Goal: Task Accomplishment & Management: Manage account settings

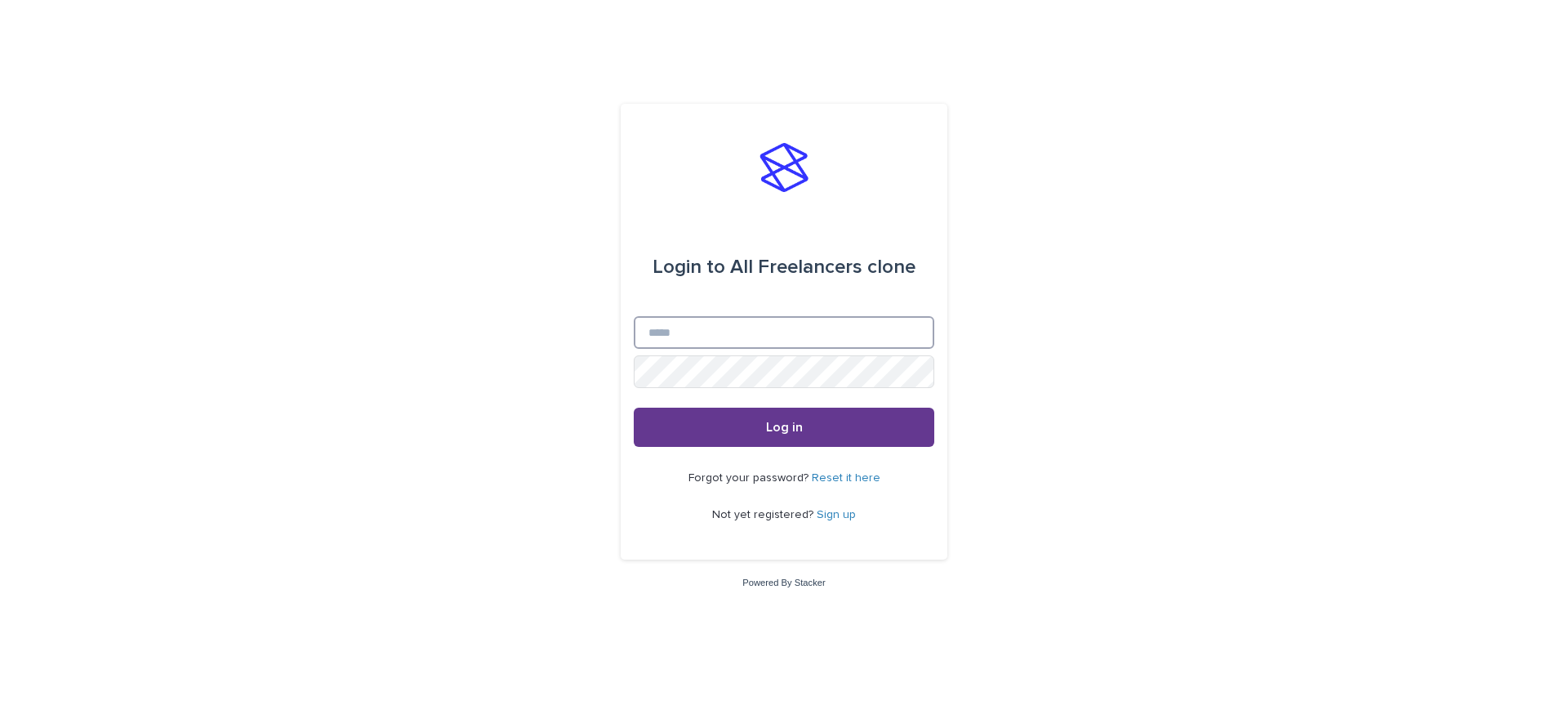
type input "**********"
click at [879, 429] on button "Log in" at bounding box center [784, 426] width 301 height 39
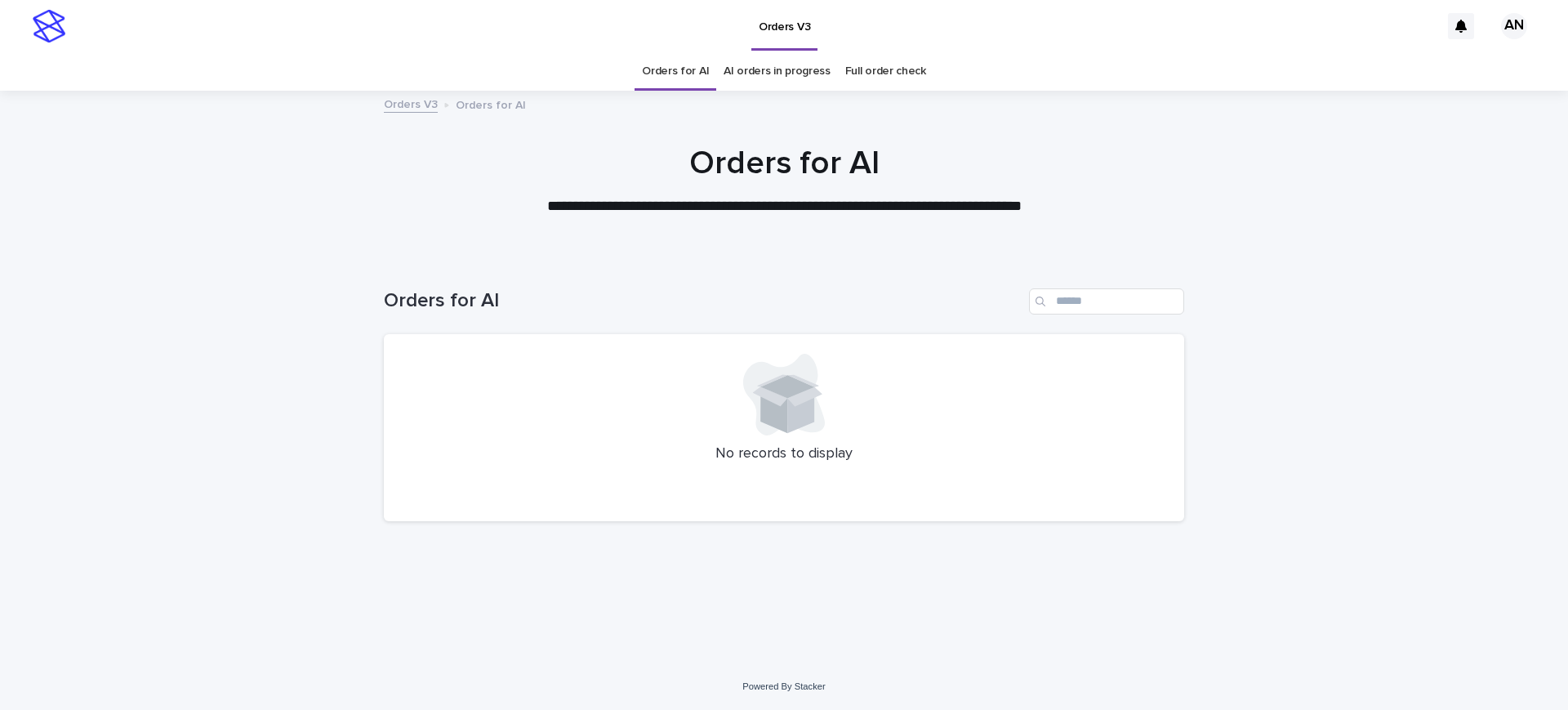
click at [873, 73] on link "Full order check" at bounding box center [885, 71] width 81 height 38
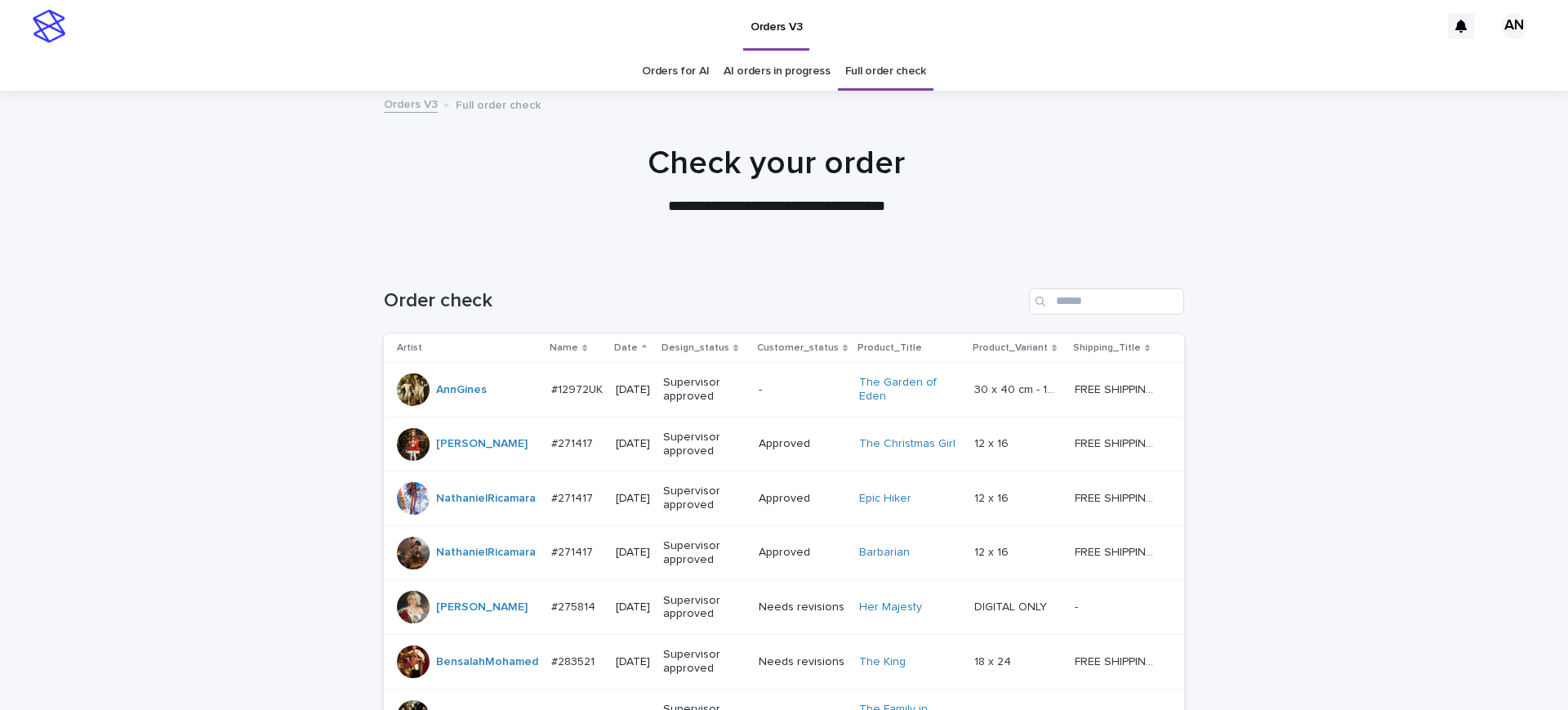
click at [779, 73] on link "AI orders in progress" at bounding box center [777, 71] width 107 height 38
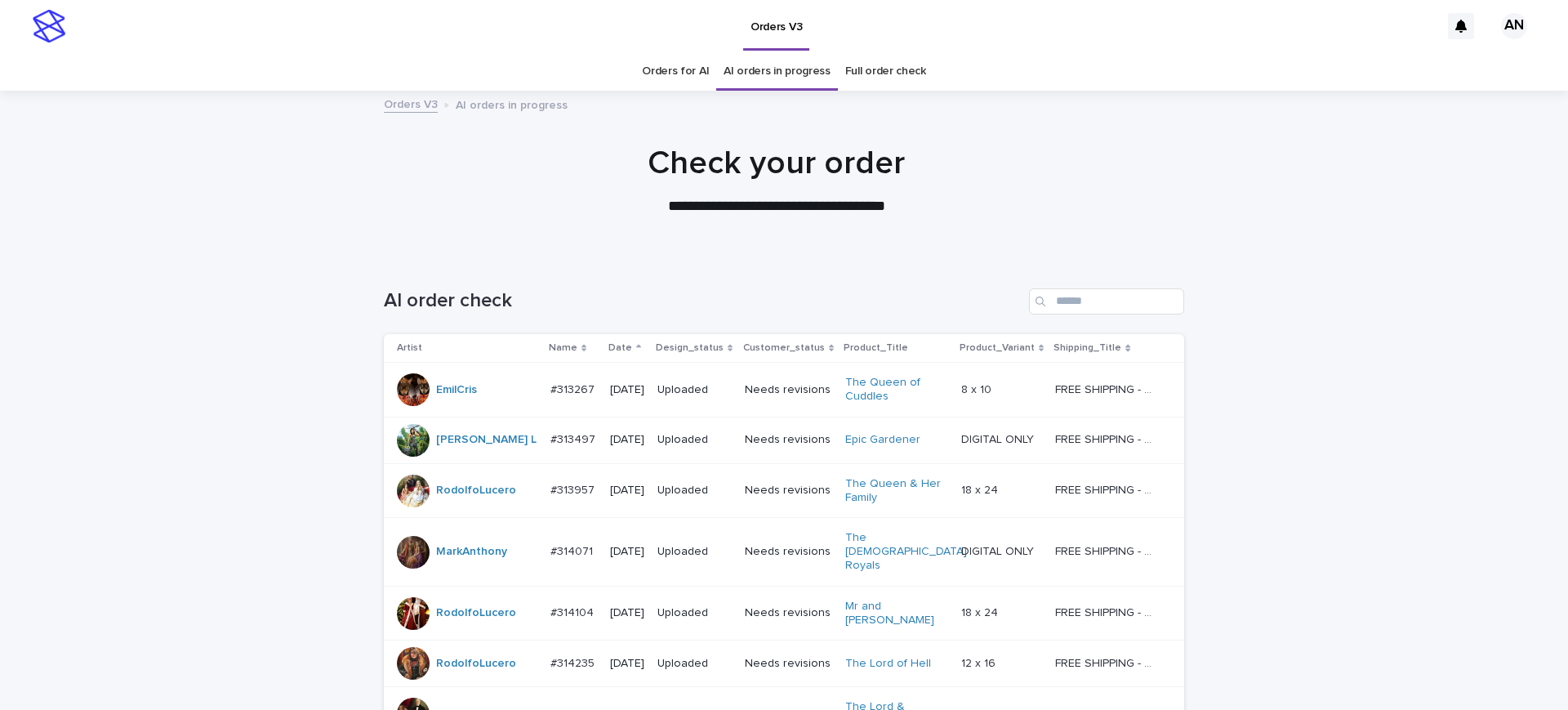
click at [691, 65] on link "Orders for AI" at bounding box center [675, 71] width 67 height 38
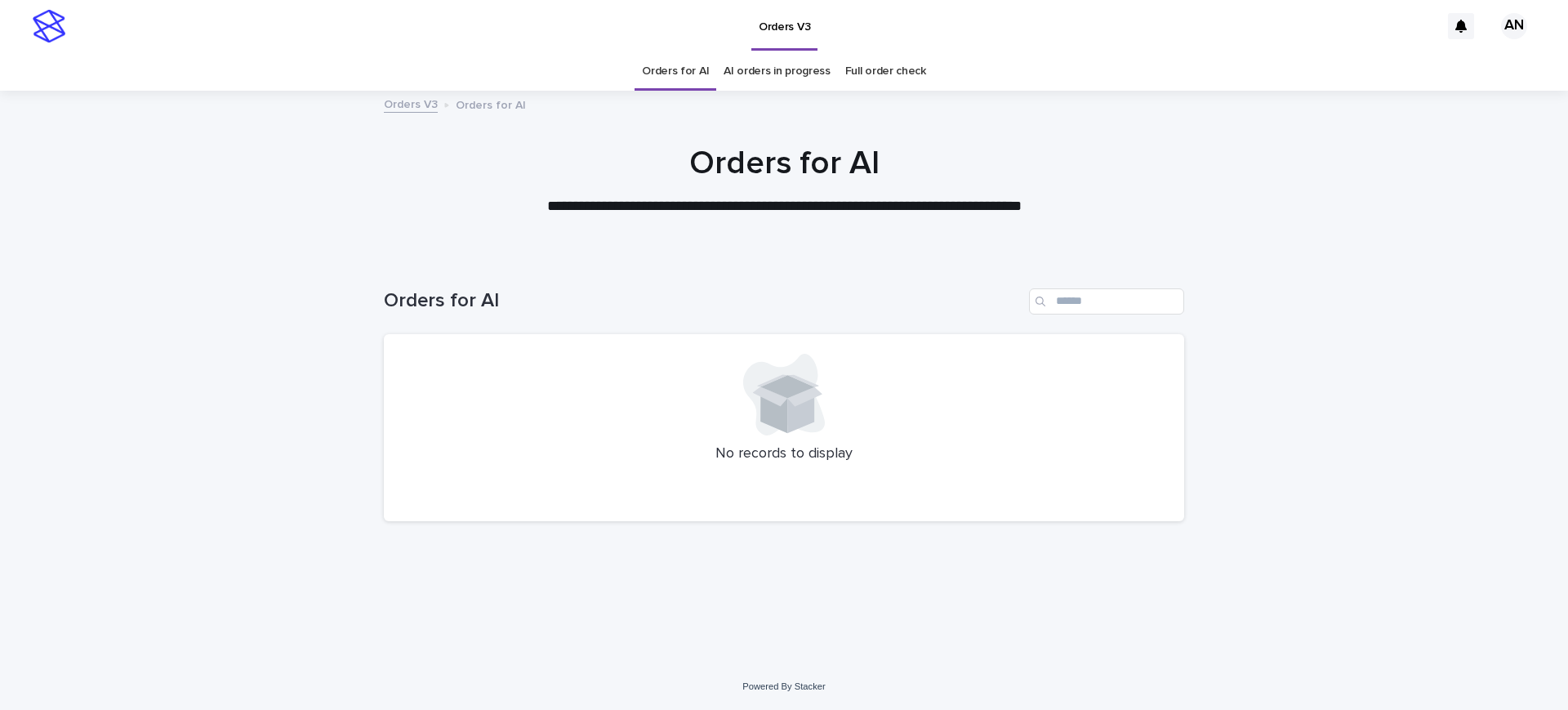
click at [809, 71] on link "AI orders in progress" at bounding box center [777, 71] width 107 height 38
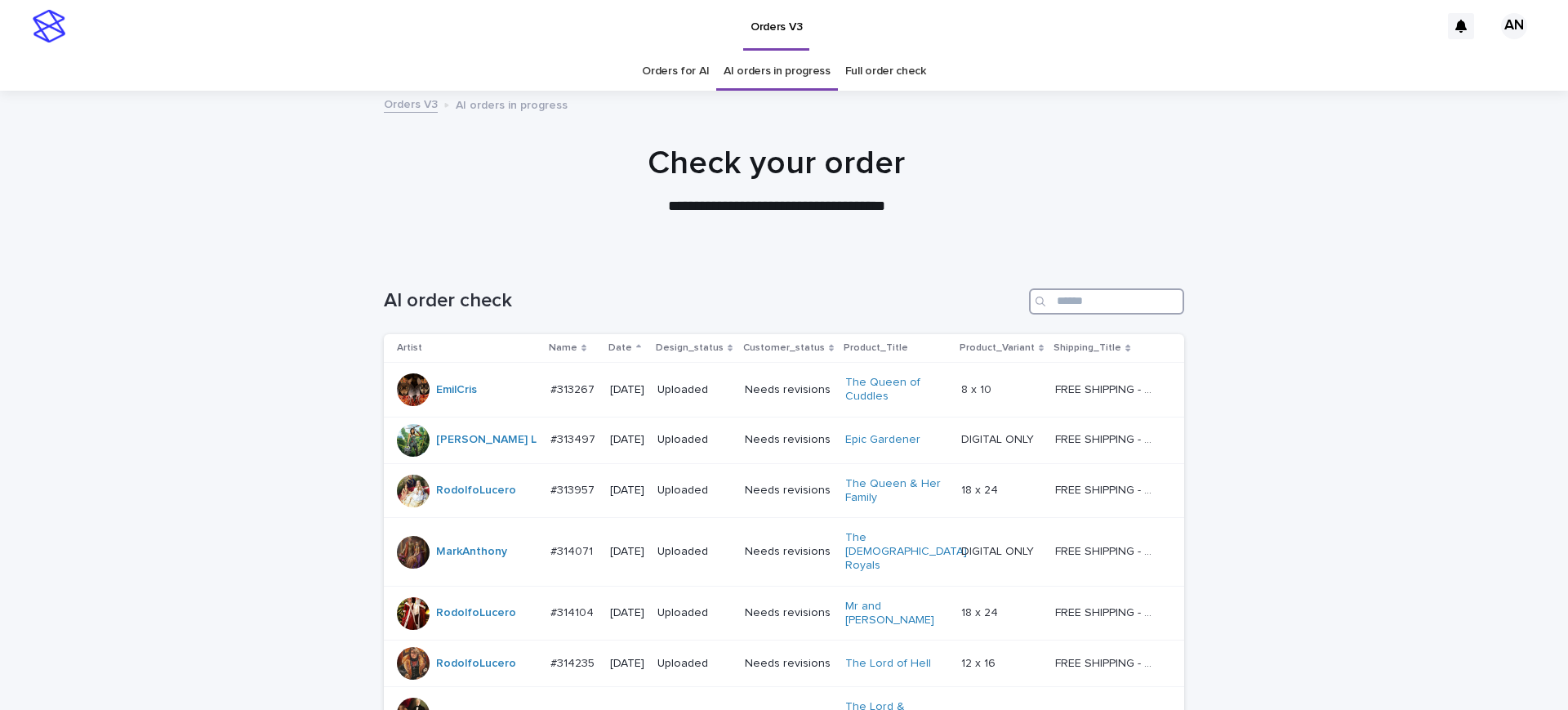
click at [1121, 299] on input "Search" at bounding box center [1106, 302] width 155 height 26
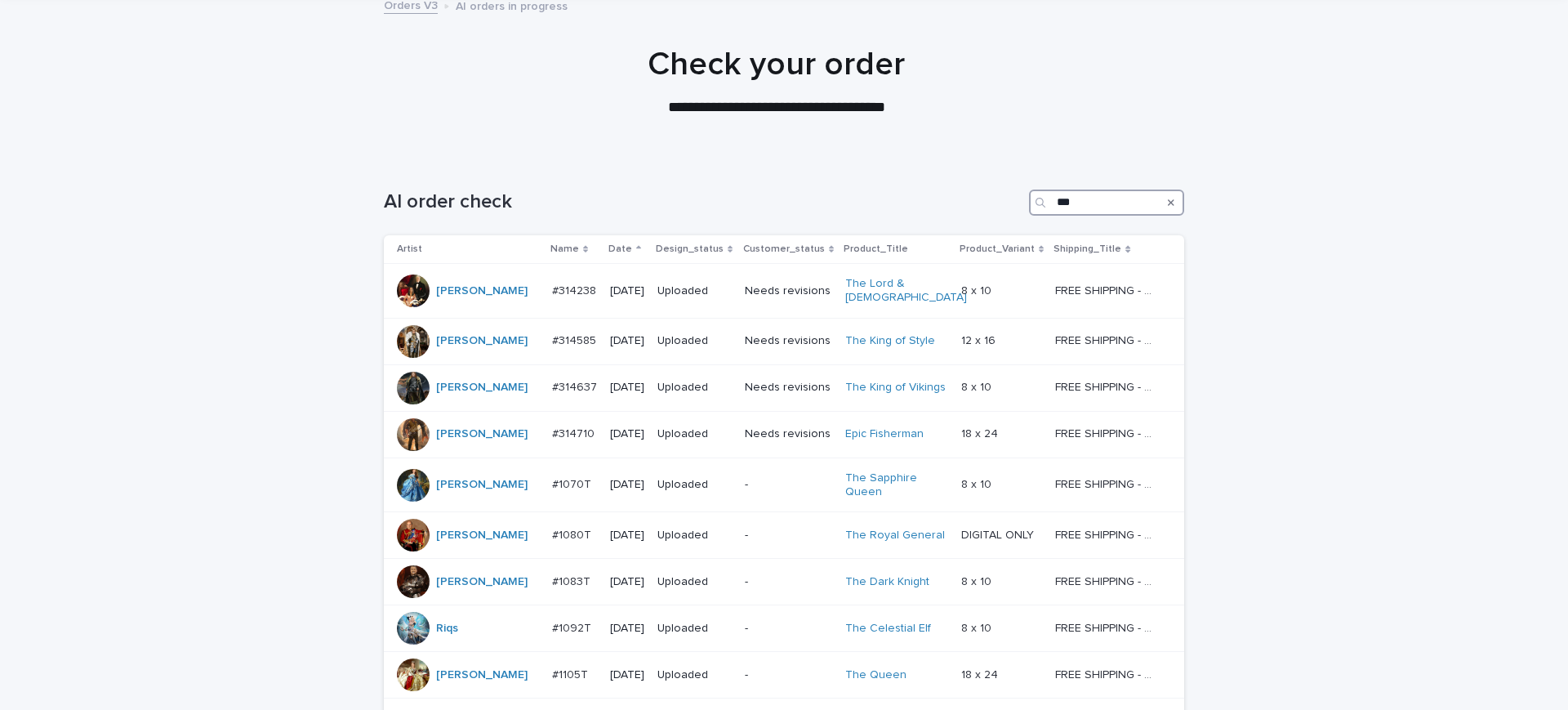
scroll to position [320, 0]
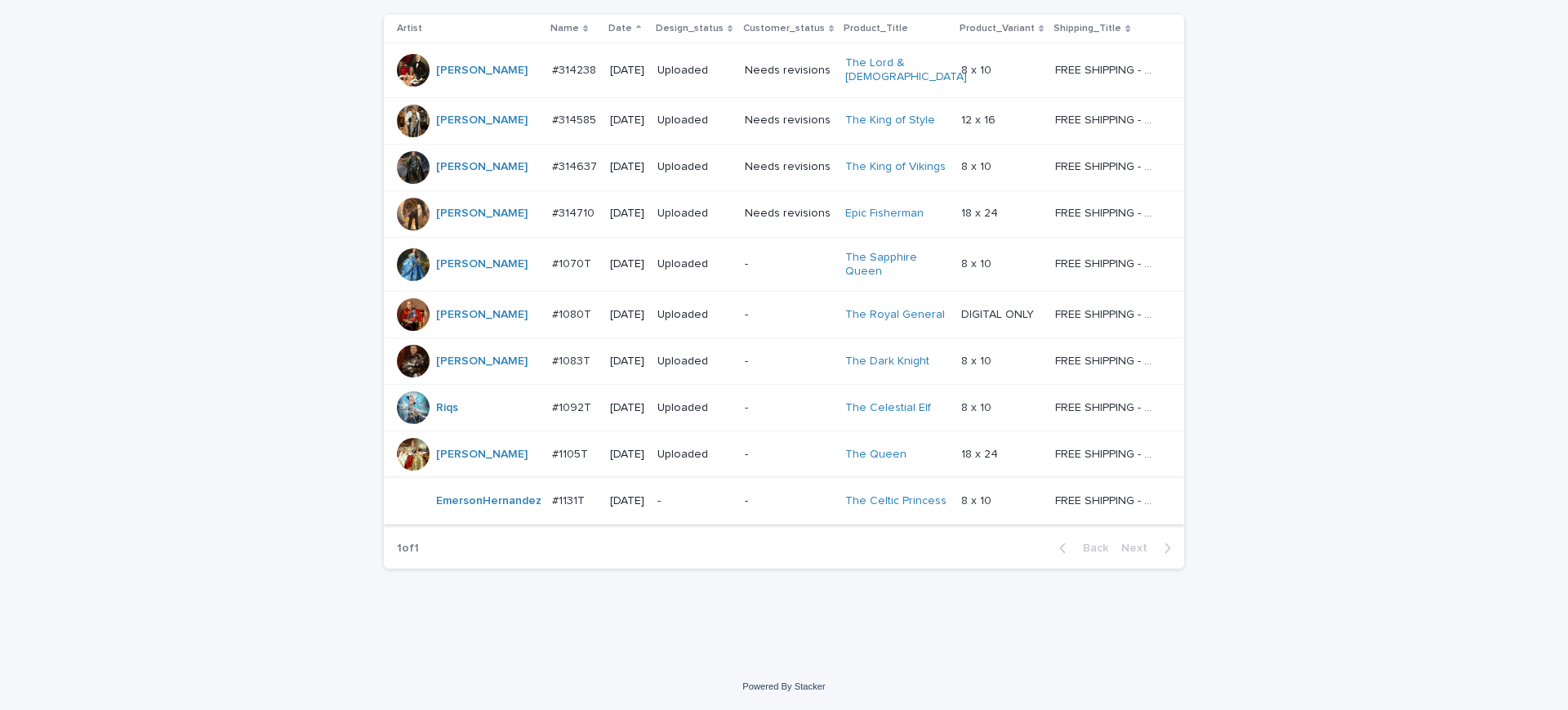
type input "***"
click at [1096, 500] on p "FREE SHIPPING - preview in 1-2 business days, after your approval delivery will…" at bounding box center [1109, 499] width 106 height 17
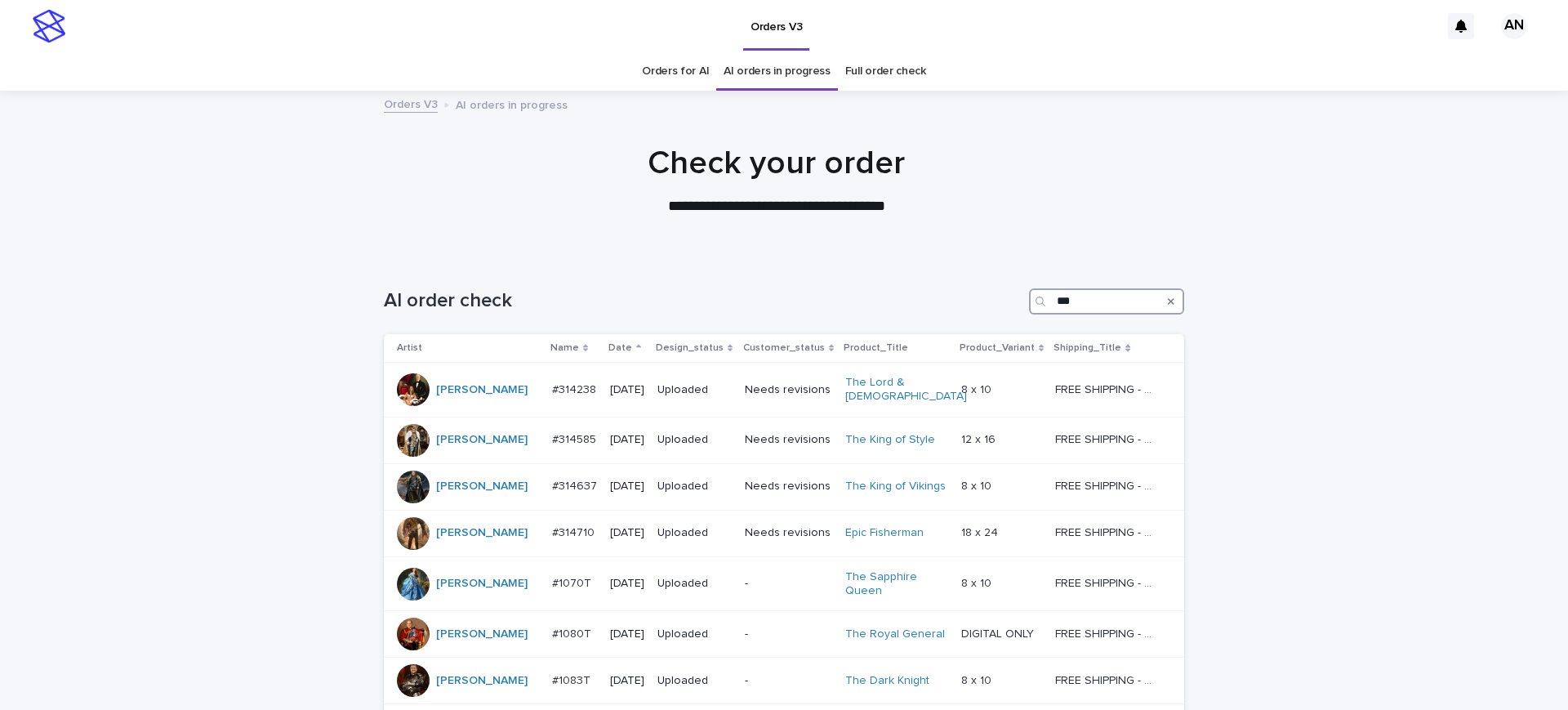
drag, startPoint x: 1076, startPoint y: 305, endPoint x: 411, endPoint y: 275, distance: 665.7
click at [413, 275] on div "AI order check ***" at bounding box center [783, 295] width 800 height 79
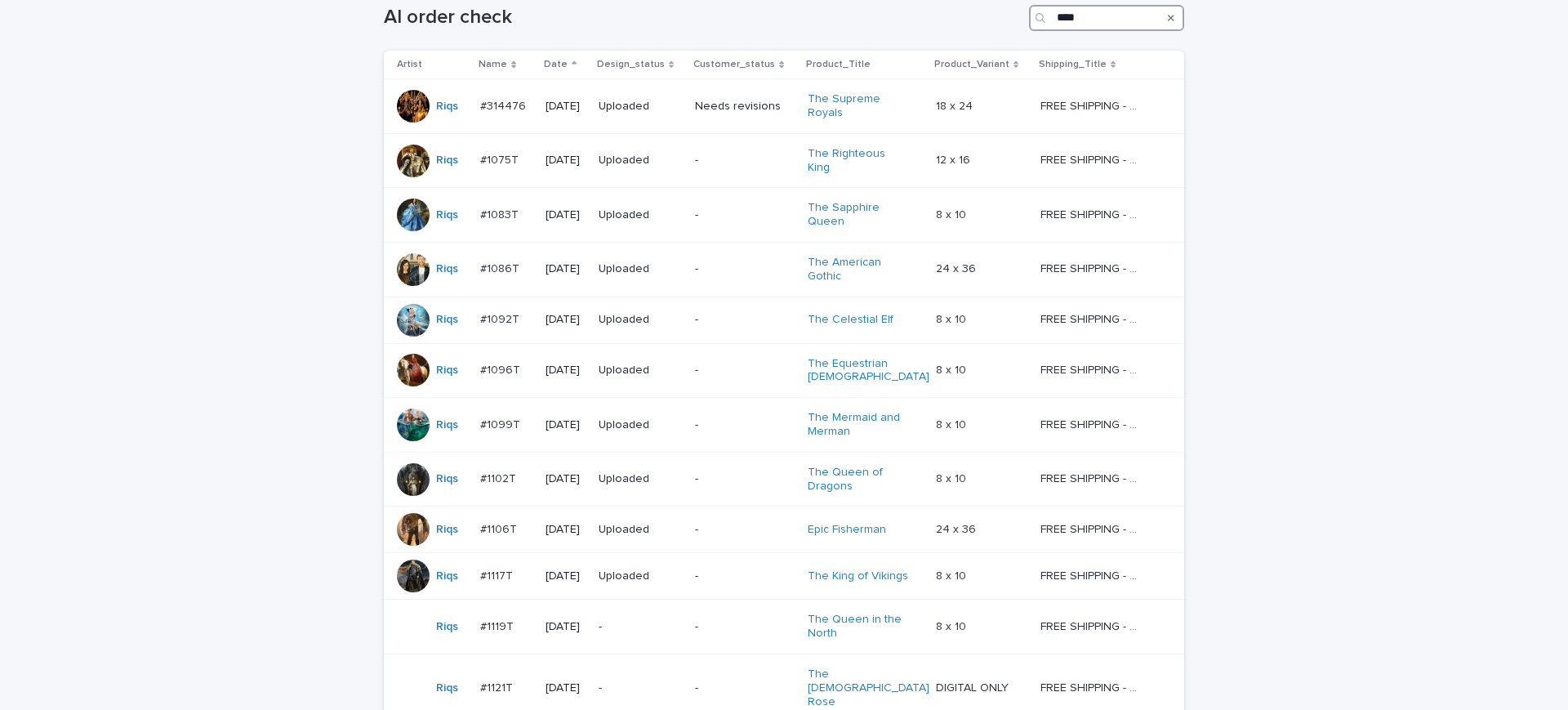
scroll to position [444, 0]
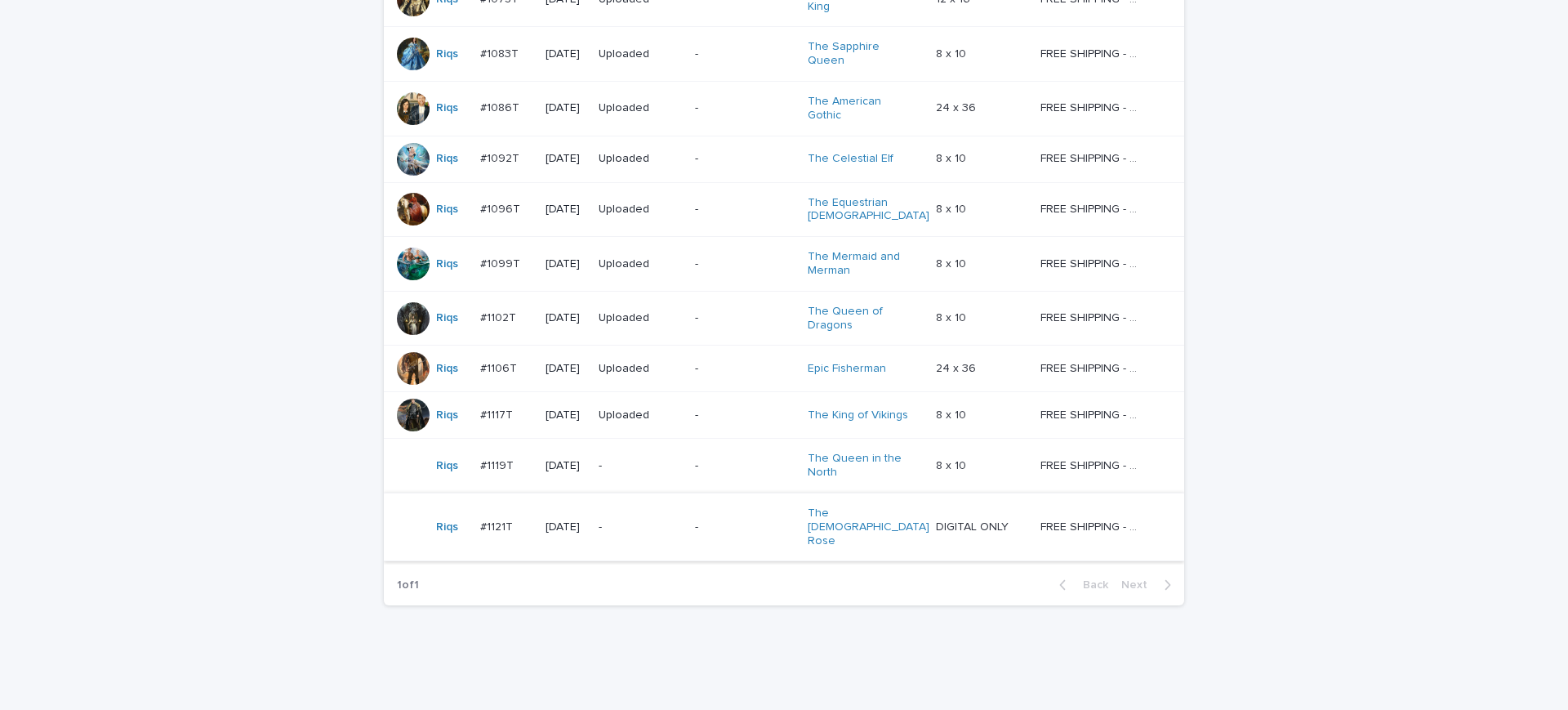
type input "****"
click at [1135, 517] on p "FREE SHIPPING - preview in 1-2 business days, after your approval delivery will…" at bounding box center [1094, 525] width 106 height 17
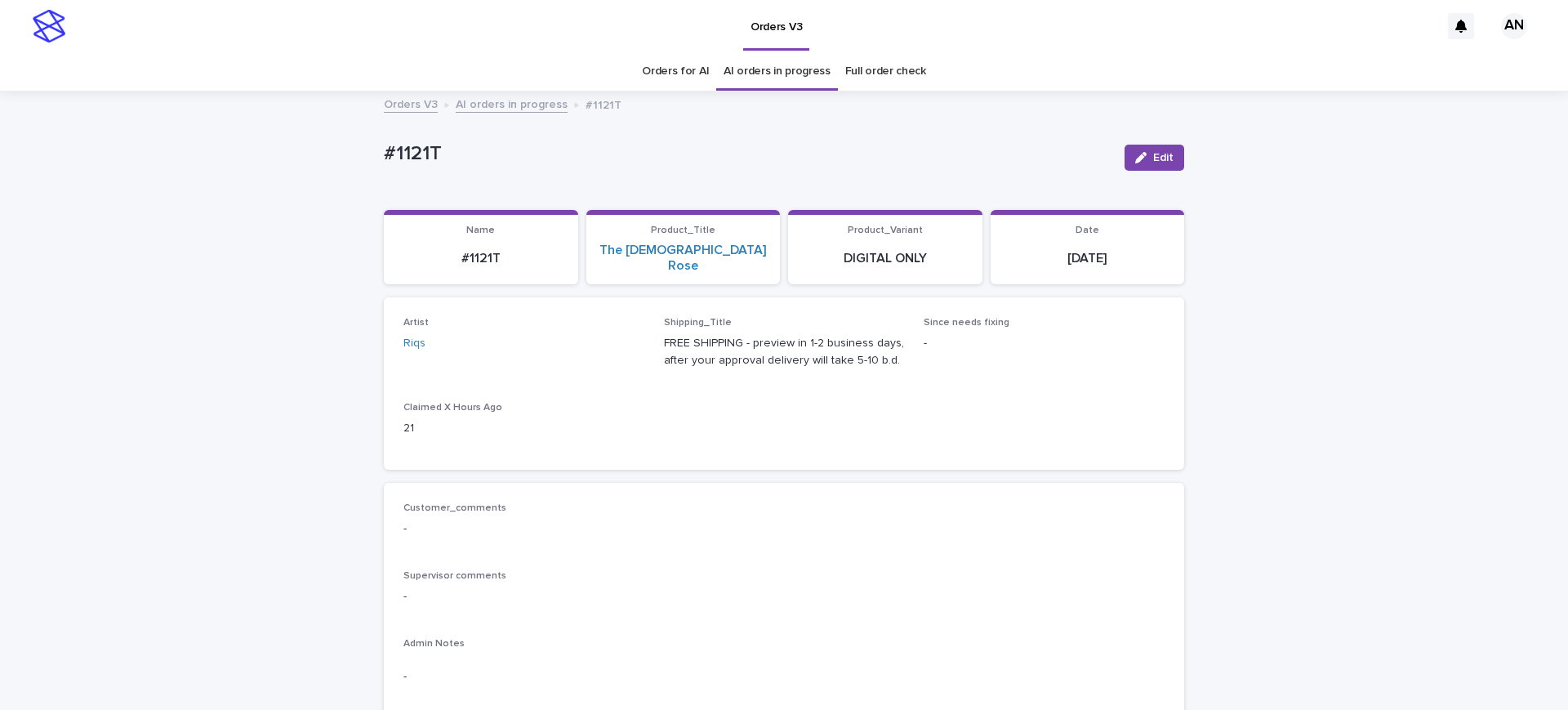
click at [688, 63] on link "Orders for AI" at bounding box center [675, 71] width 67 height 38
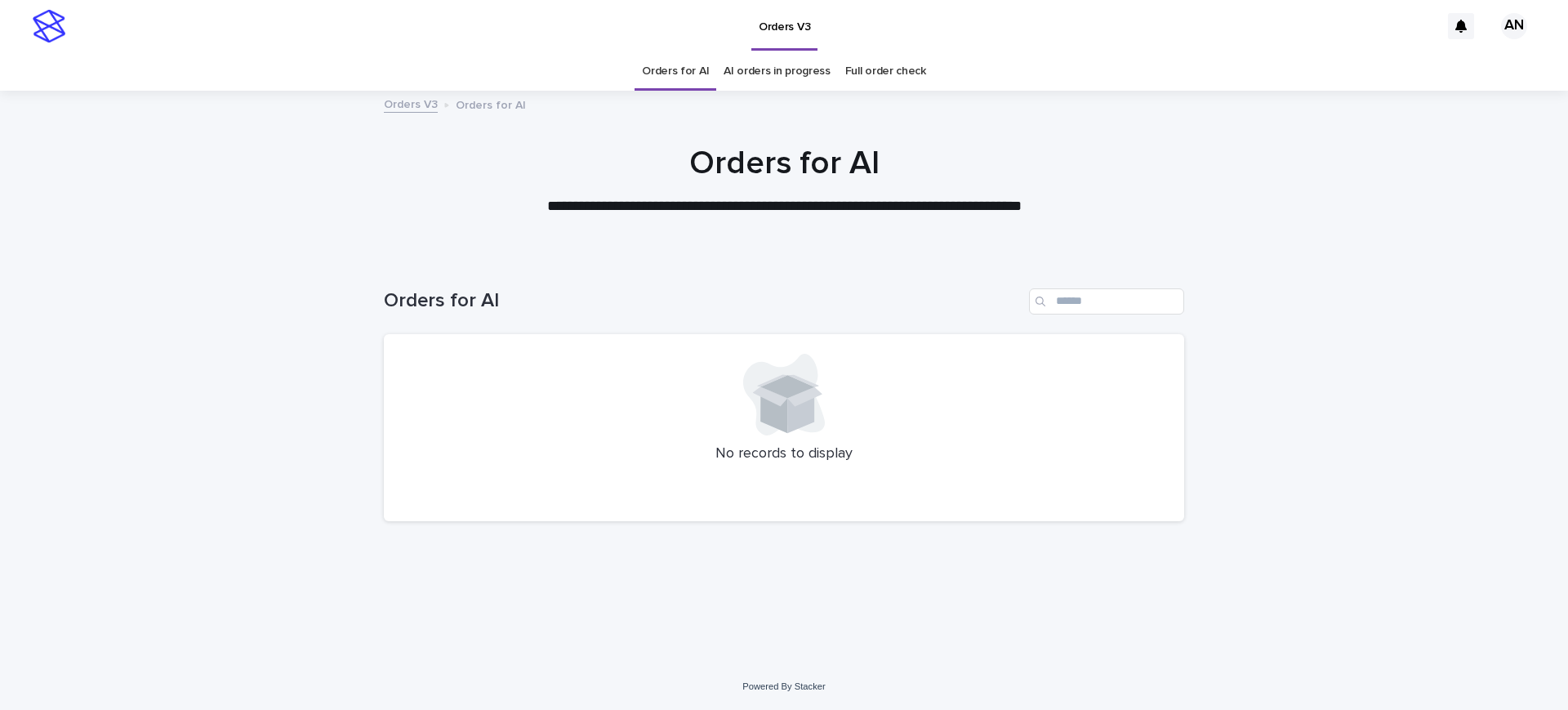
click at [318, 182] on div "**********" at bounding box center [784, 181] width 1568 height 74
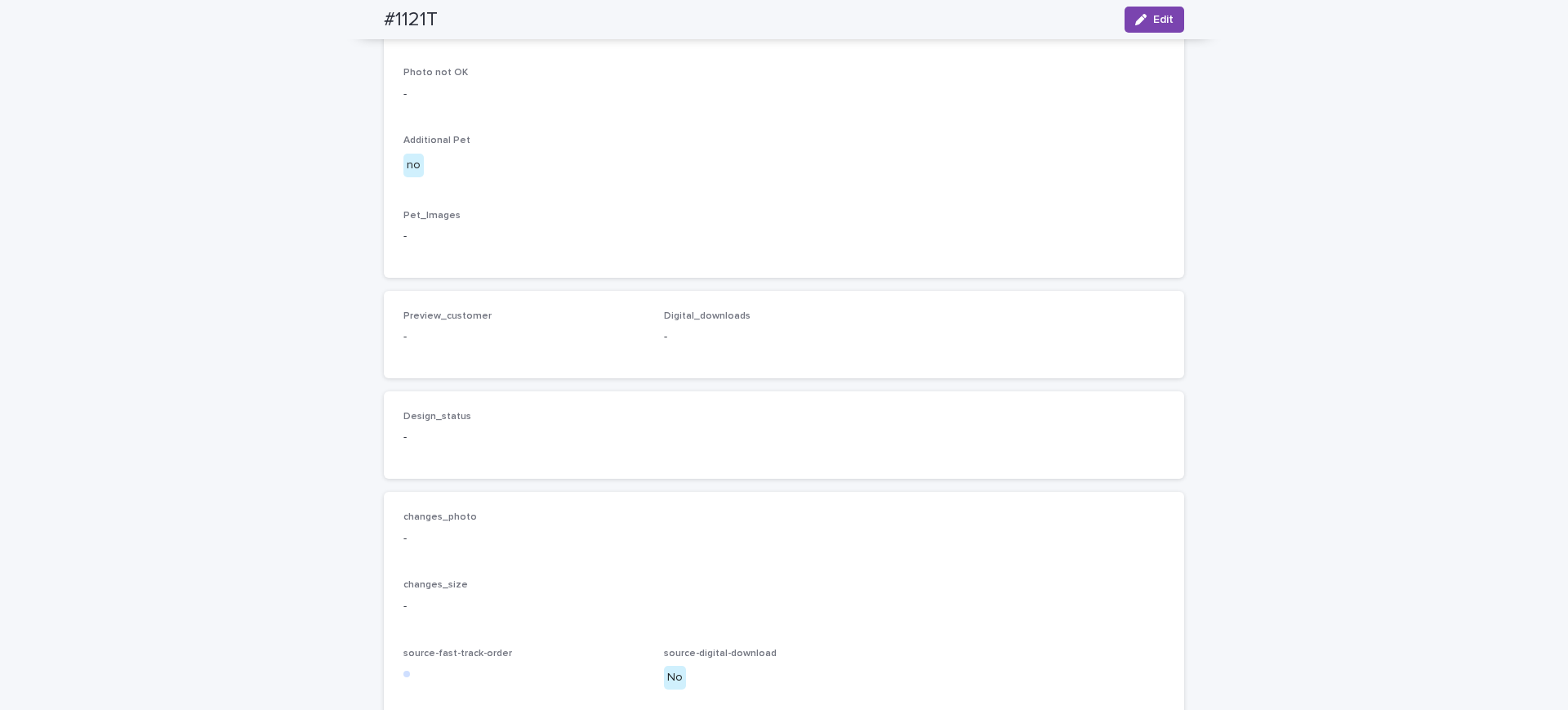
scroll to position [388, 0]
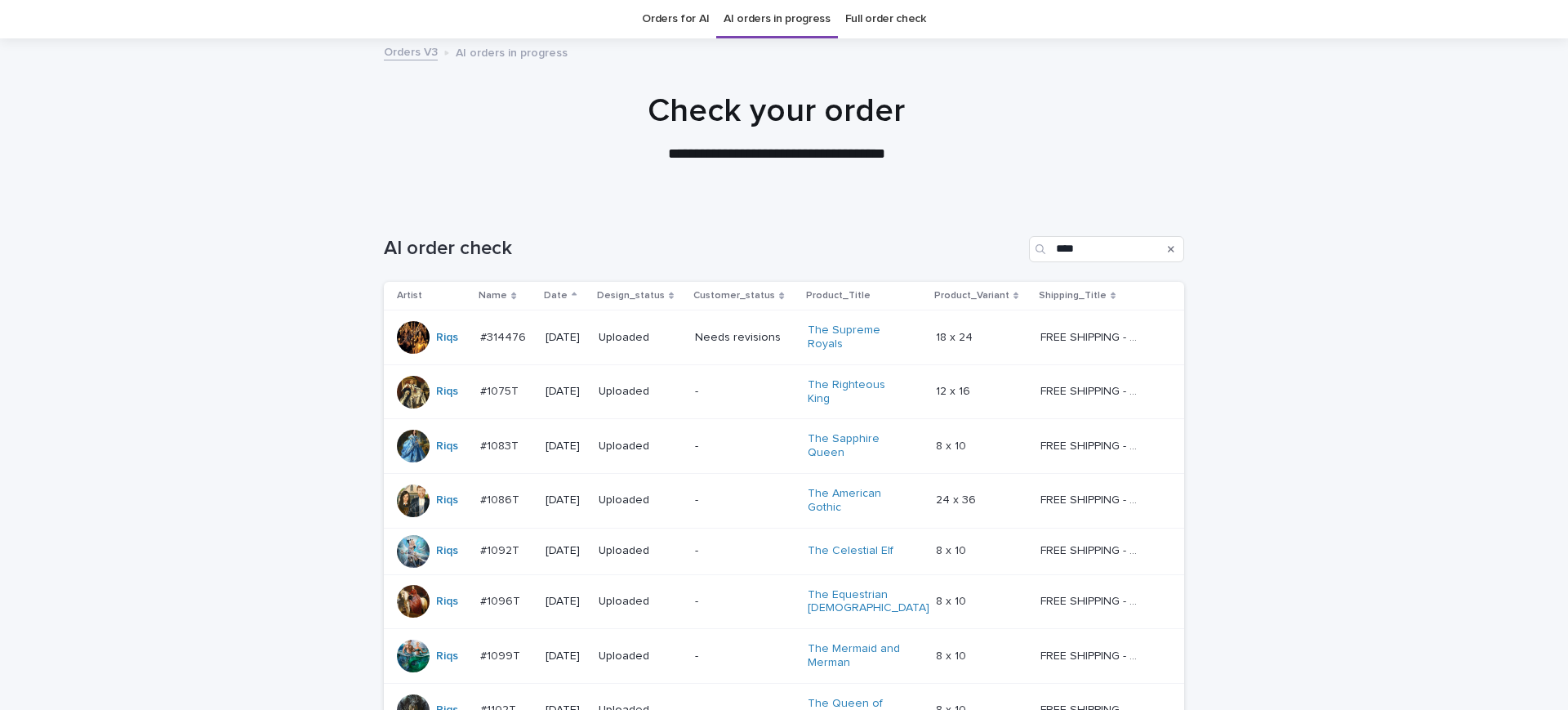
scroll to position [444, 0]
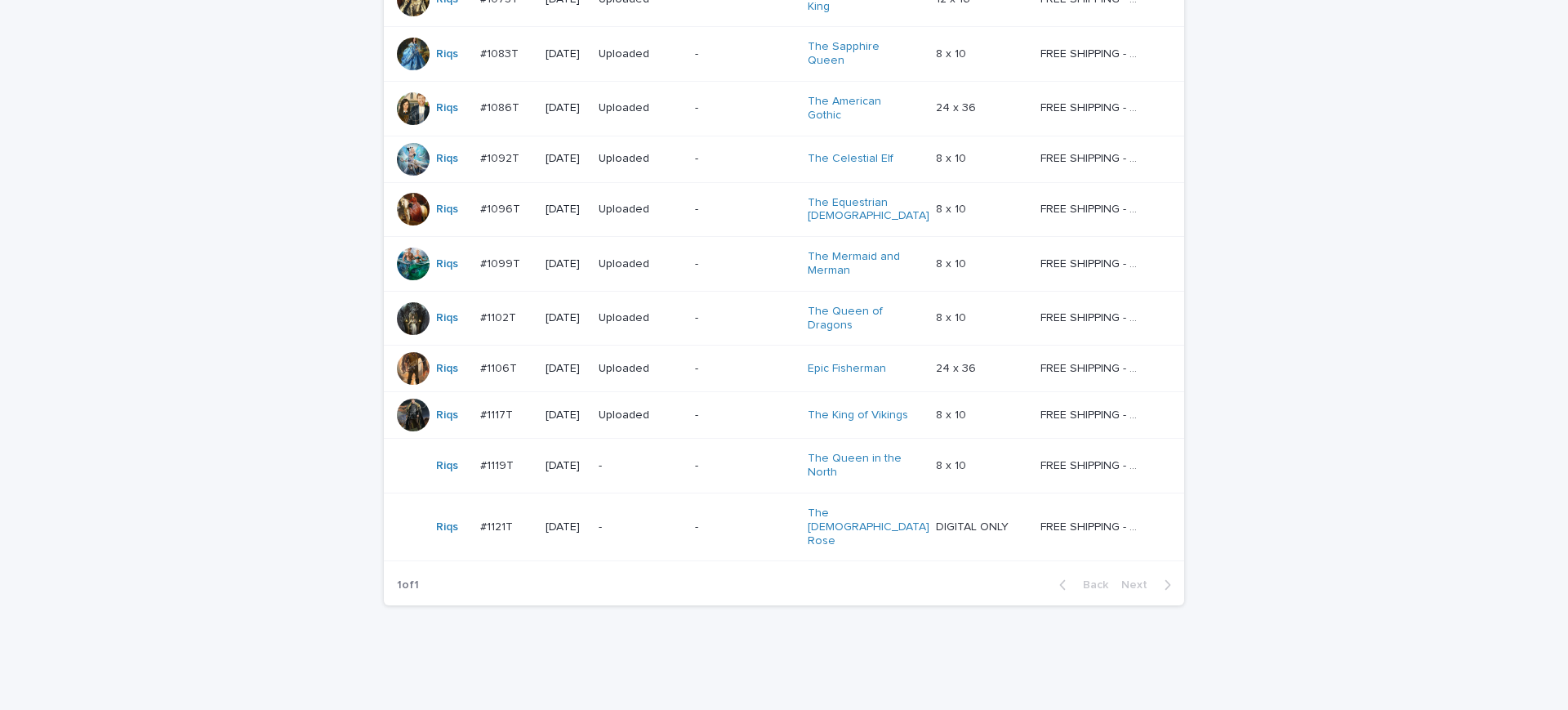
click at [1141, 401] on div "FREE SHIPPING - preview in 1-2 business days, after your approval delivery will…" at bounding box center [1100, 414] width 118 height 27
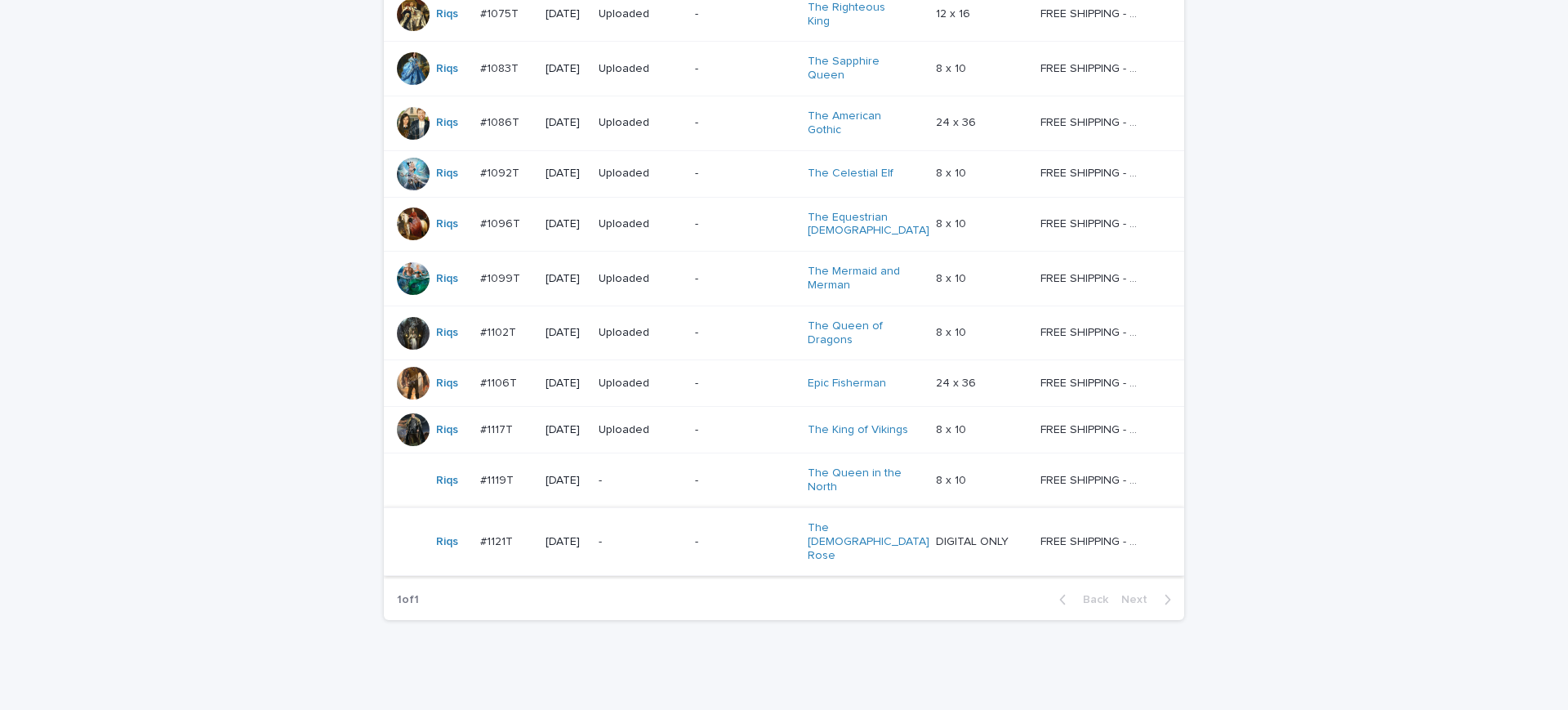
scroll to position [444, 0]
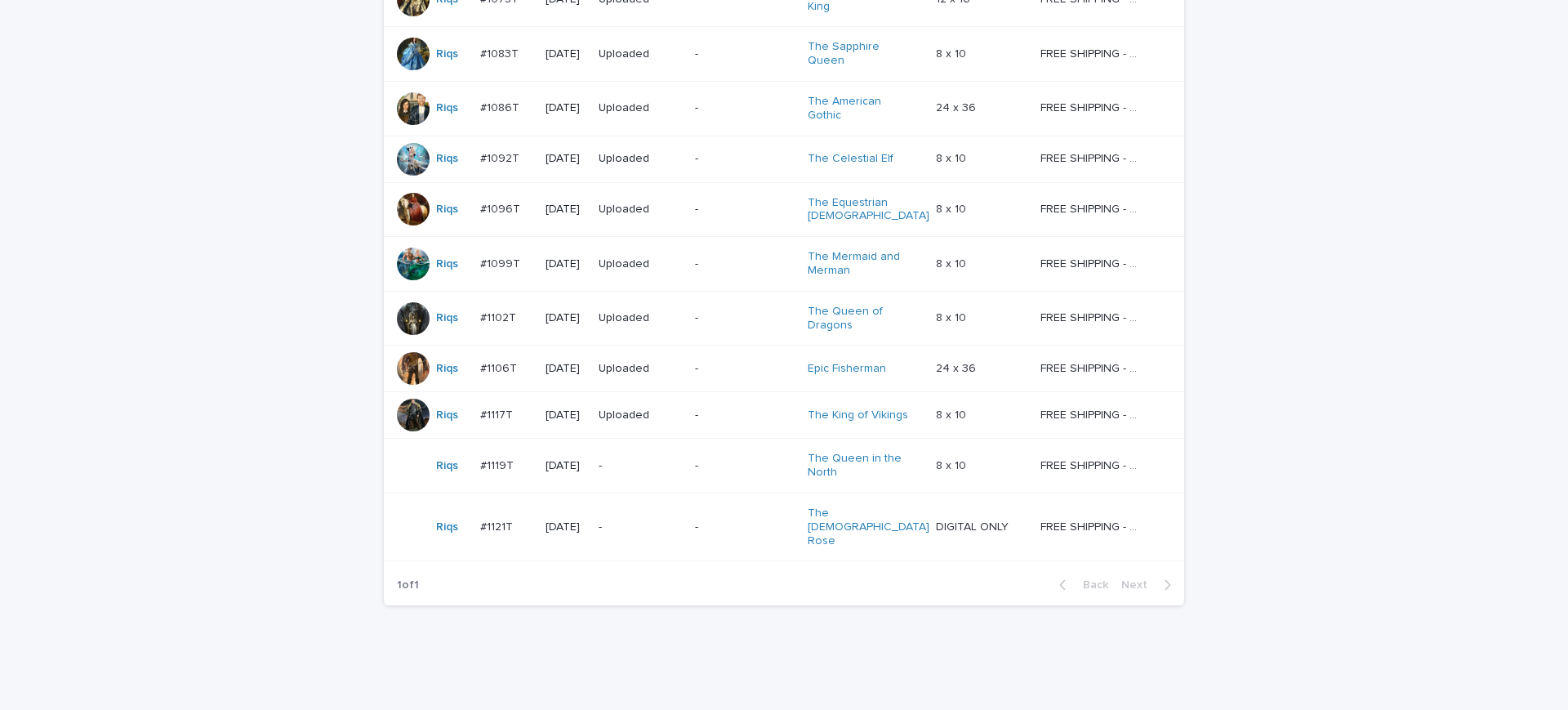
click at [1117, 358] on p "FREE SHIPPING - preview in 1-2 business days, after your approval delivery will…" at bounding box center [1094, 366] width 106 height 17
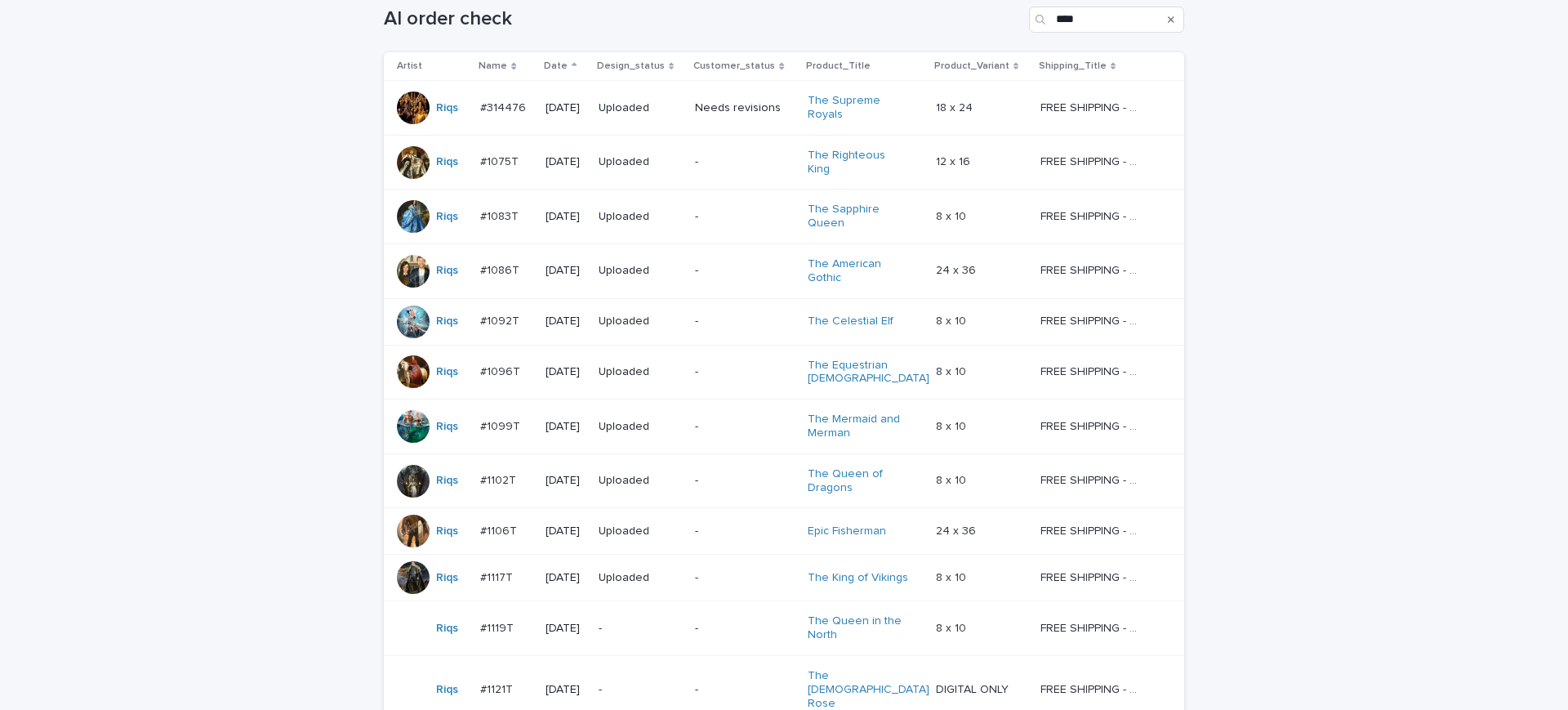
scroll to position [444, 0]
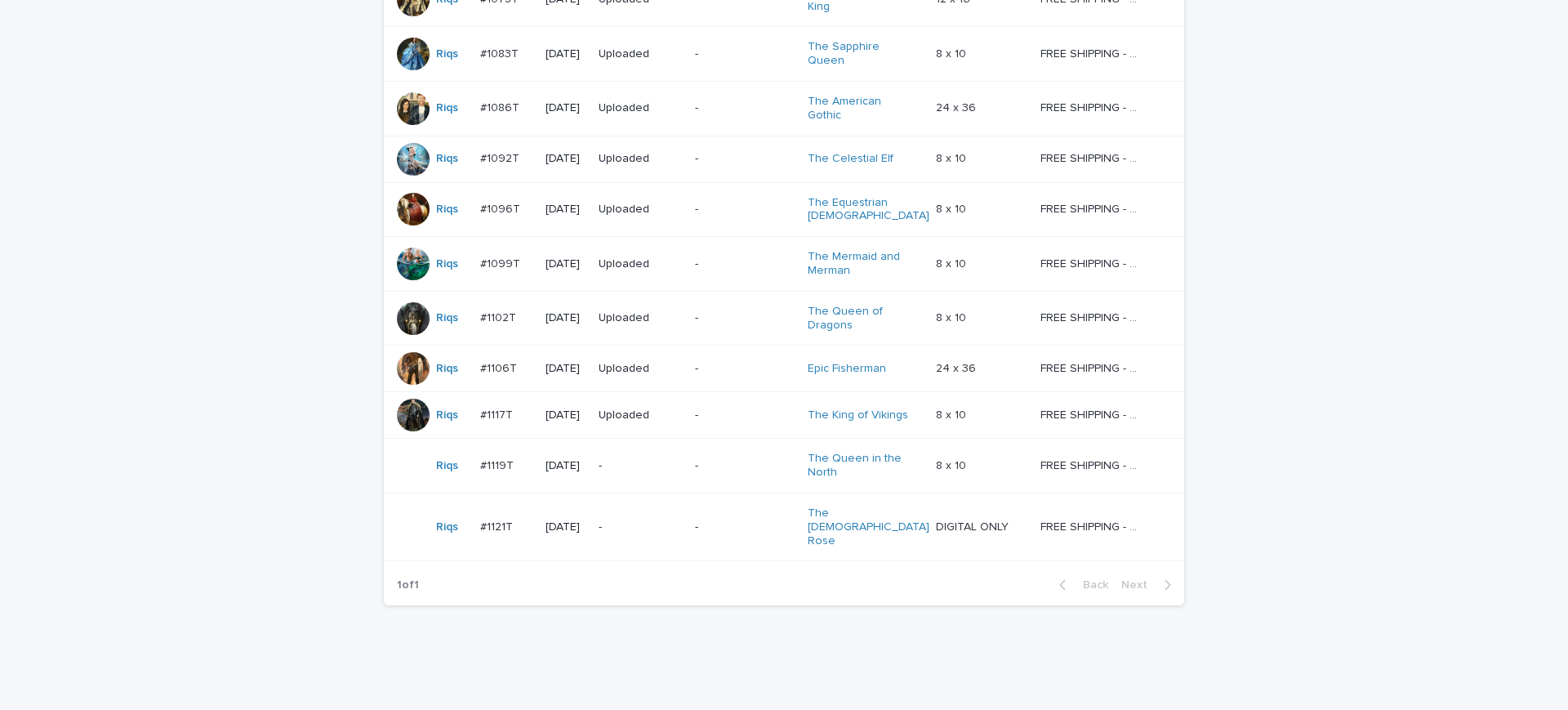
click at [1106, 455] on p "FREE SHIPPING - preview in 1-2 business days, after your approval delivery will…" at bounding box center [1094, 463] width 106 height 17
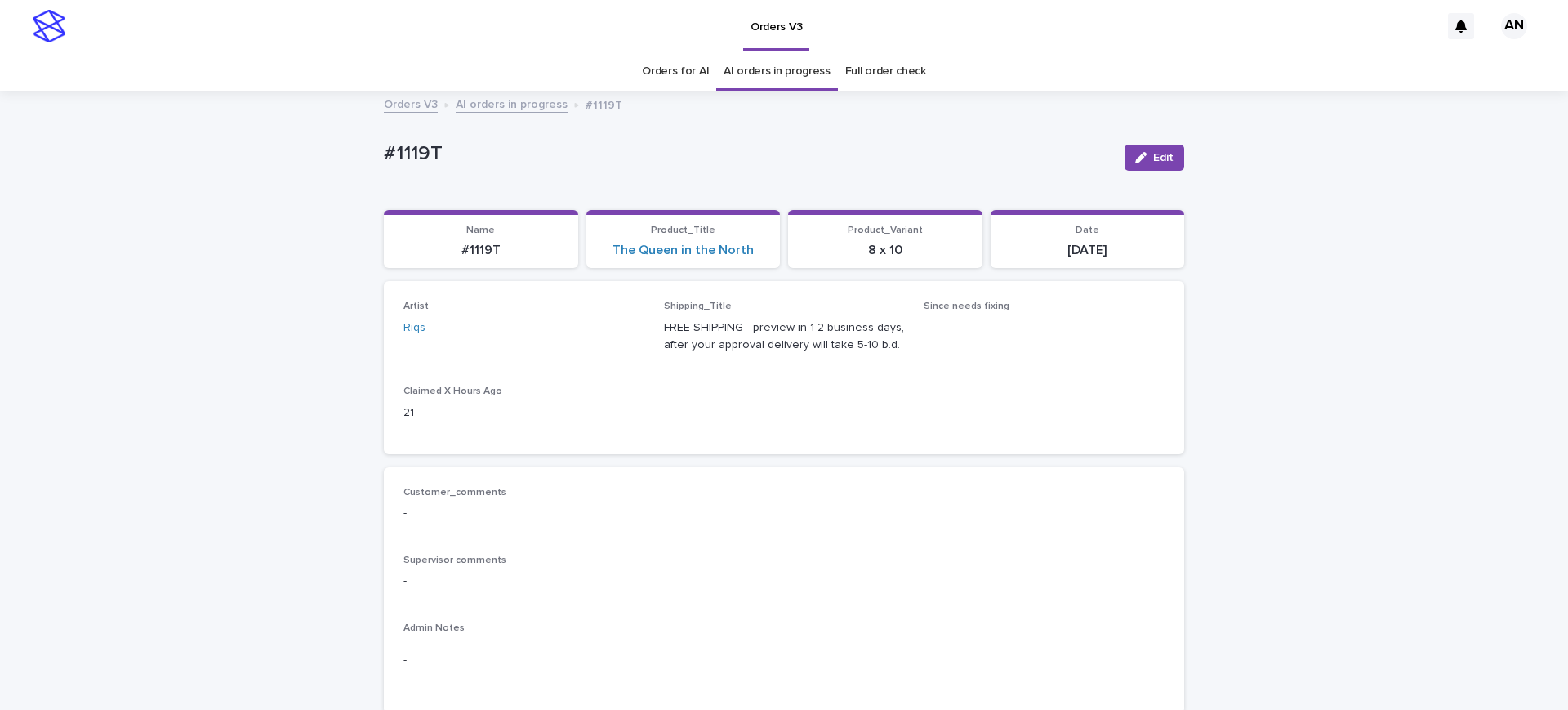
click at [682, 61] on link "Orders for AI" at bounding box center [675, 71] width 67 height 38
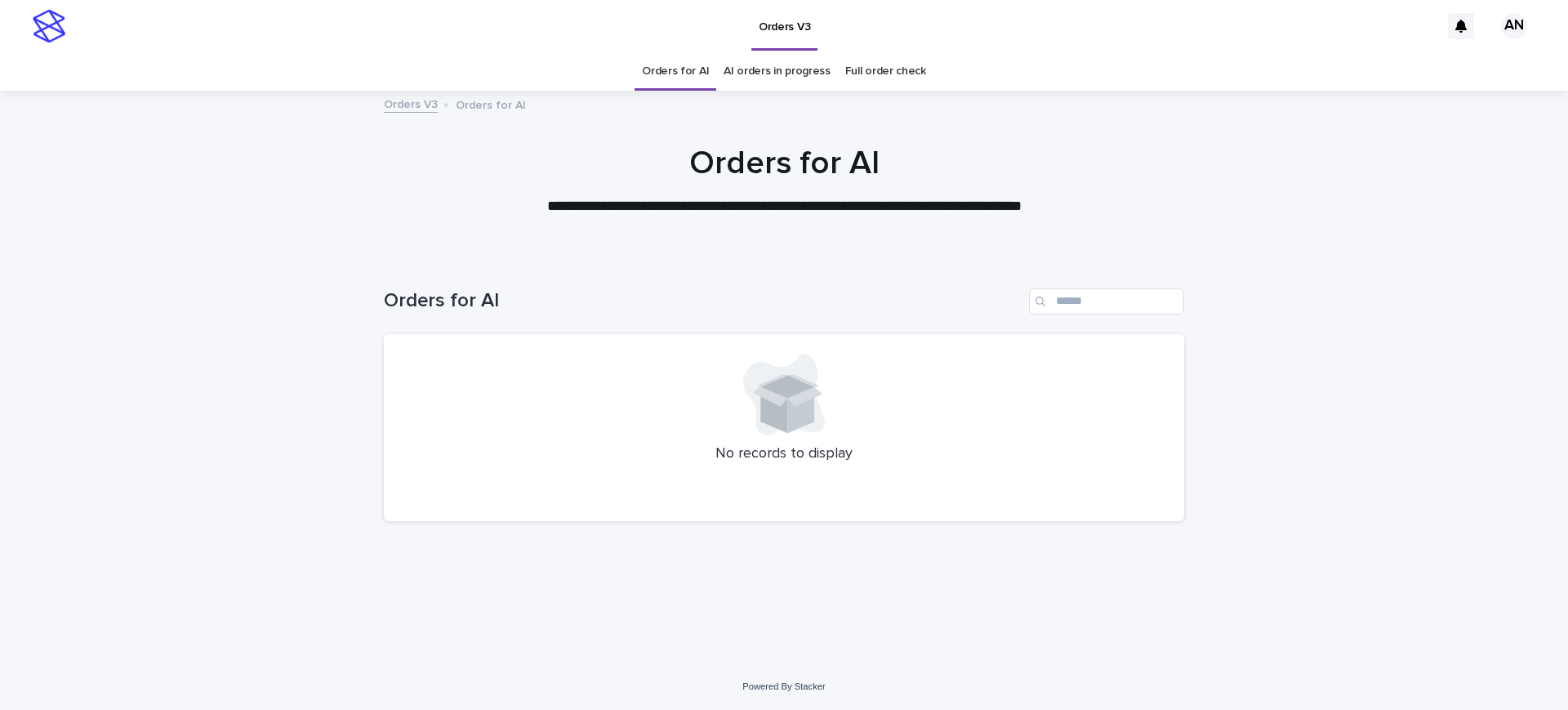
click at [763, 79] on link "AI orders in progress" at bounding box center [777, 71] width 107 height 38
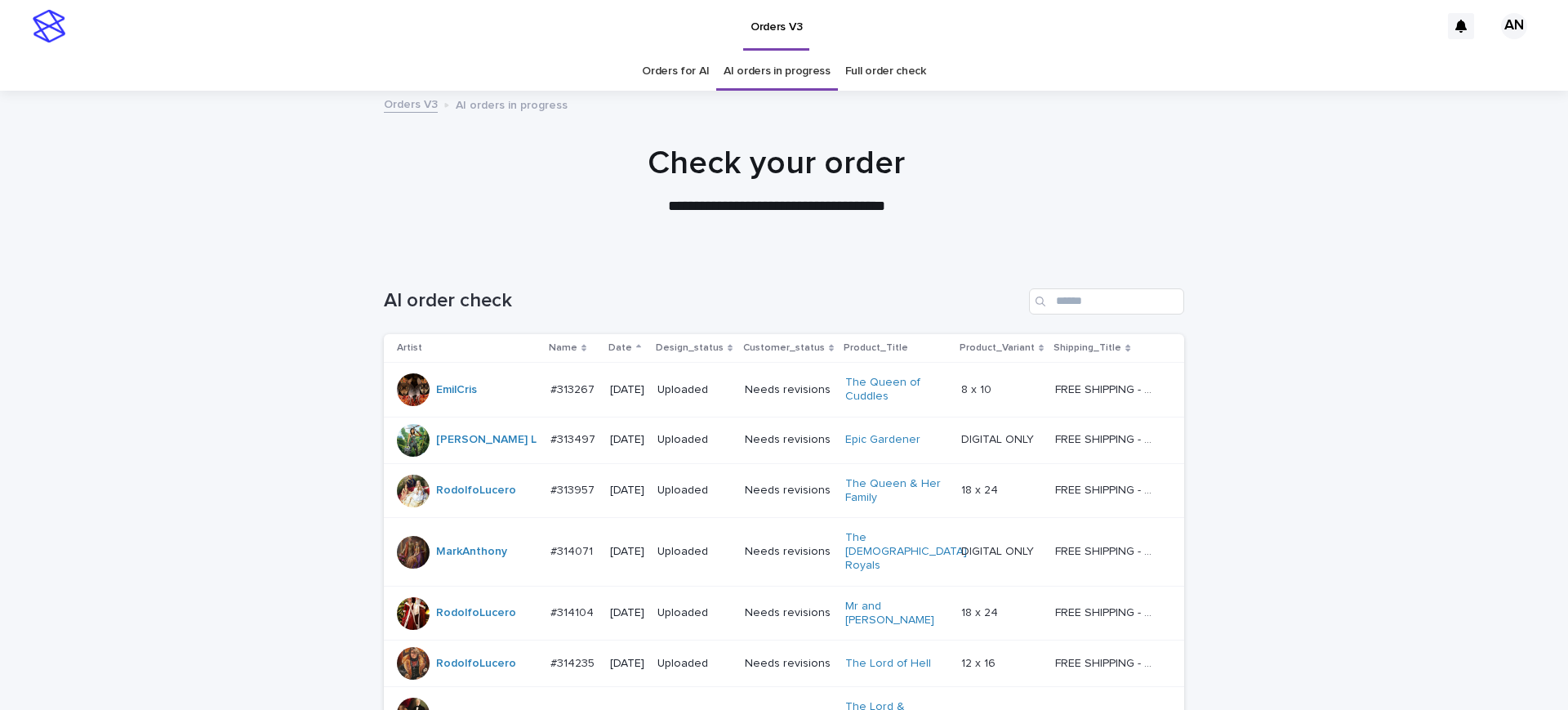
click at [667, 75] on link "Orders for AI" at bounding box center [675, 71] width 67 height 38
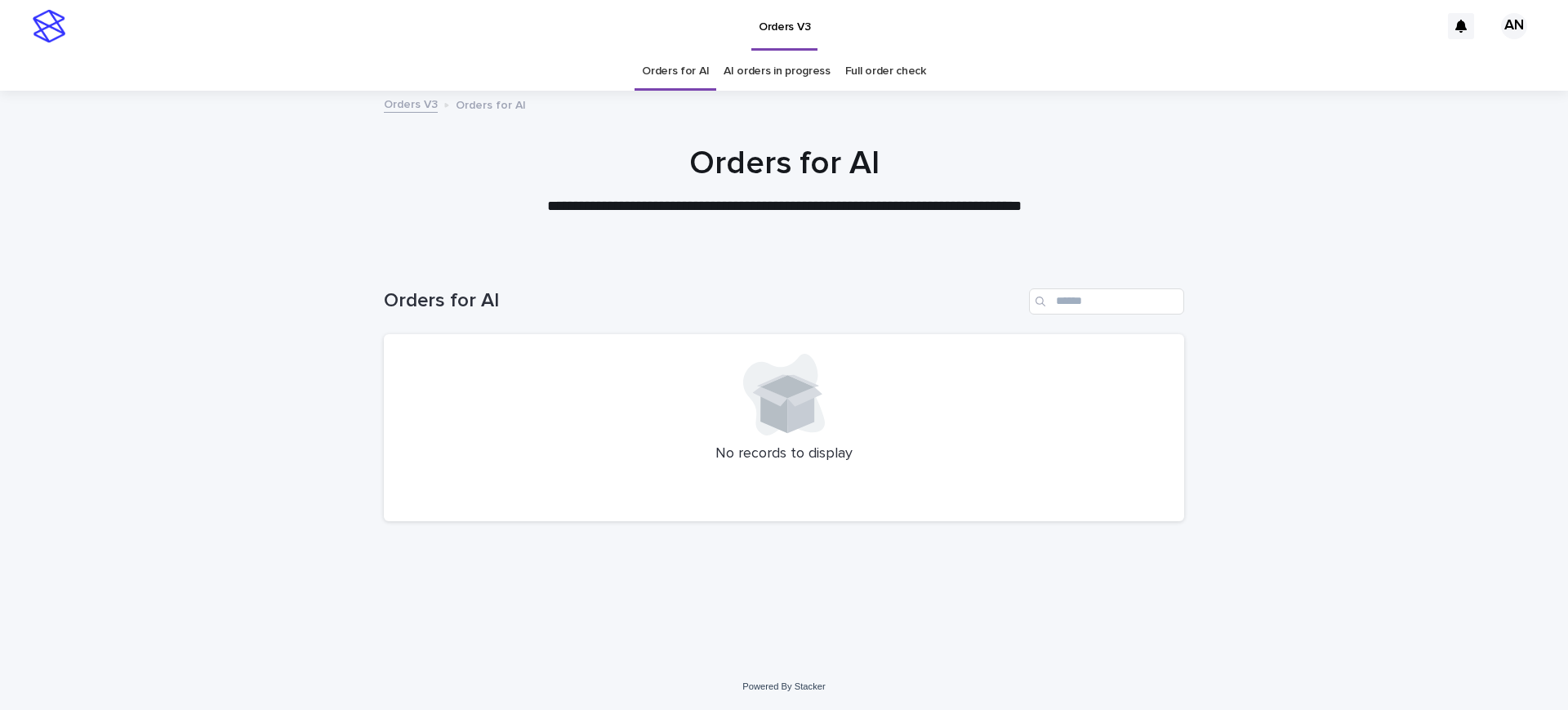
click at [1437, 503] on div "Loading... Saving… Loading... Saving… Orders for AI No records to display" at bounding box center [784, 459] width 1568 height 407
click at [1453, 290] on div "Loading... Saving… Loading... Saving… Orders for AI No records to display" at bounding box center [784, 459] width 1568 height 407
click at [1436, 258] on div "Loading... Saving… Loading... Saving… Orders for AI No records to display" at bounding box center [784, 459] width 1568 height 407
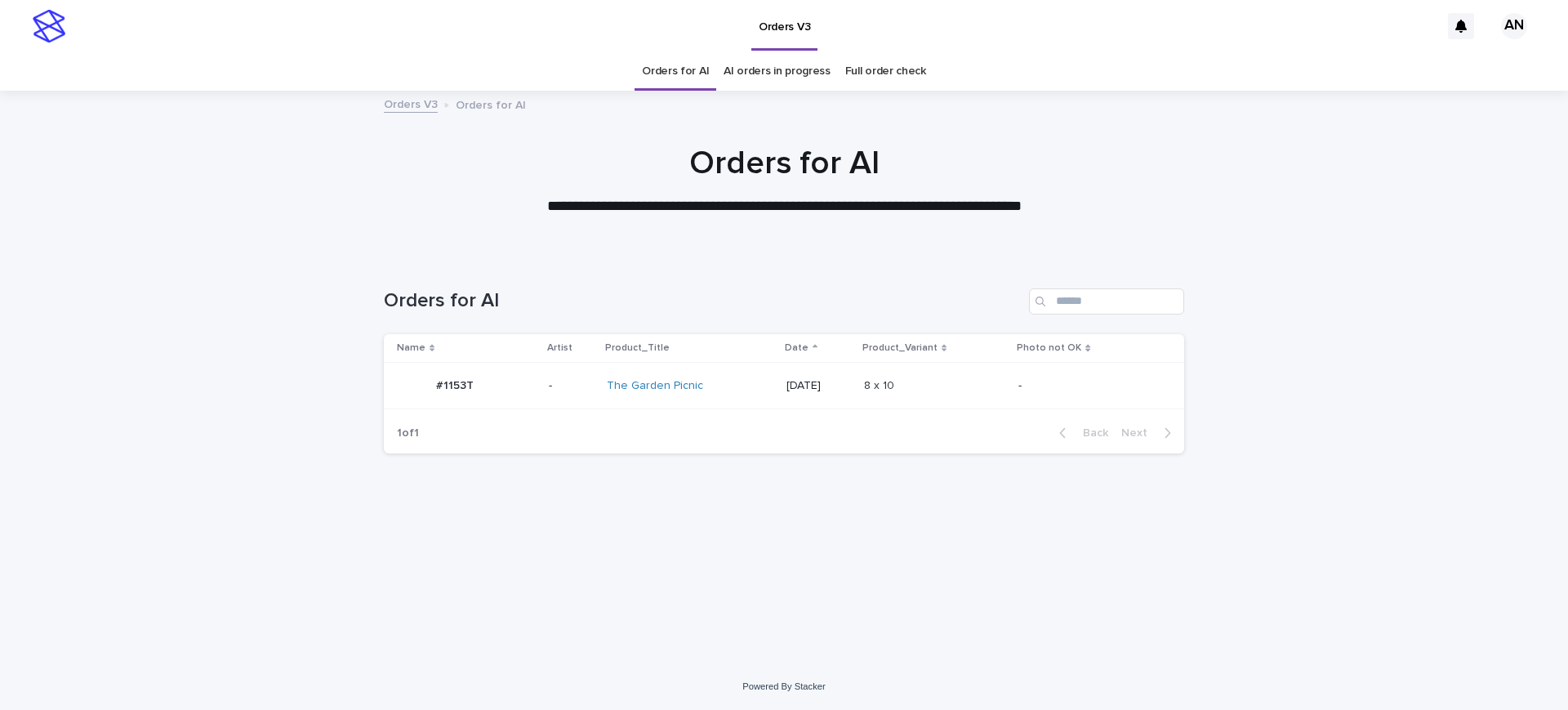
click at [1111, 391] on p "-" at bounding box center [1087, 385] width 137 height 14
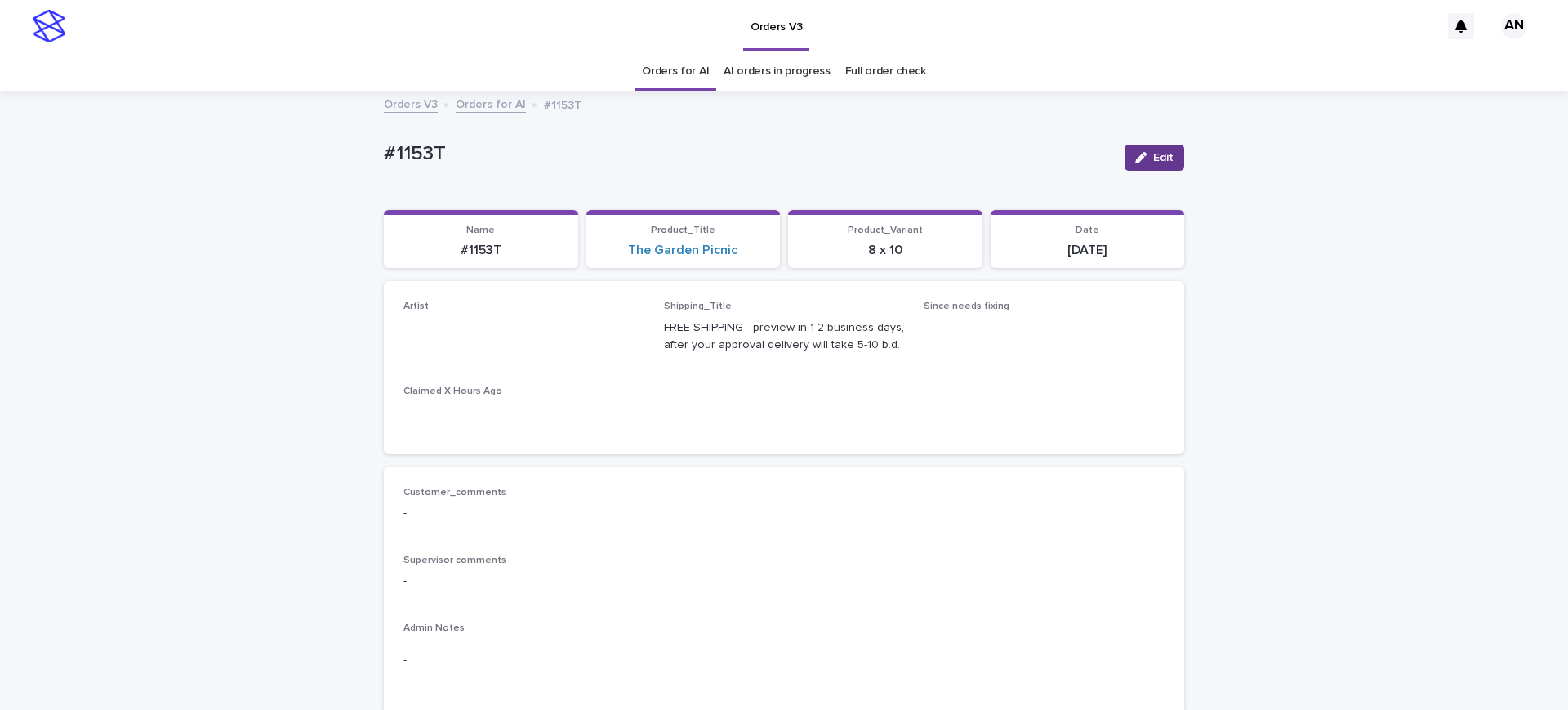
click at [1162, 155] on span "Edit" at bounding box center [1164, 157] width 20 height 11
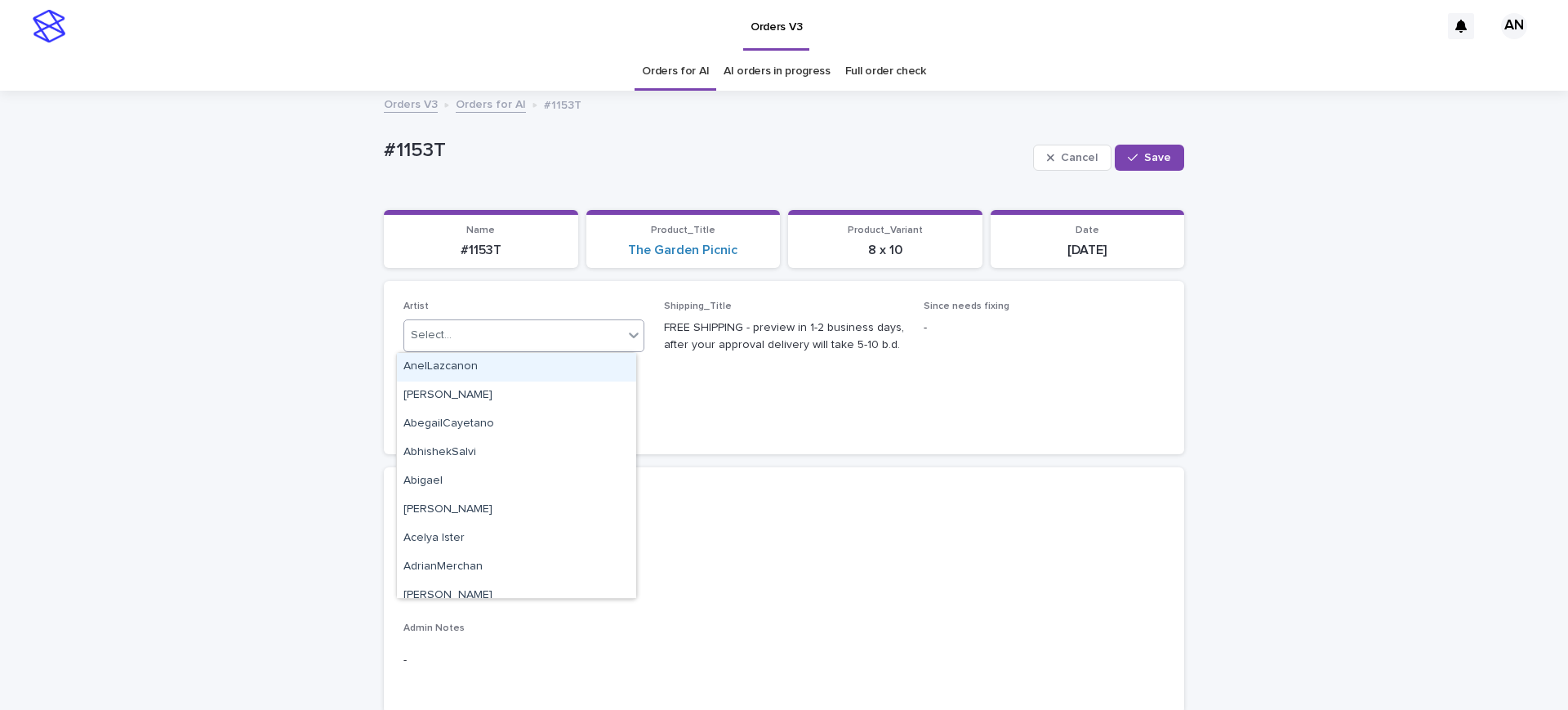
click at [568, 336] on div "Select..." at bounding box center [513, 335] width 219 height 27
type input "***"
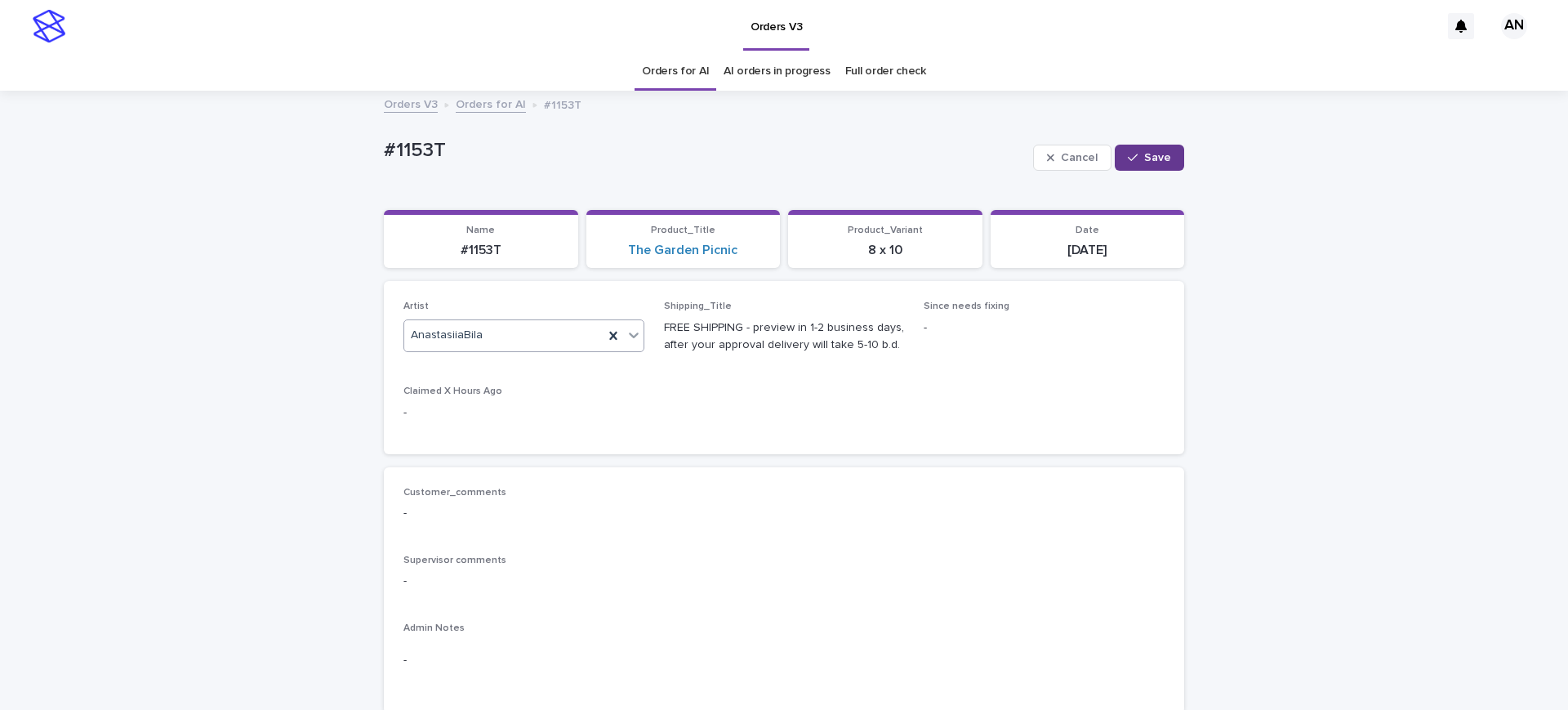
click at [1146, 160] on span "Save" at bounding box center [1158, 157] width 27 height 11
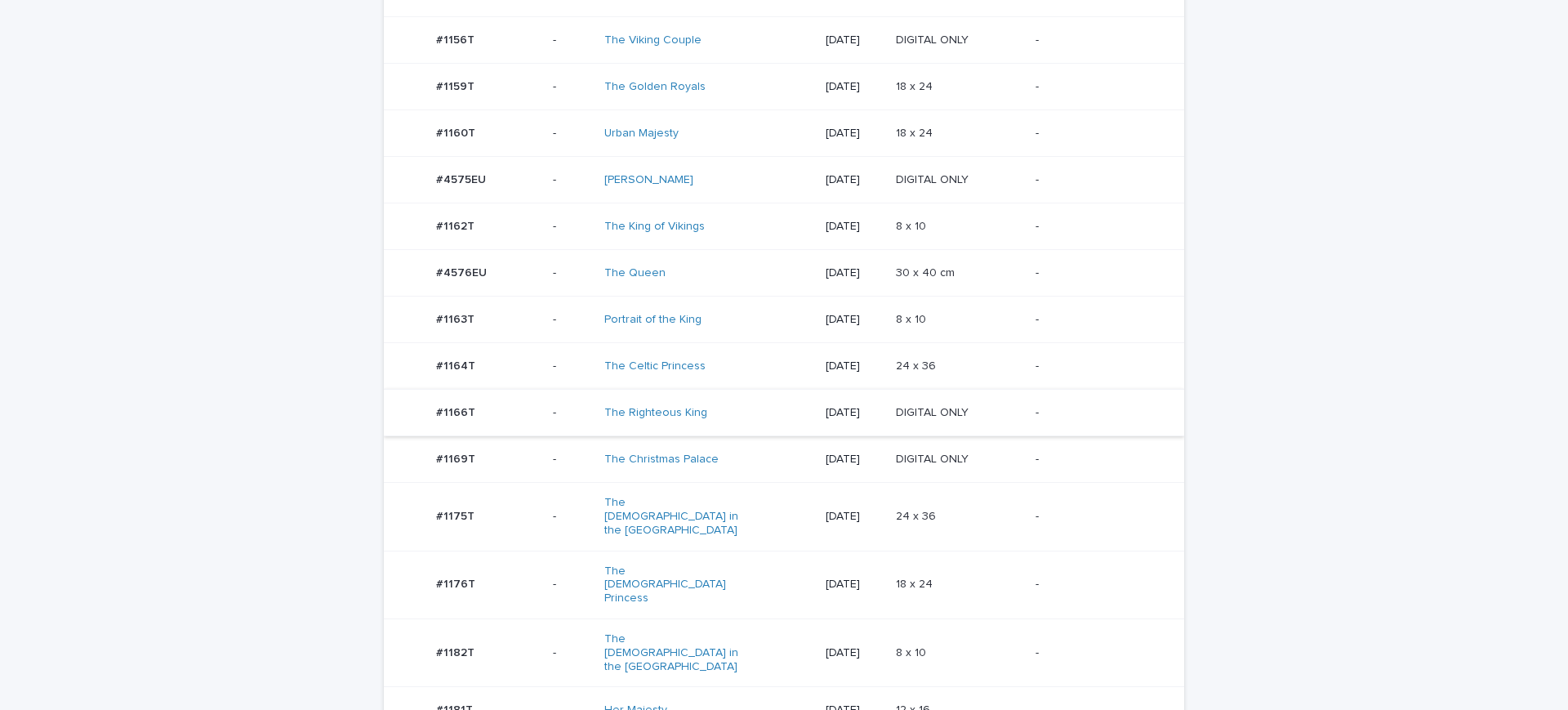
scroll to position [408, 0]
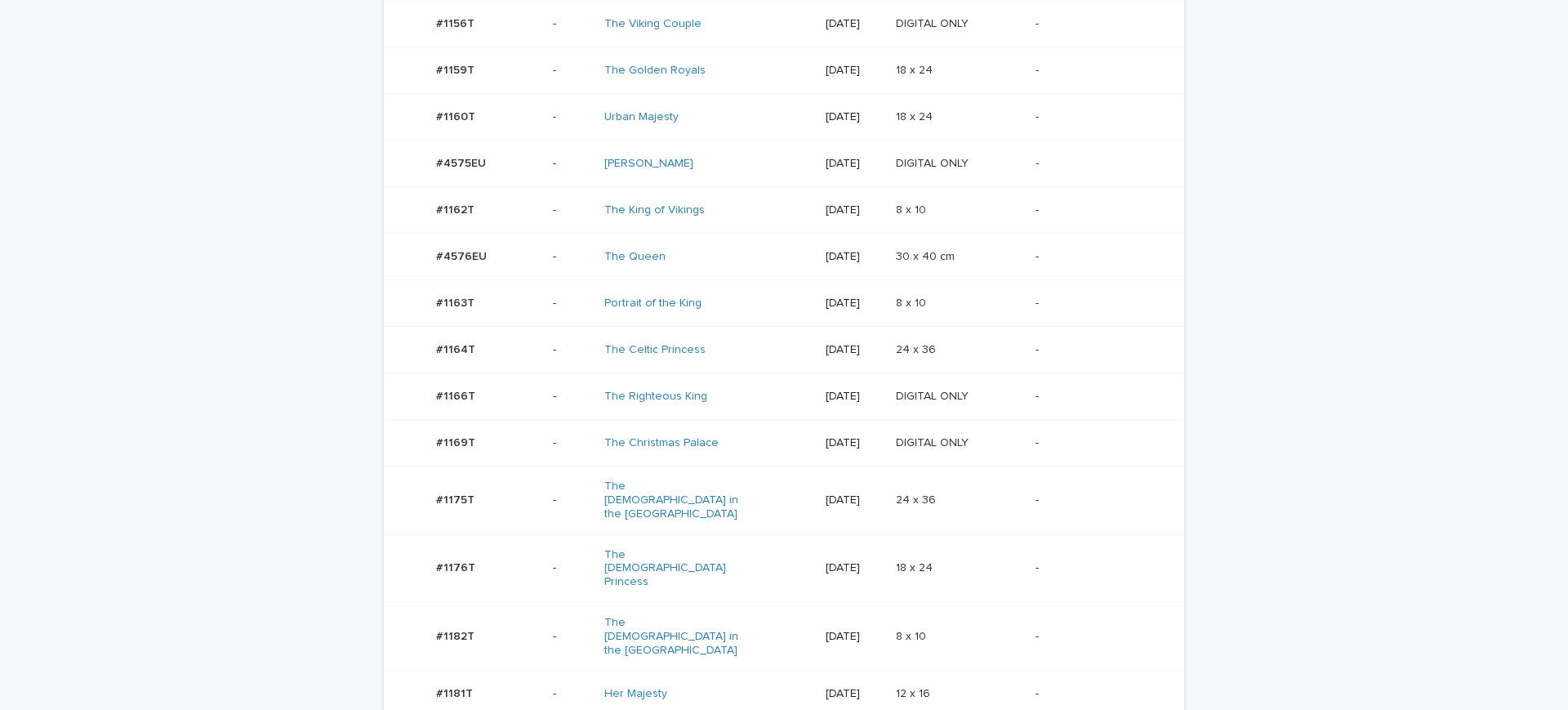
click at [1038, 422] on td "-" at bounding box center [1106, 442] width 155 height 47
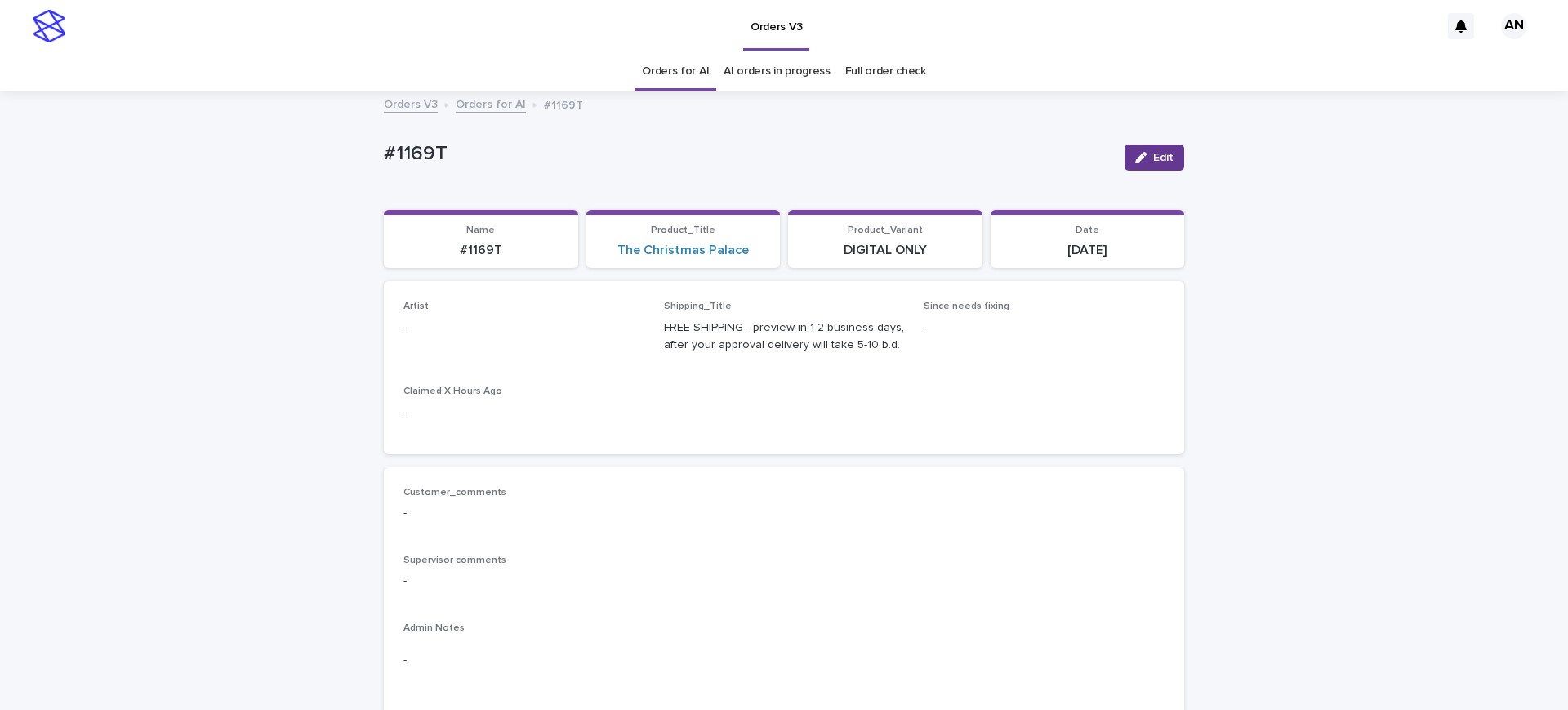
click at [1168, 154] on button "Edit" at bounding box center [1155, 158] width 60 height 26
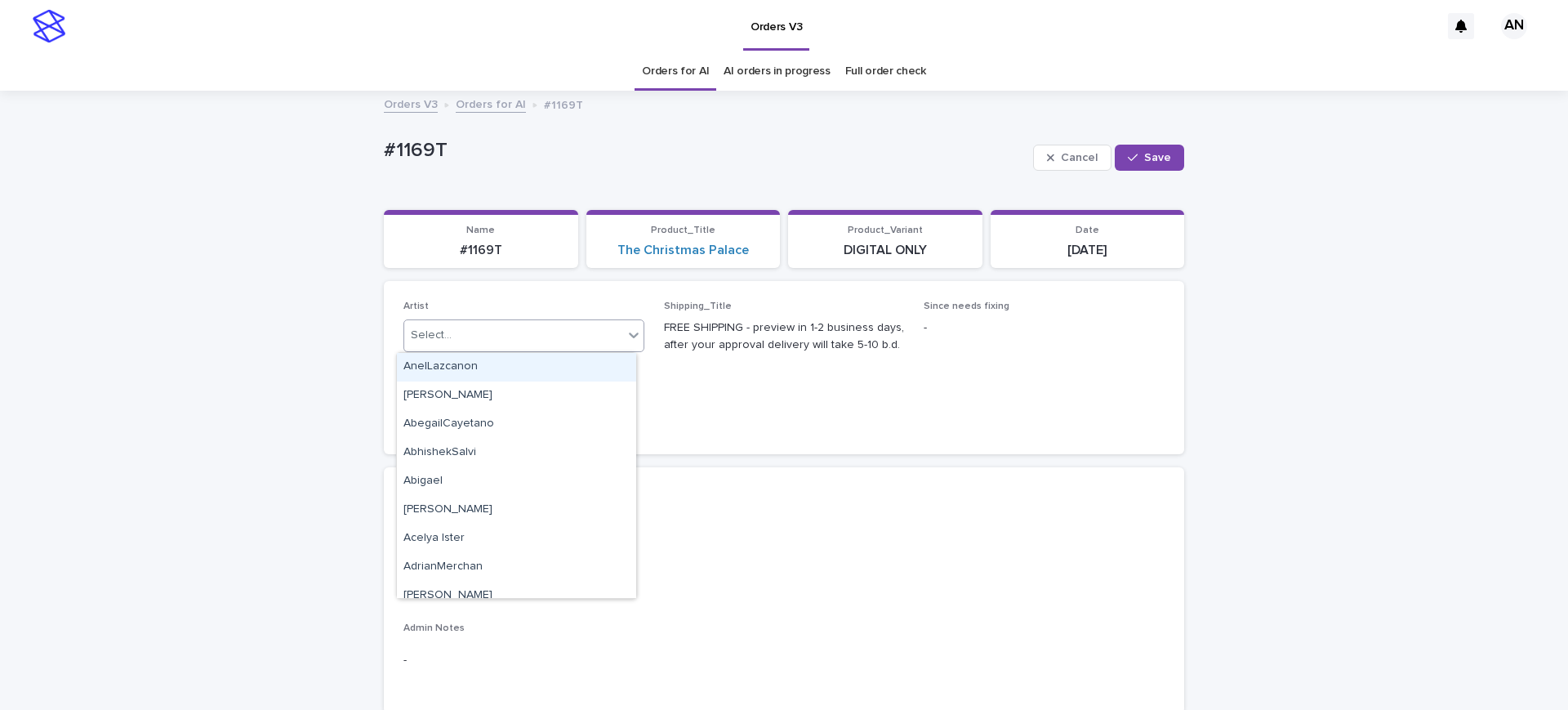
click at [472, 334] on div "Select..." at bounding box center [513, 335] width 219 height 27
type input "***"
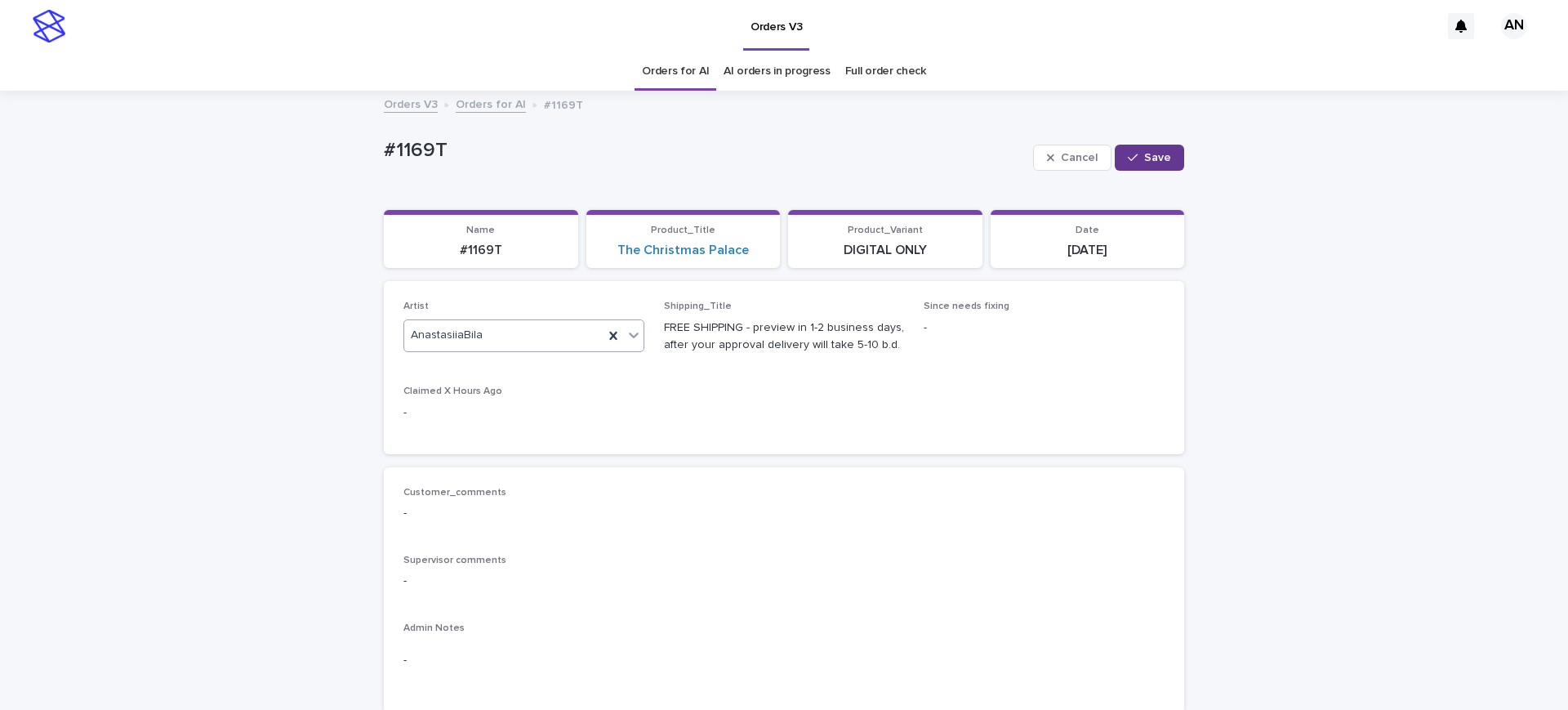
click at [1164, 147] on button "Save" at bounding box center [1150, 158] width 70 height 26
click at [687, 61] on link "Orders for AI" at bounding box center [675, 71] width 67 height 38
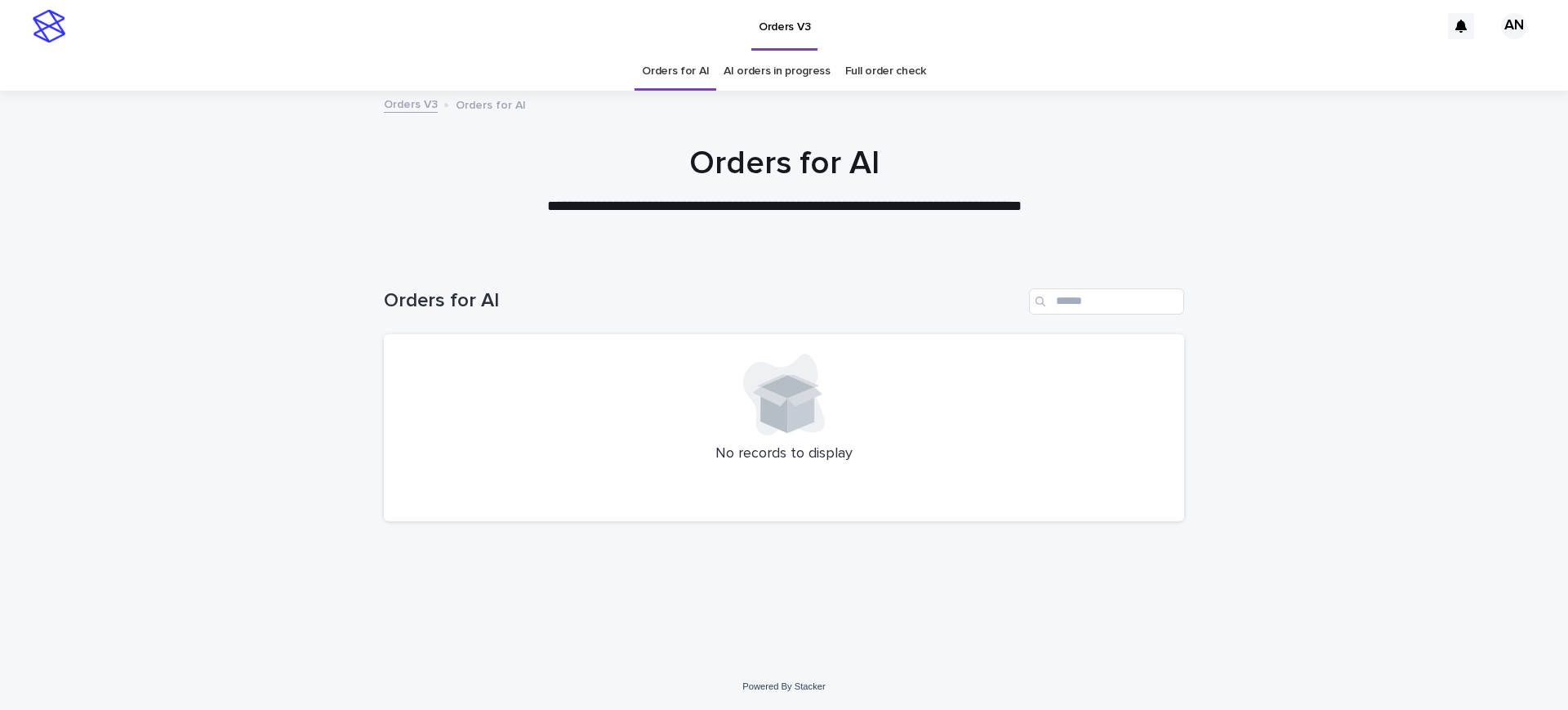
click at [1384, 380] on div "Loading... Saving… Loading... Saving… Orders for AI No records to display" at bounding box center [784, 459] width 1568 height 407
click at [1363, 388] on div "Loading... Saving… Loading... Saving… Orders for AI No records to display" at bounding box center [784, 459] width 1568 height 407
click at [290, 133] on div at bounding box center [784, 174] width 1568 height 164
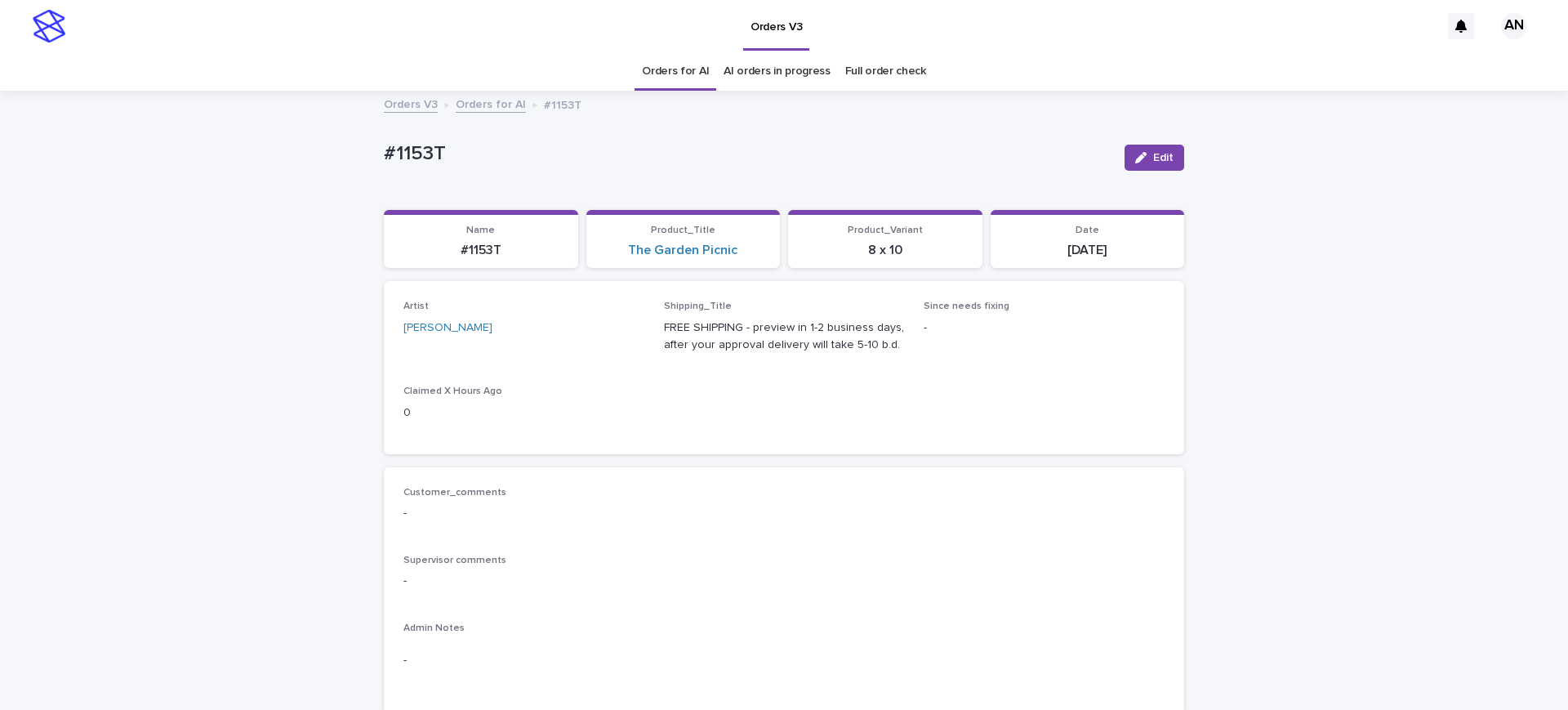
click at [940, 160] on p "#1153T" at bounding box center [747, 154] width 728 height 24
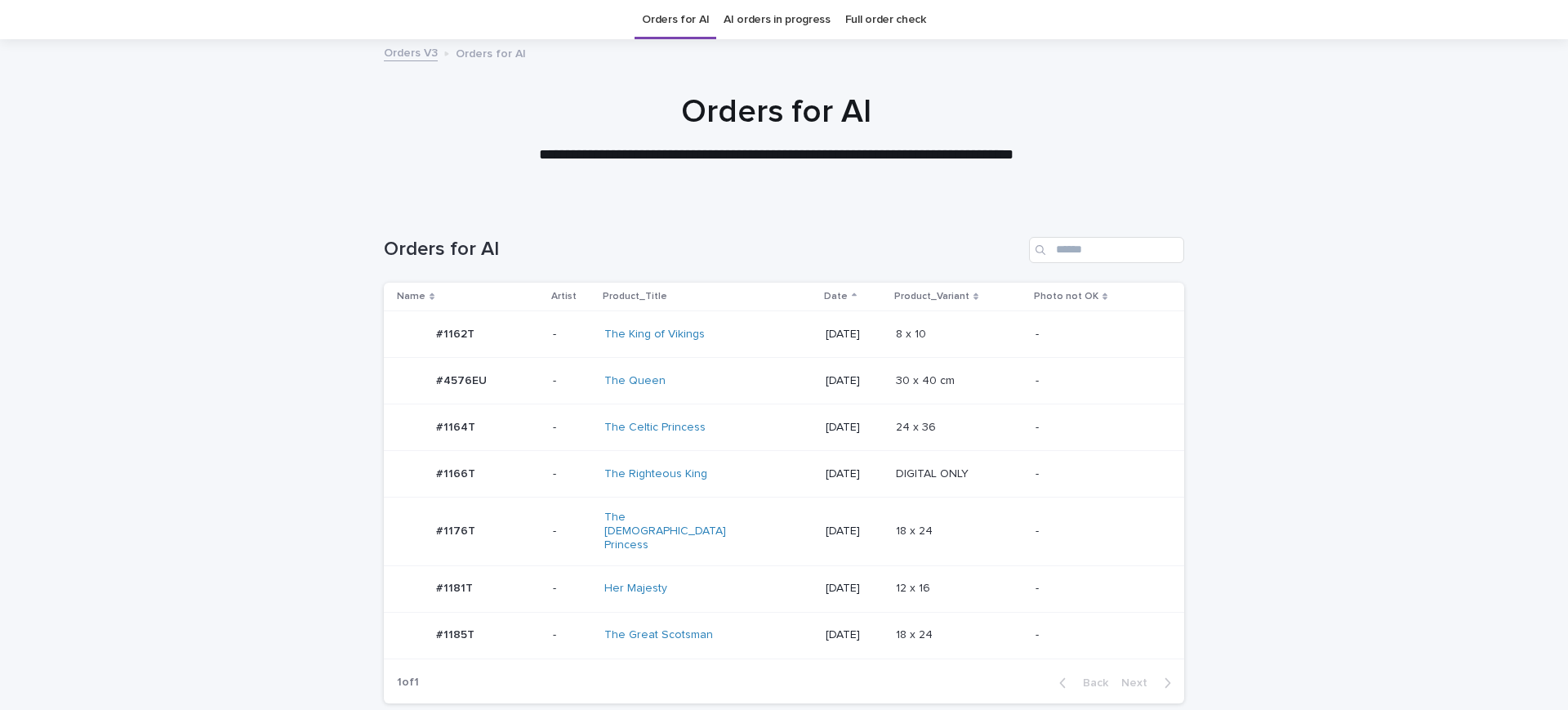
scroll to position [164, 0]
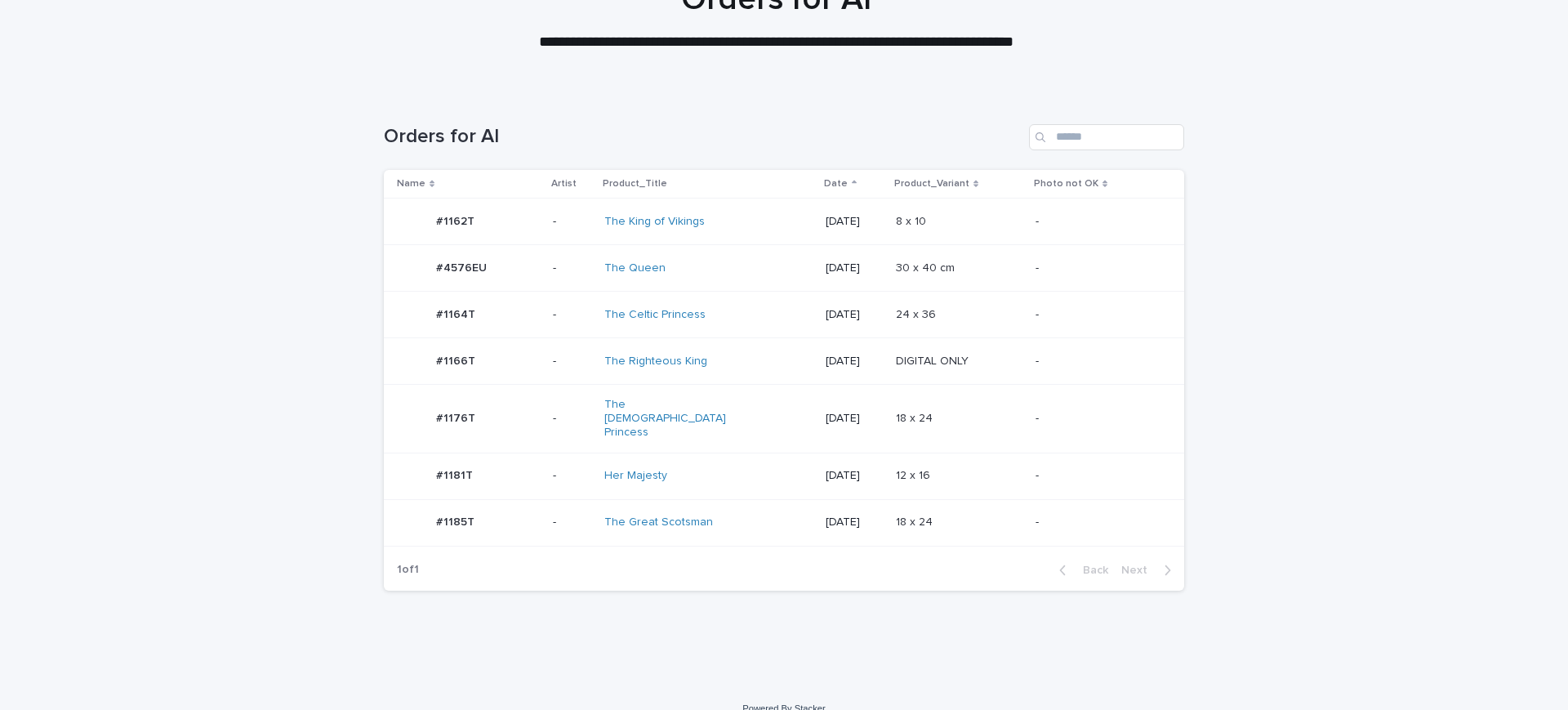
click at [922, 511] on div "18 x 24 18 x 24" at bounding box center [959, 522] width 127 height 27
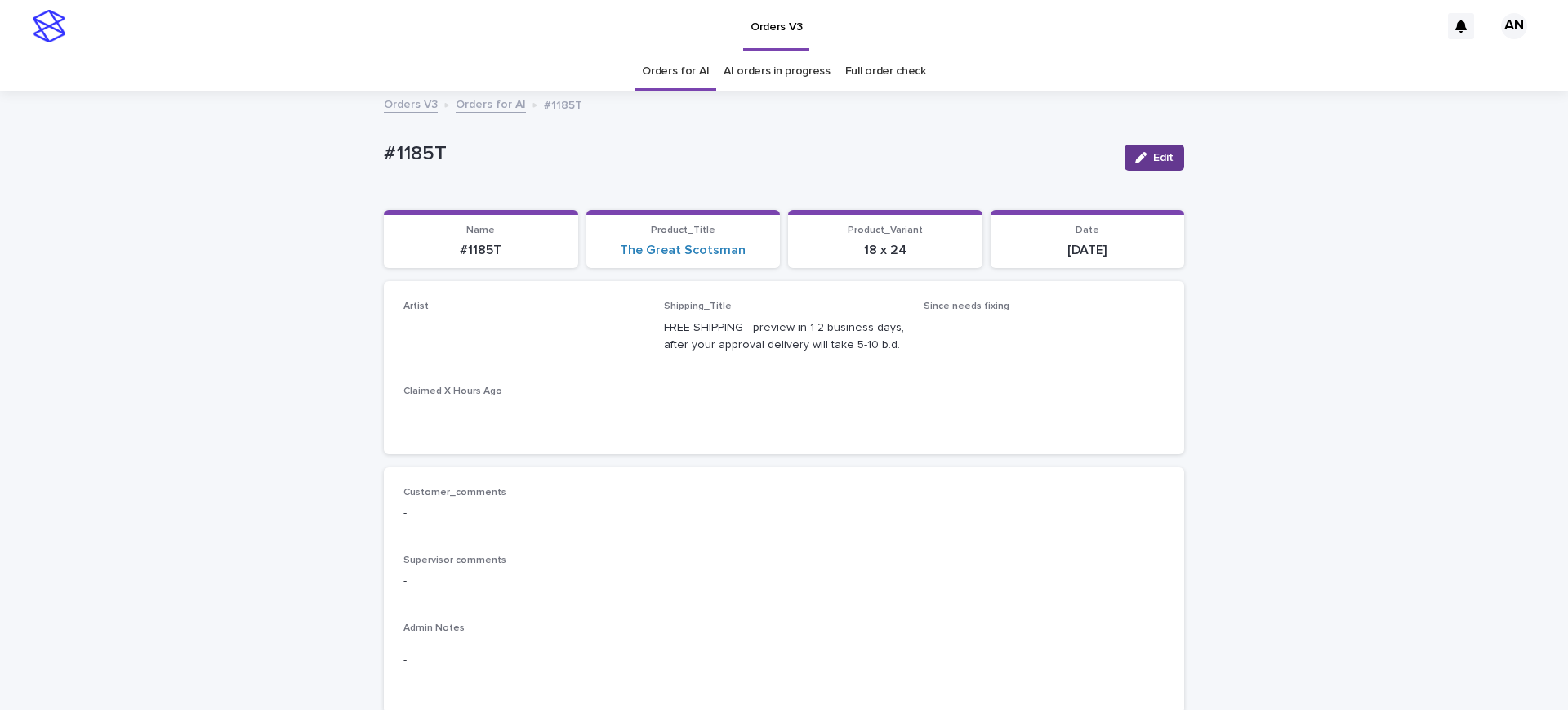
click at [1168, 161] on button "Edit" at bounding box center [1155, 158] width 60 height 26
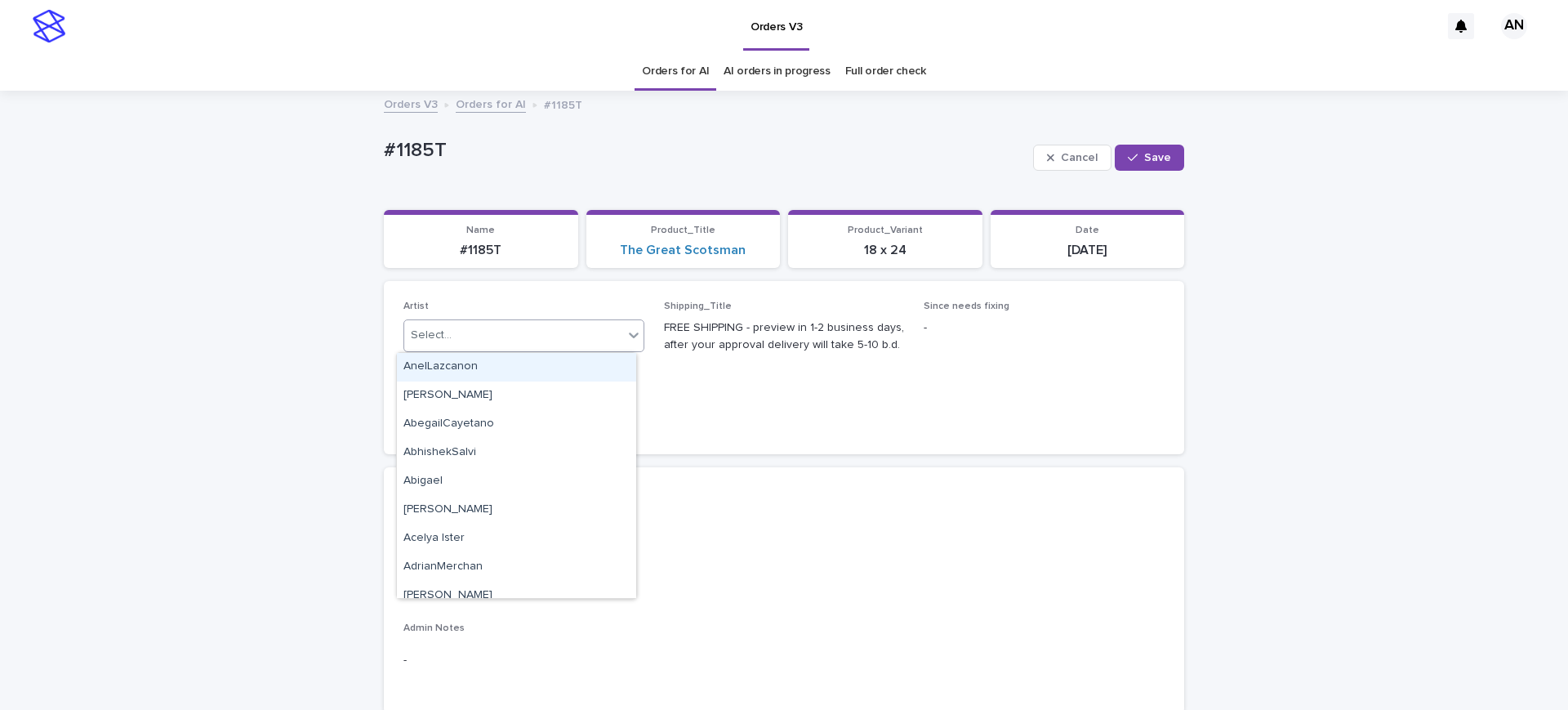
click at [624, 327] on div at bounding box center [634, 335] width 20 height 29
type input "***"
click at [616, 362] on div "AnastasiiaBila" at bounding box center [516, 366] width 240 height 29
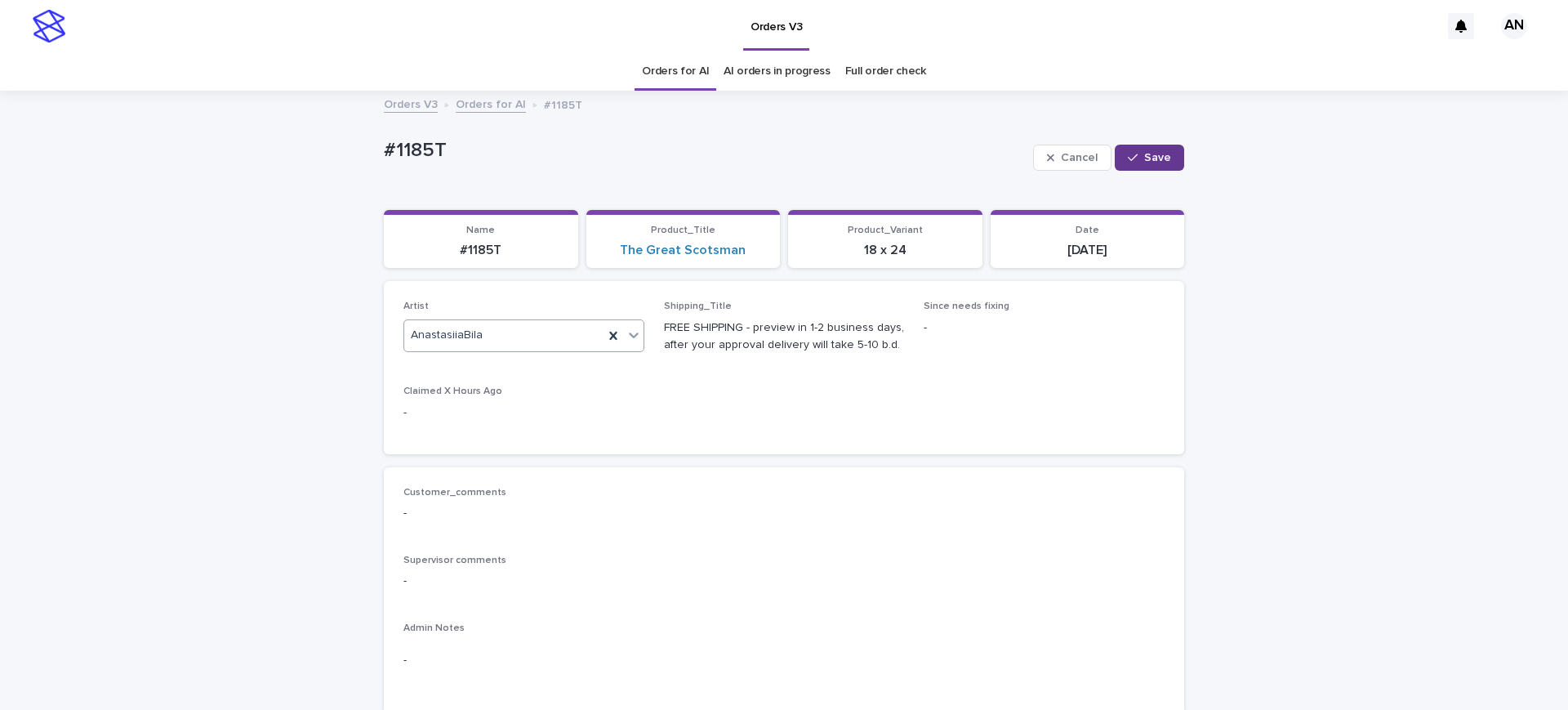
click at [1164, 163] on button "Save" at bounding box center [1150, 158] width 70 height 26
drag, startPoint x: 455, startPoint y: 146, endPoint x: 341, endPoint y: 147, distance: 114.0
copy p "#1185T"
click at [706, 134] on div "#1185T Edit" at bounding box center [783, 157] width 800 height 65
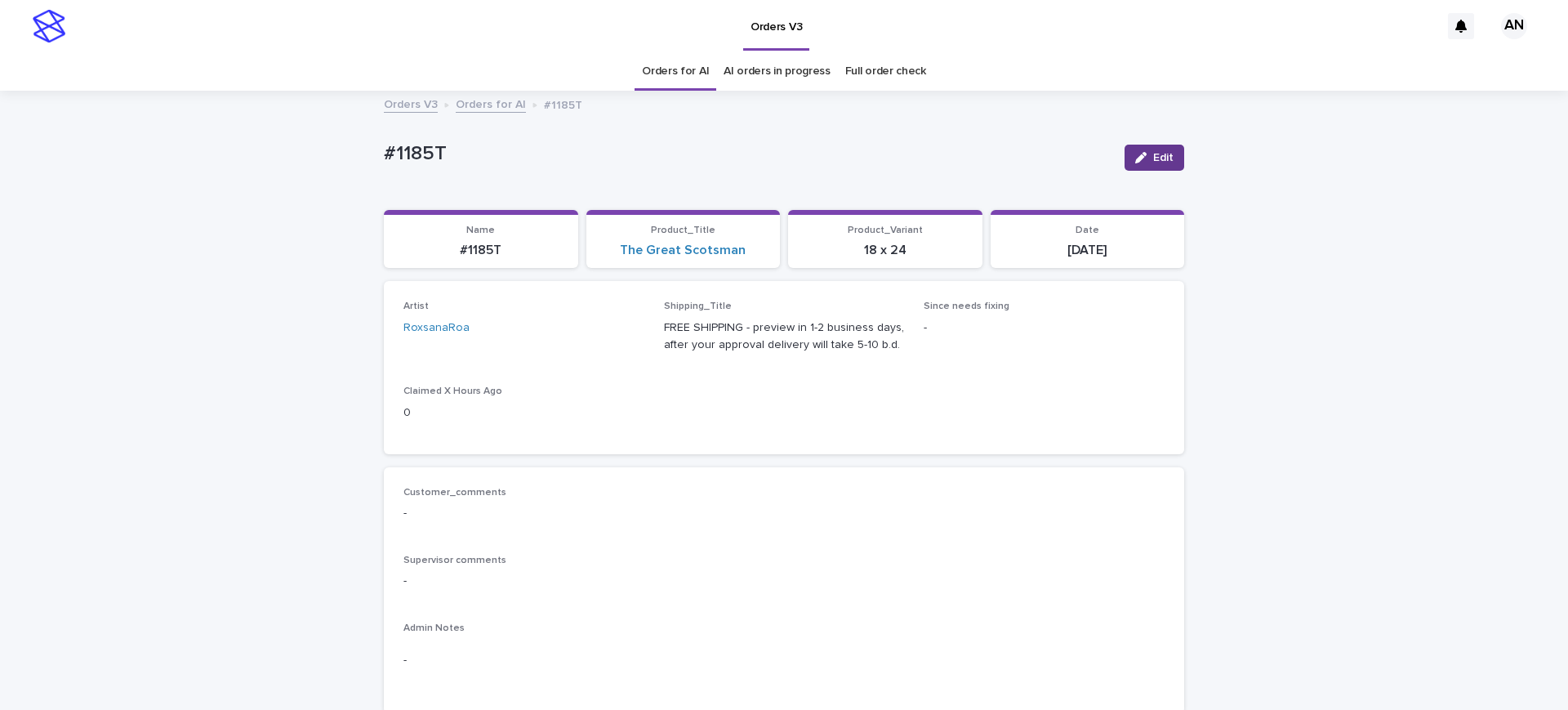
click at [1136, 152] on icon "button" at bounding box center [1141, 157] width 11 height 11
click at [605, 334] on icon at bounding box center [613, 336] width 16 height 16
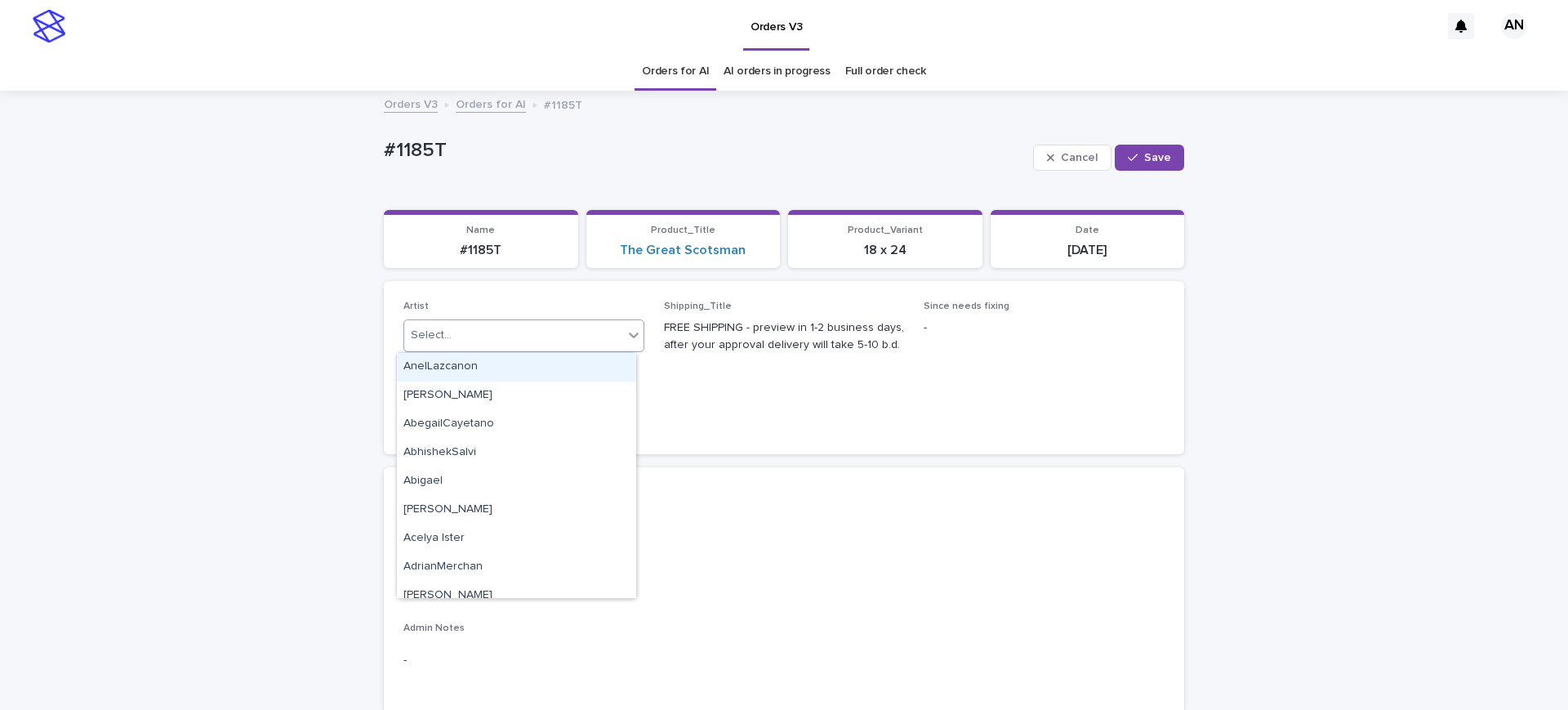
click at [603, 334] on div "Select..." at bounding box center [513, 335] width 219 height 27
type input "***"
click at [570, 368] on div "AnastasiiaBila" at bounding box center [516, 366] width 240 height 29
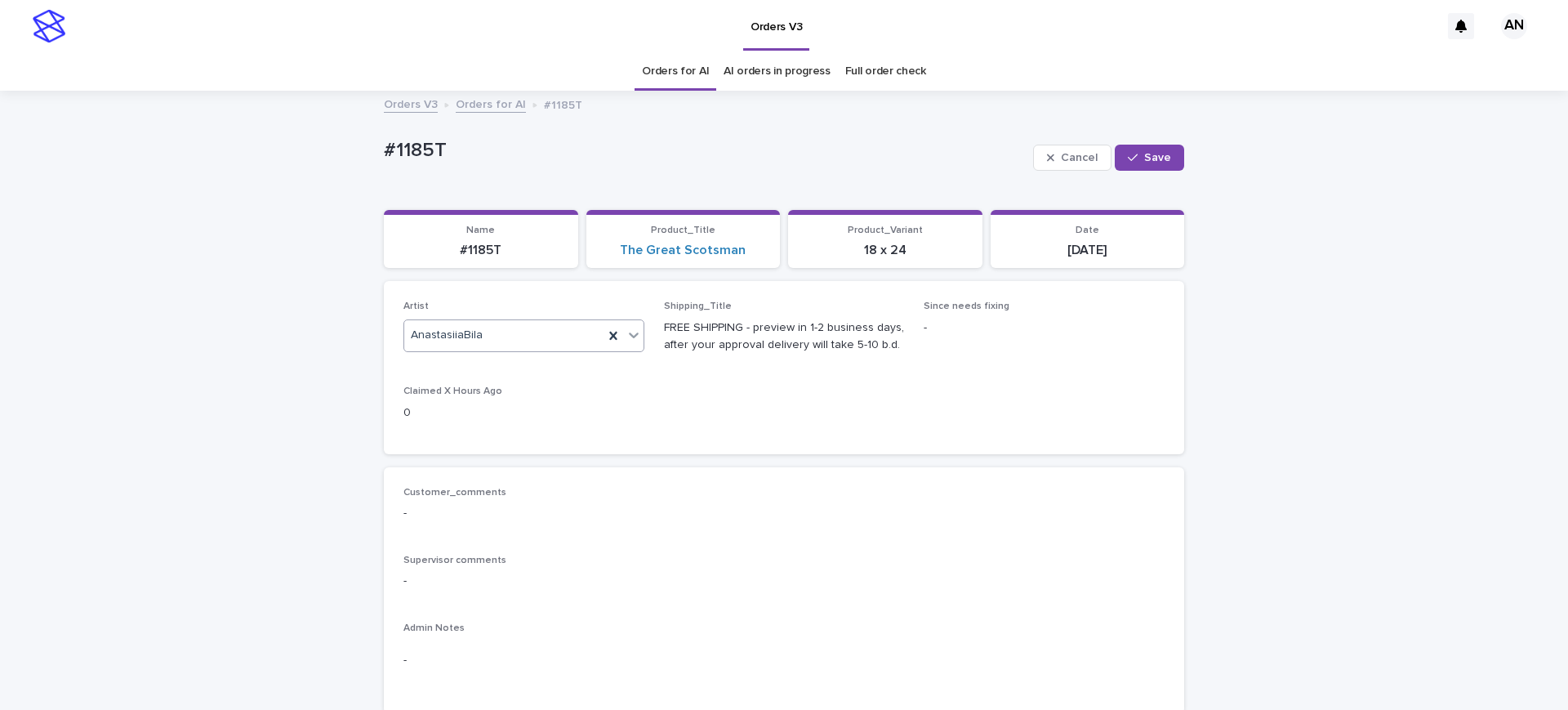
click at [570, 368] on div "Artist AnastasiiaBila Shipping_Title FREE SHIPPING - preview in 1-2 business da…" at bounding box center [784, 366] width 761 height 133
click at [1170, 166] on button "Save" at bounding box center [1150, 158] width 70 height 26
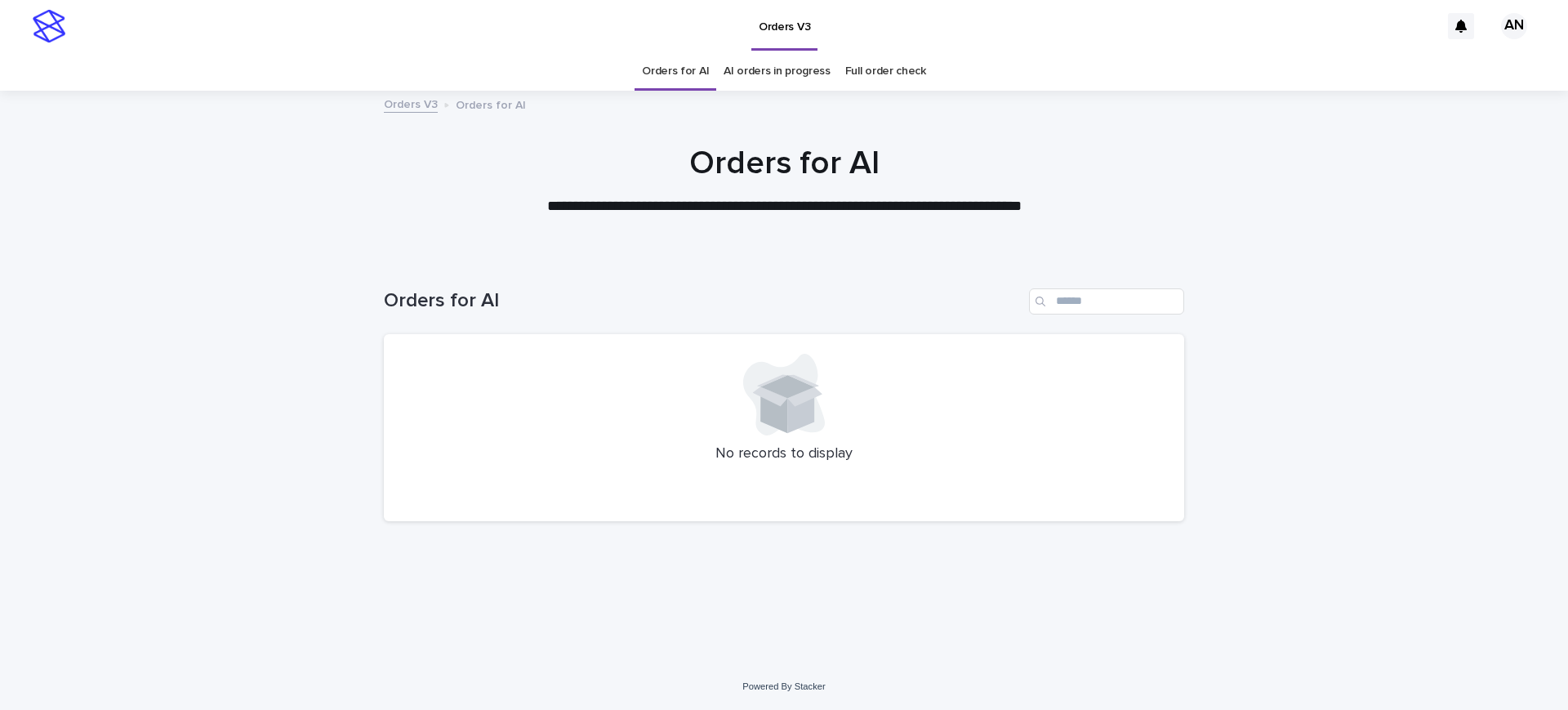
click at [1388, 299] on div "Loading... Saving… Loading... Saving… Orders for AI No records to display" at bounding box center [784, 459] width 1568 height 407
click at [1352, 302] on div "Loading... Saving… Loading... Saving… Orders for AI No records to display" at bounding box center [784, 459] width 1568 height 407
click at [1360, 352] on div "Loading... Saving… Loading... Saving… Orders for AI No records to display" at bounding box center [784, 459] width 1568 height 407
click at [1480, 239] on div at bounding box center [784, 174] width 1568 height 164
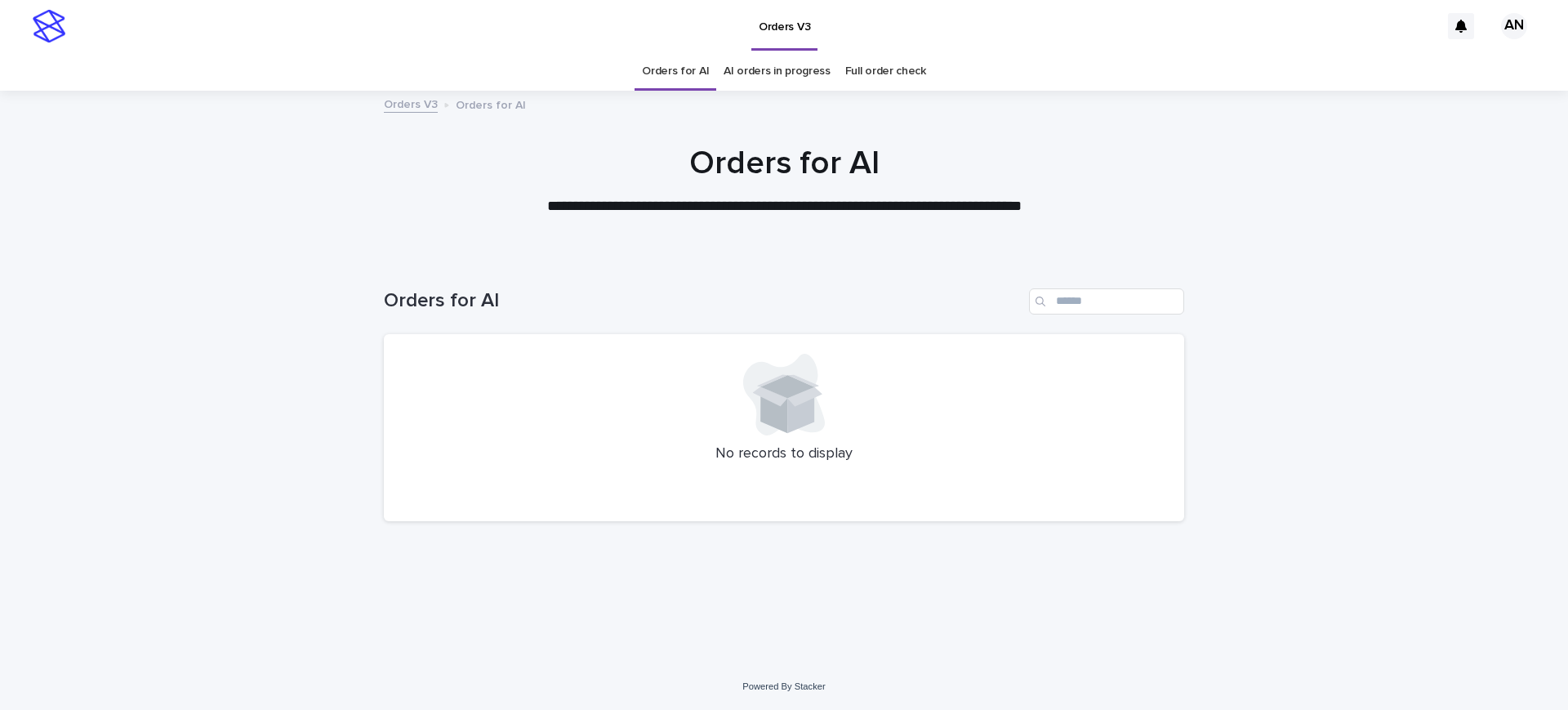
click at [1372, 378] on div "Loading... Saving… Loading... Saving… Orders for AI No records to display" at bounding box center [784, 459] width 1568 height 407
click at [1481, 374] on div "Loading... Saving… Loading... Saving… Orders for AI No records to display" at bounding box center [784, 459] width 1568 height 407
click at [1370, 389] on div "Loading... Saving… Loading... Saving… Orders for AI No records to display" at bounding box center [784, 459] width 1568 height 407
click at [1317, 241] on div at bounding box center [784, 174] width 1568 height 164
click at [1365, 199] on div "**********" at bounding box center [784, 181] width 1568 height 74
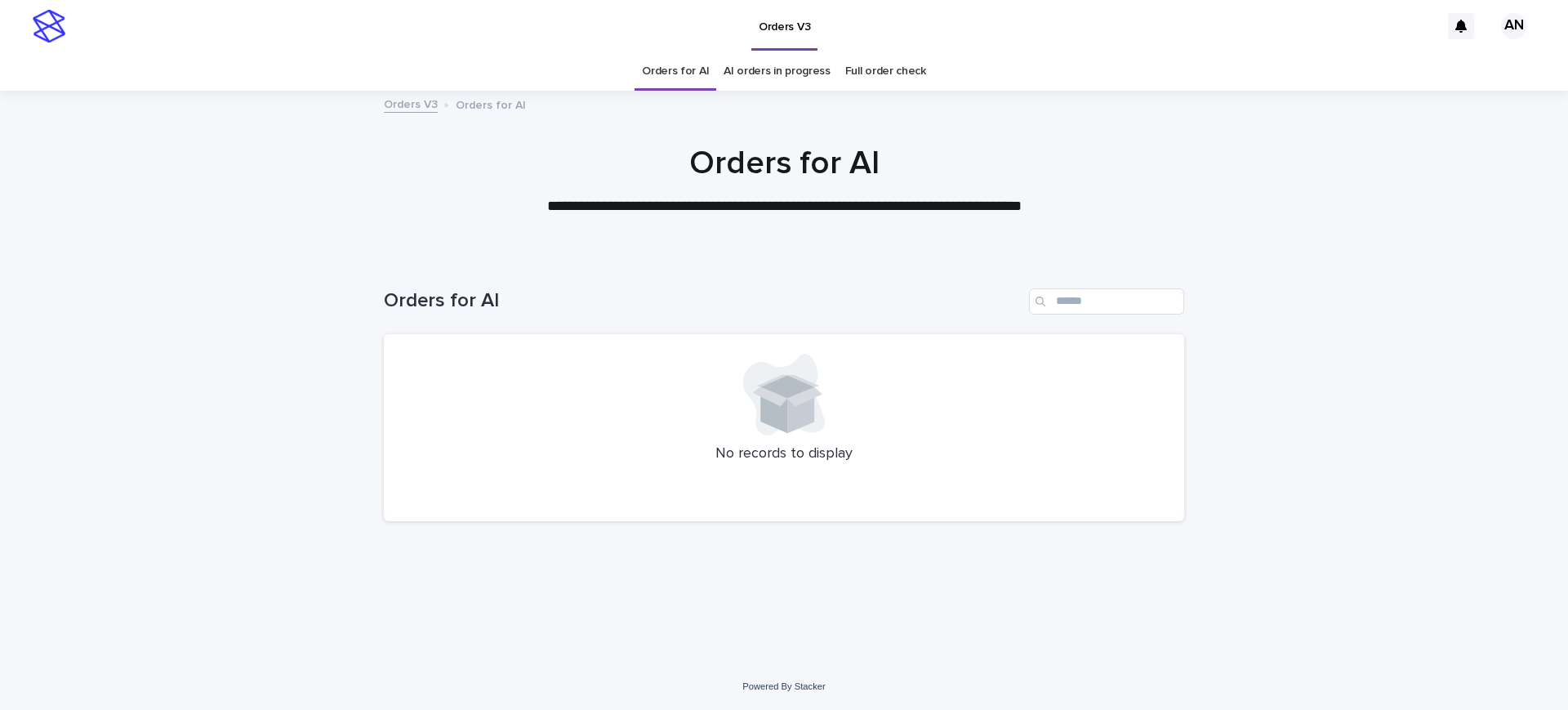
click at [1196, 159] on div "**********" at bounding box center [784, 181] width 1568 height 74
click at [1196, 227] on div at bounding box center [784, 174] width 1568 height 164
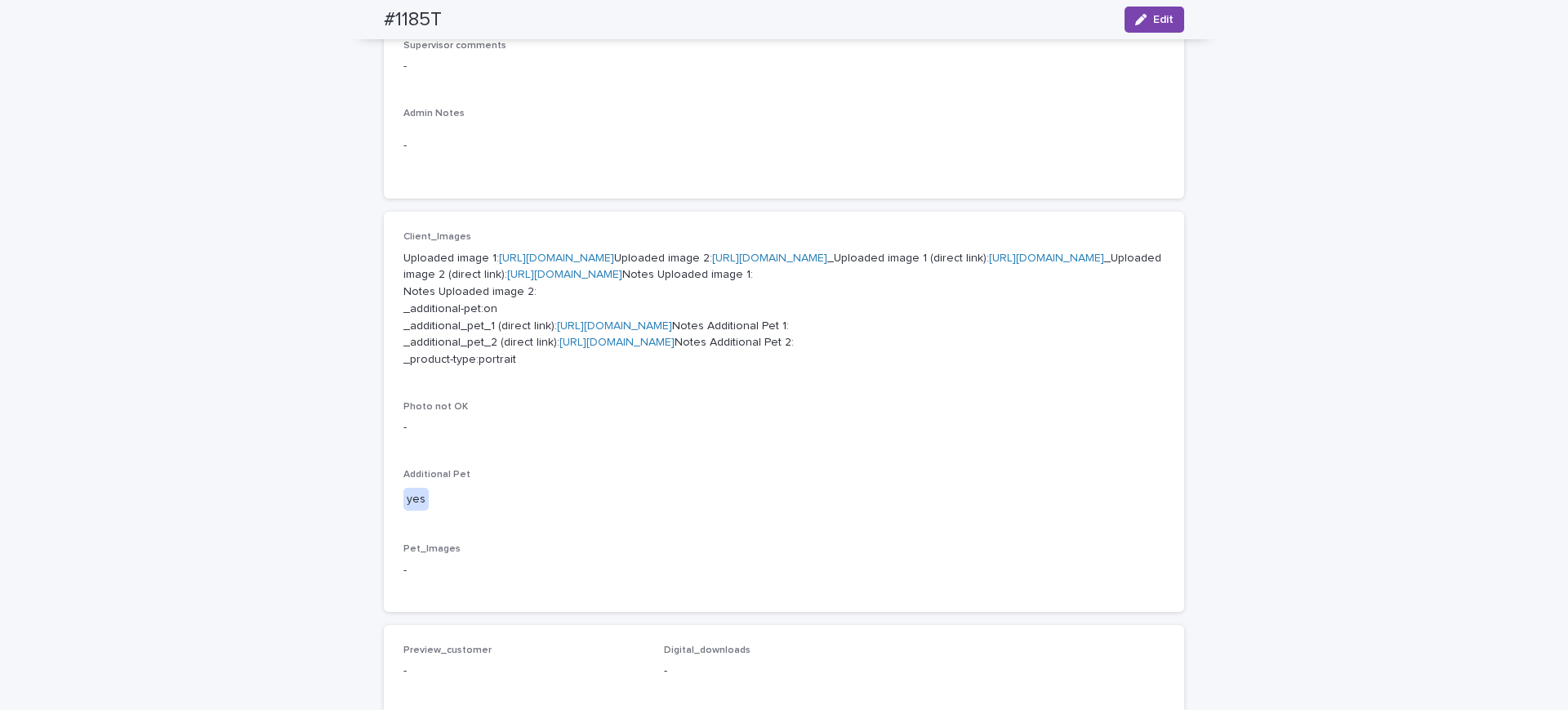
scroll to position [510, 0]
click at [590, 262] on link "https://cdn.shopify.com-uploadkit.app/s/files/1/0033/4807/0511/files/download.h…" at bounding box center [556, 262] width 115 height 11
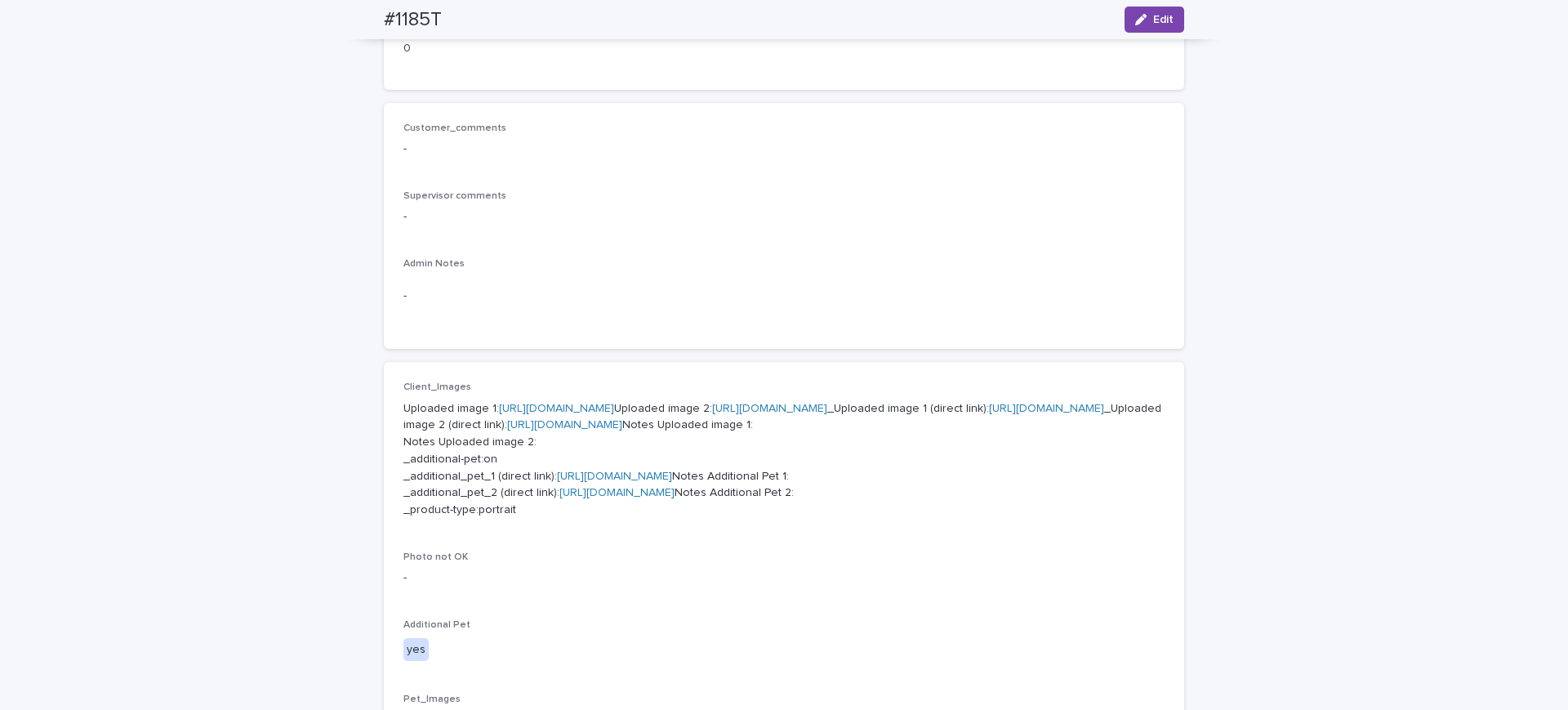
scroll to position [0, 0]
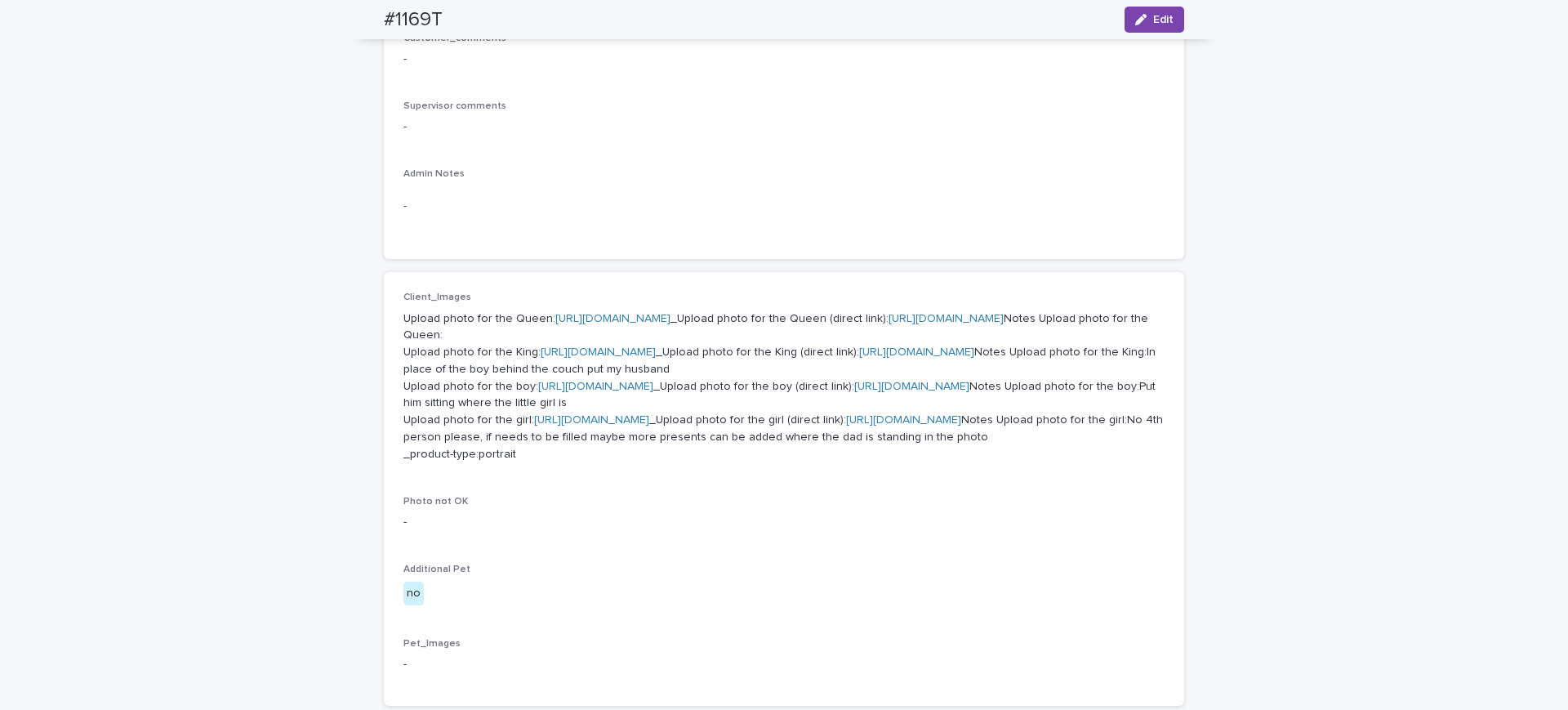
scroll to position [612, 0]
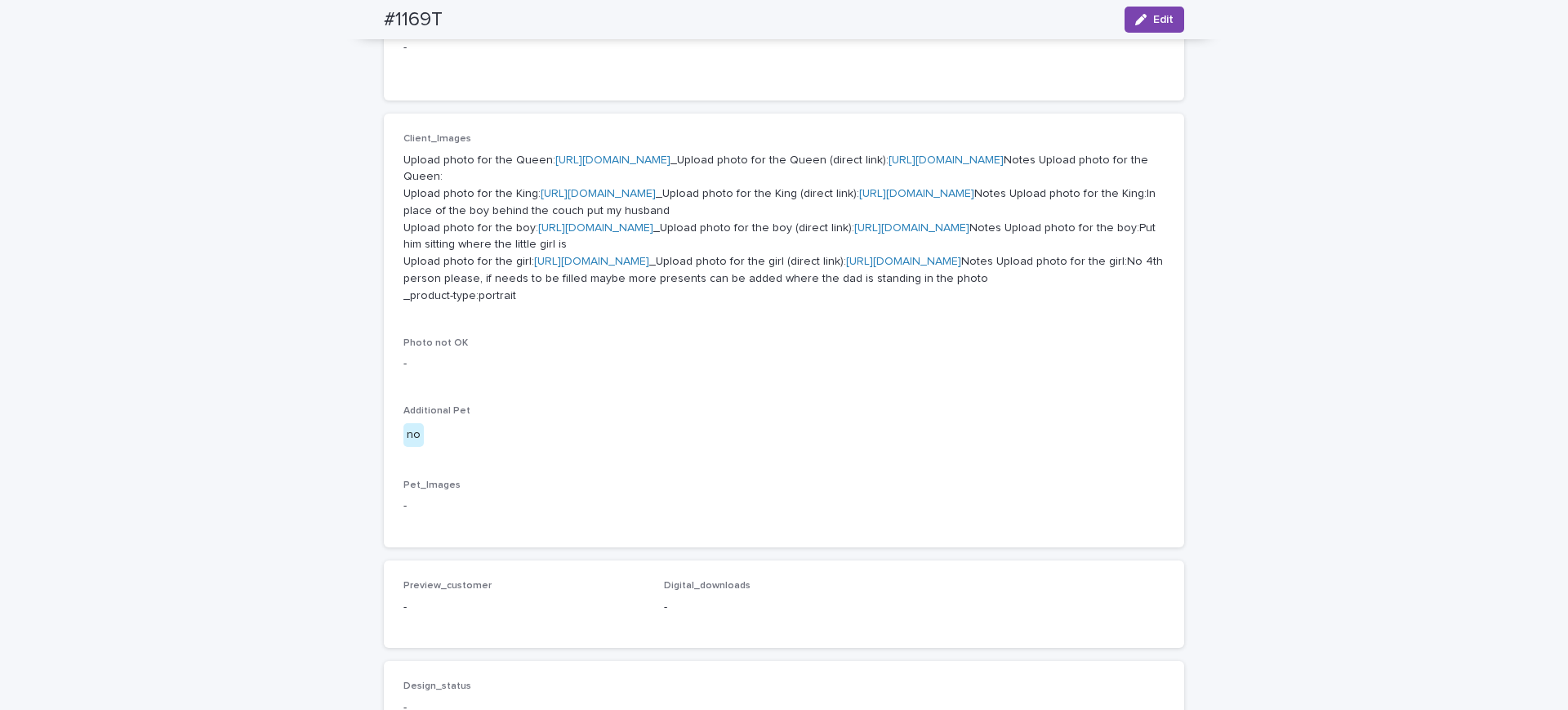
click at [846, 267] on link "[URL][DOMAIN_NAME]" at bounding box center [903, 261] width 115 height 11
click at [607, 200] on link "[URL][DOMAIN_NAME]" at bounding box center [597, 193] width 115 height 11
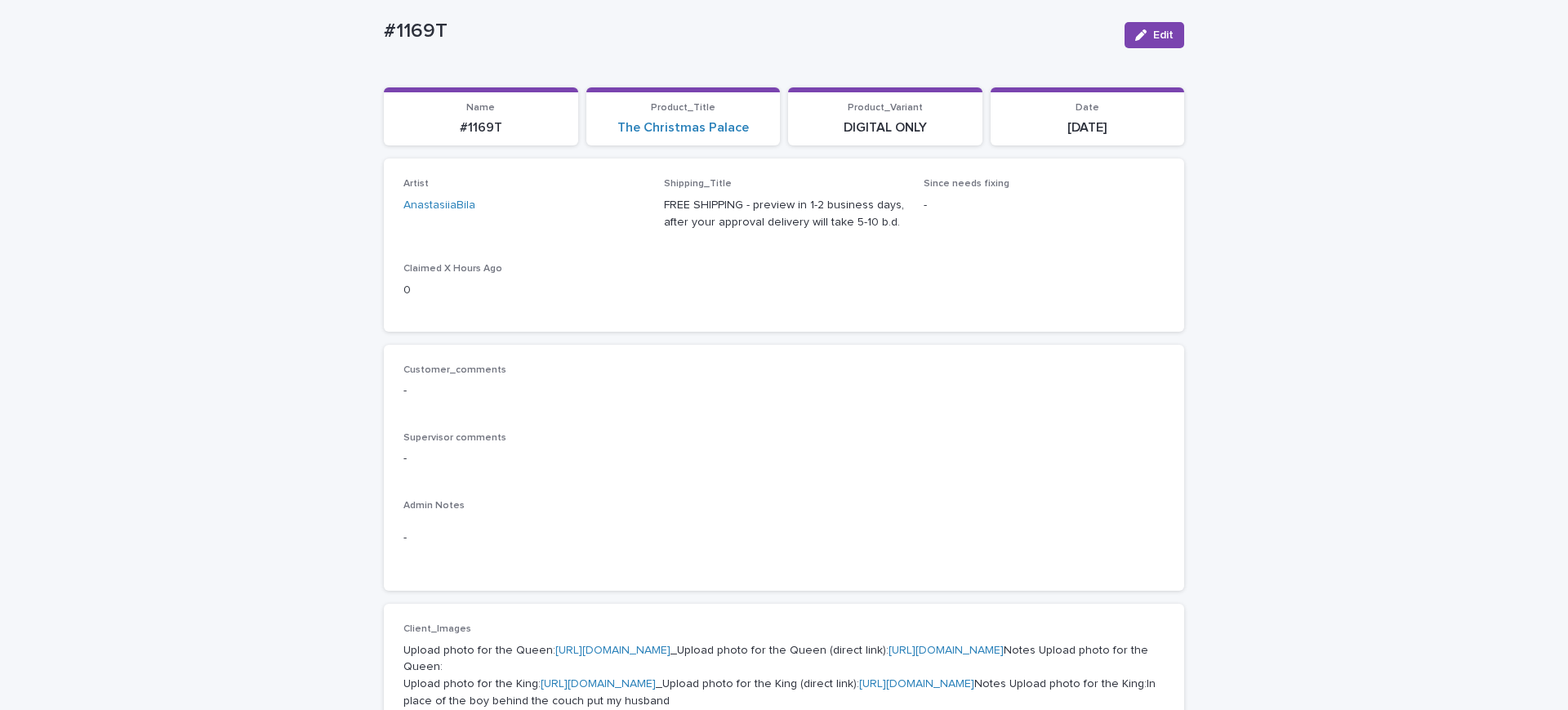
scroll to position [0, 0]
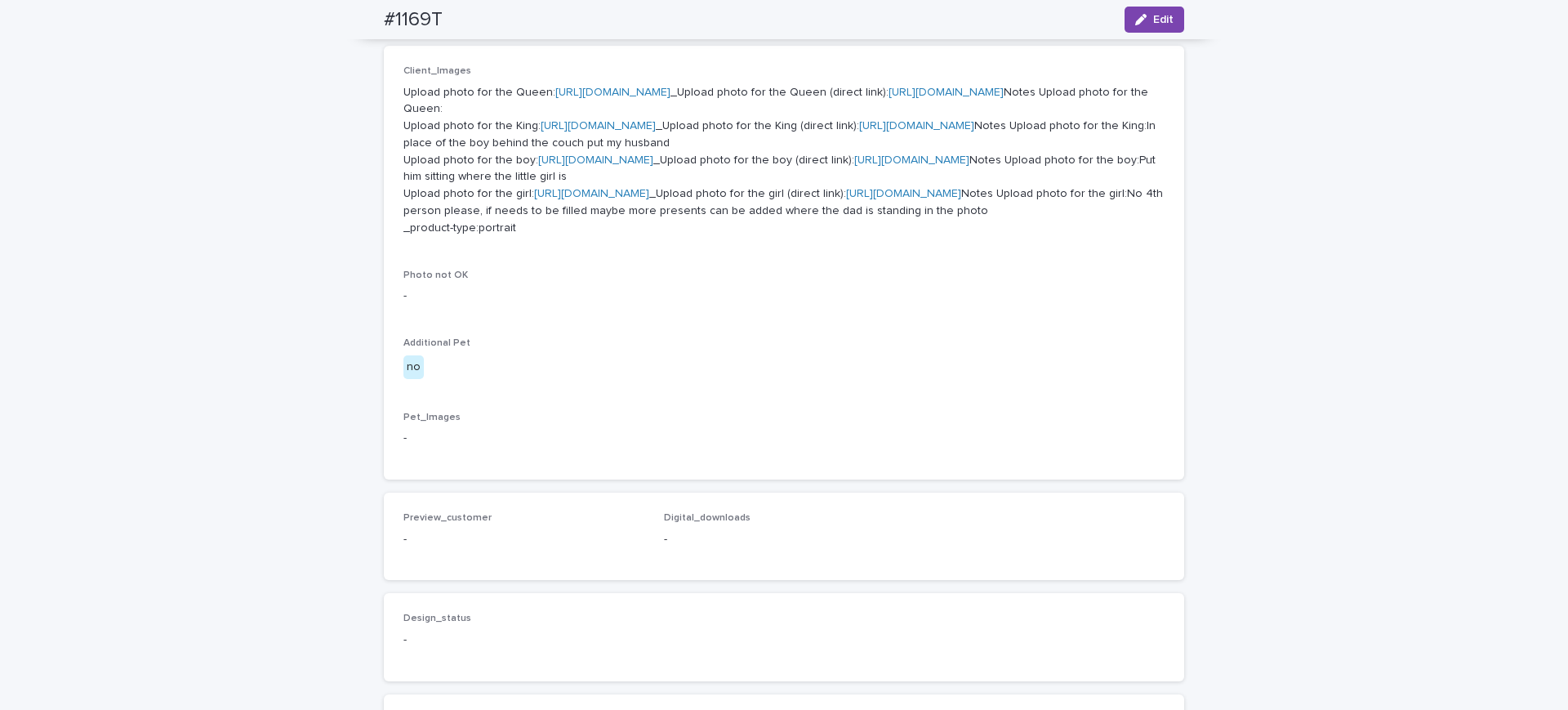
scroll to position [593, 0]
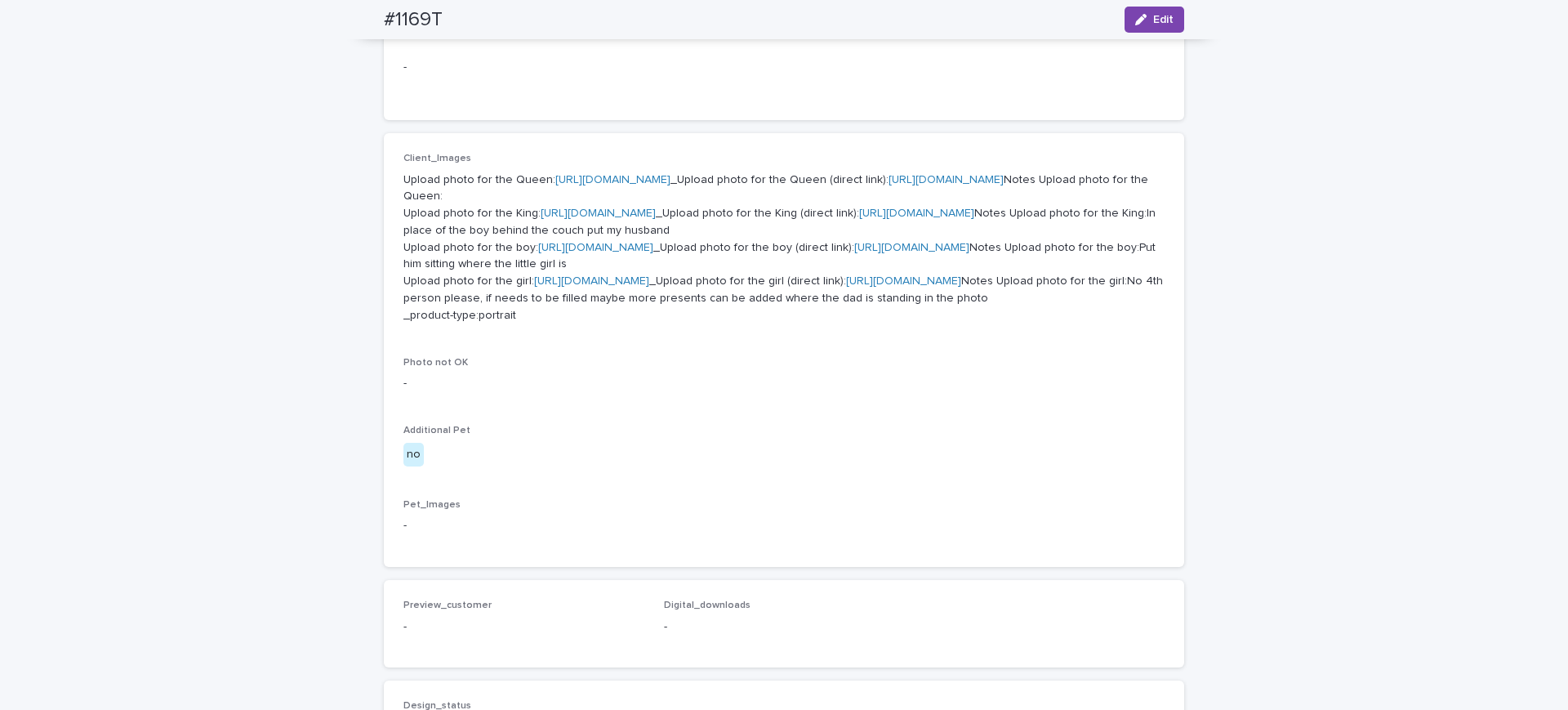
click at [586, 254] on link "[URL][DOMAIN_NAME]" at bounding box center [595, 247] width 115 height 11
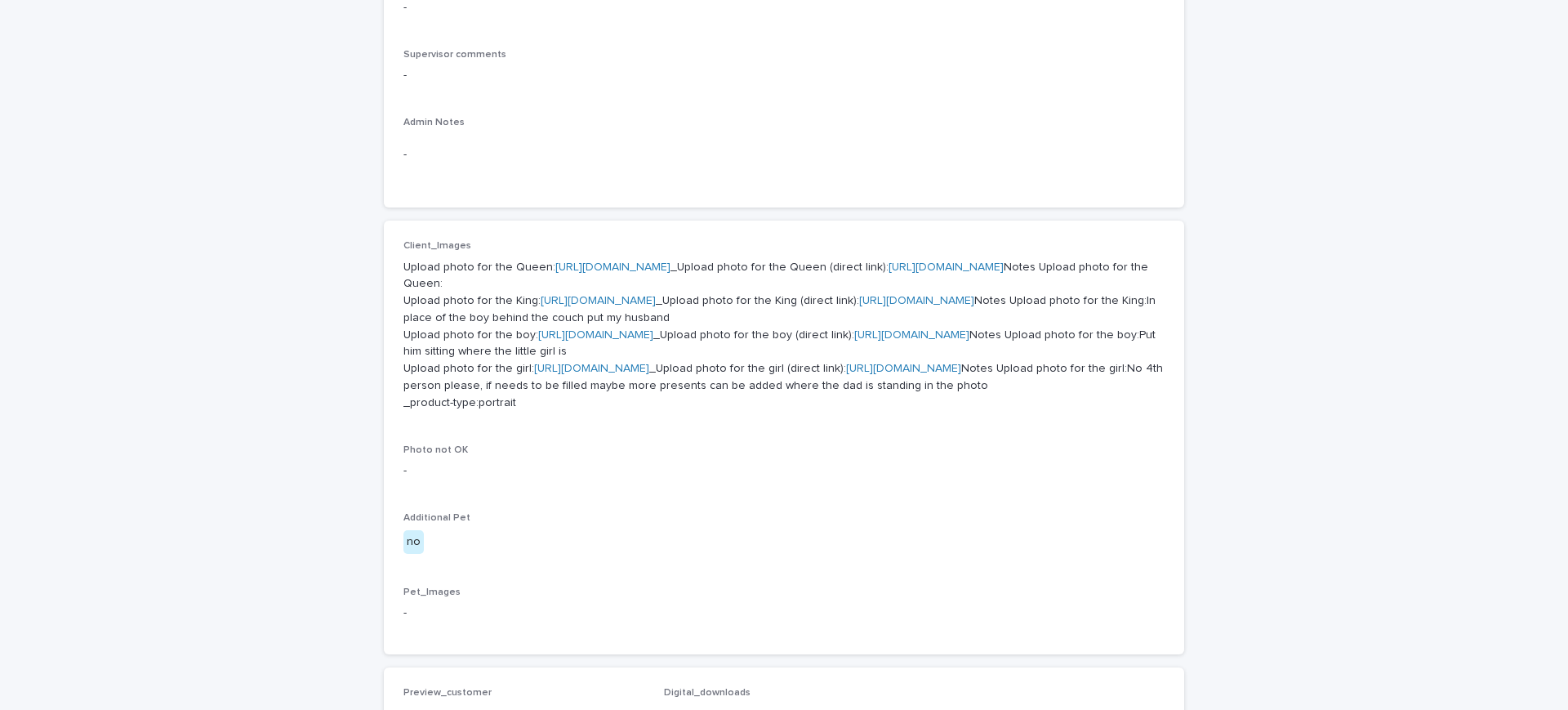
scroll to position [510, 0]
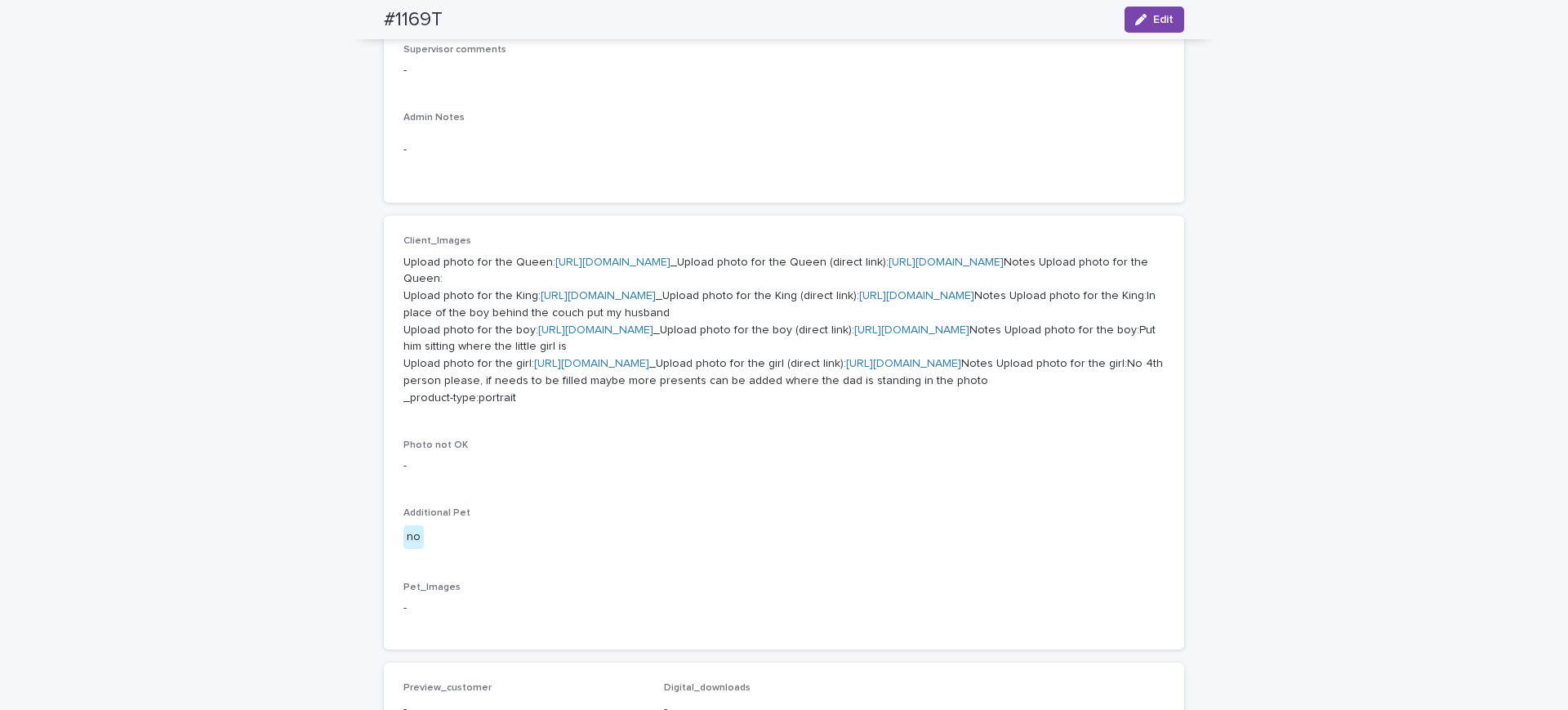
click at [569, 261] on link "[URL][DOMAIN_NAME]" at bounding box center [612, 262] width 115 height 11
click at [620, 302] on link "https://cdn.shopify.com-uploadkit.app/s/files/1/0033/4807/0511/files/download.h…" at bounding box center [597, 295] width 115 height 11
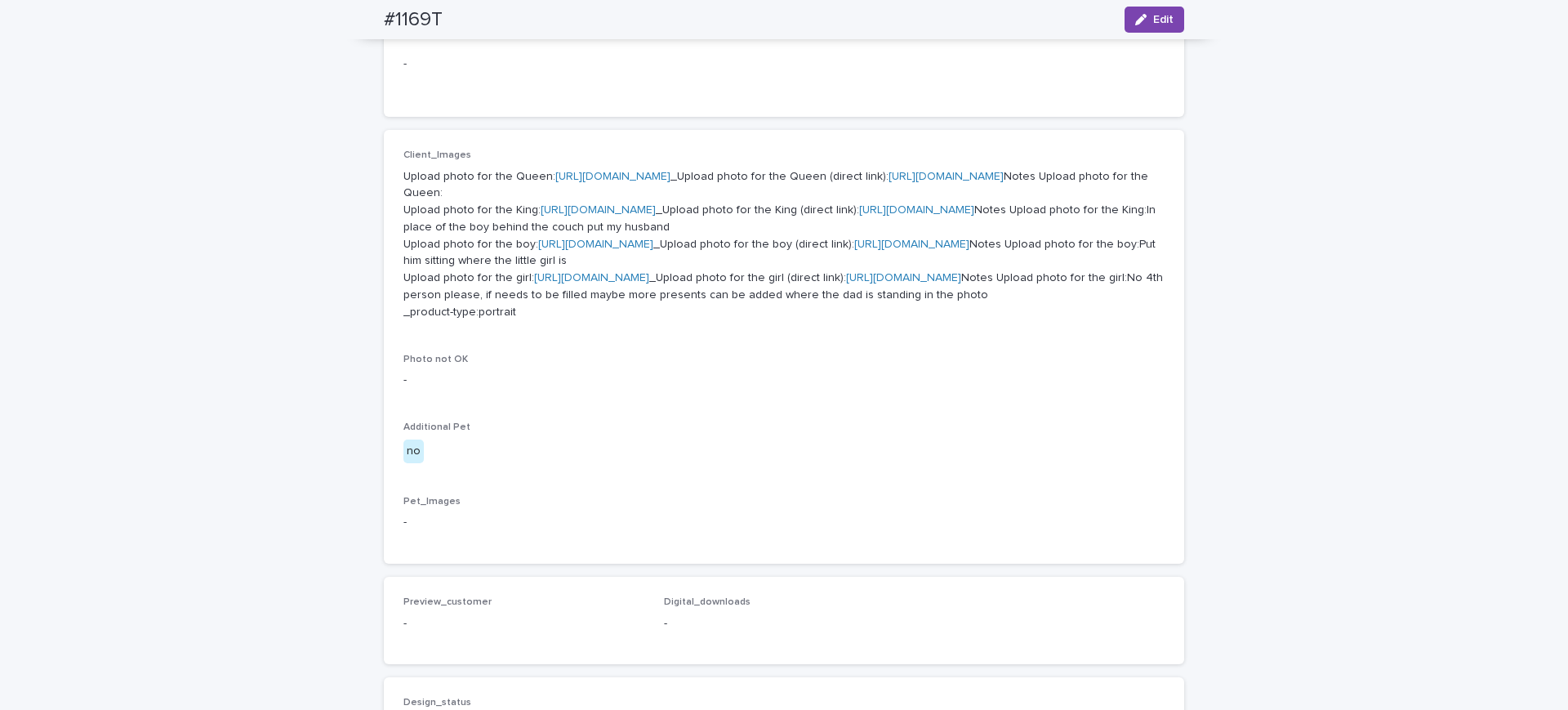
scroll to position [612, 0]
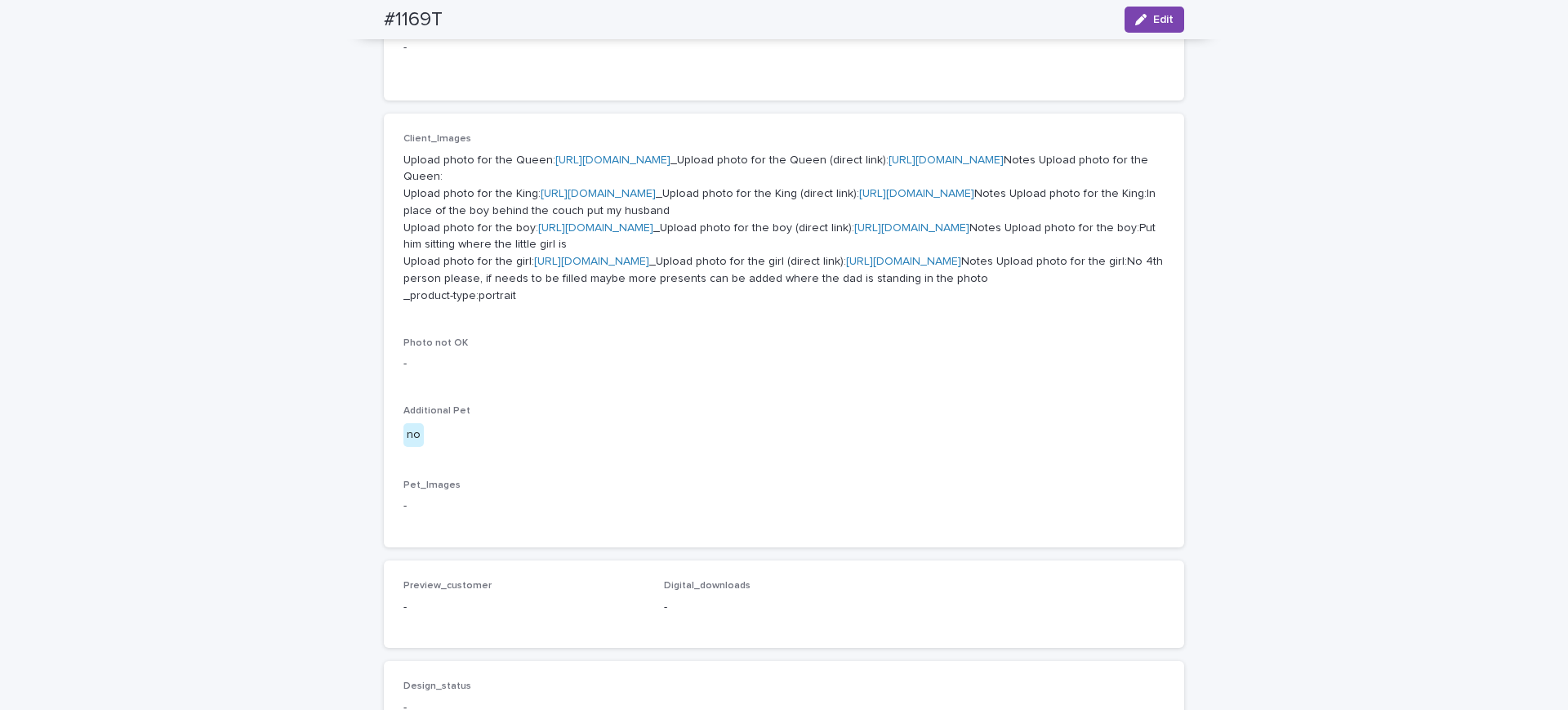
click at [560, 234] on link "https://cdn.shopify.com-uploadkit.app/s/files/1/0033/4807/0511/files/download.h…" at bounding box center [595, 227] width 115 height 11
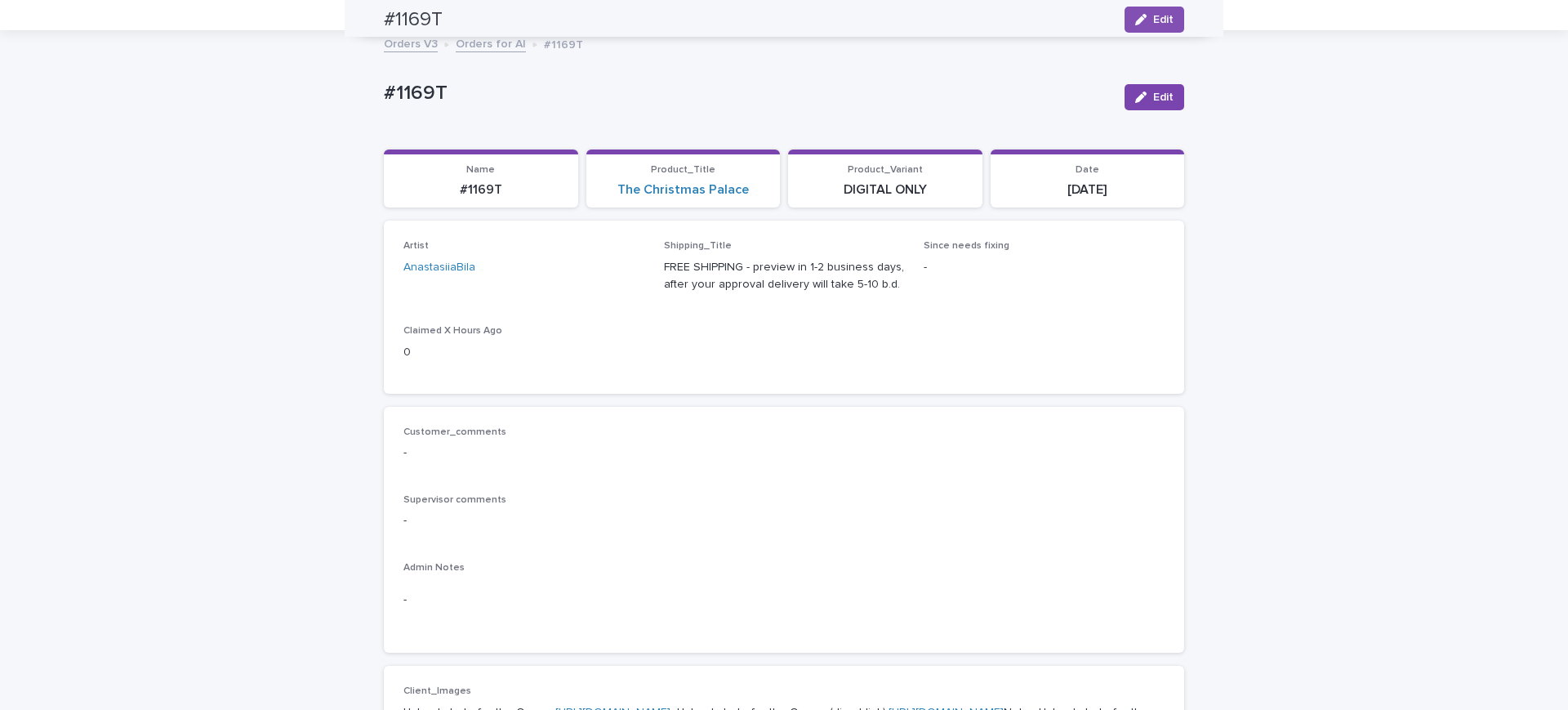
scroll to position [0, 0]
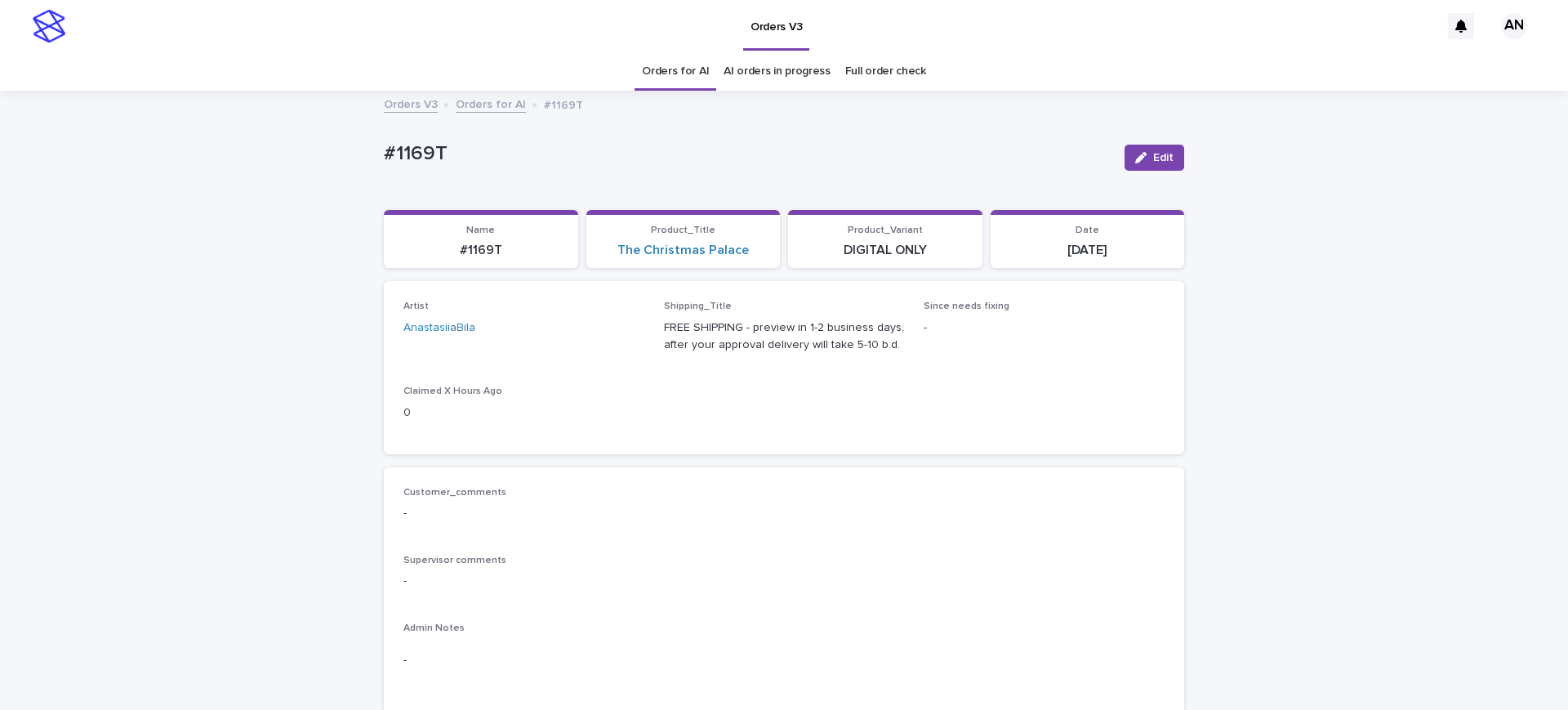
drag, startPoint x: 465, startPoint y: 154, endPoint x: 176, endPoint y: 177, distance: 289.9
copy p "#1169T"
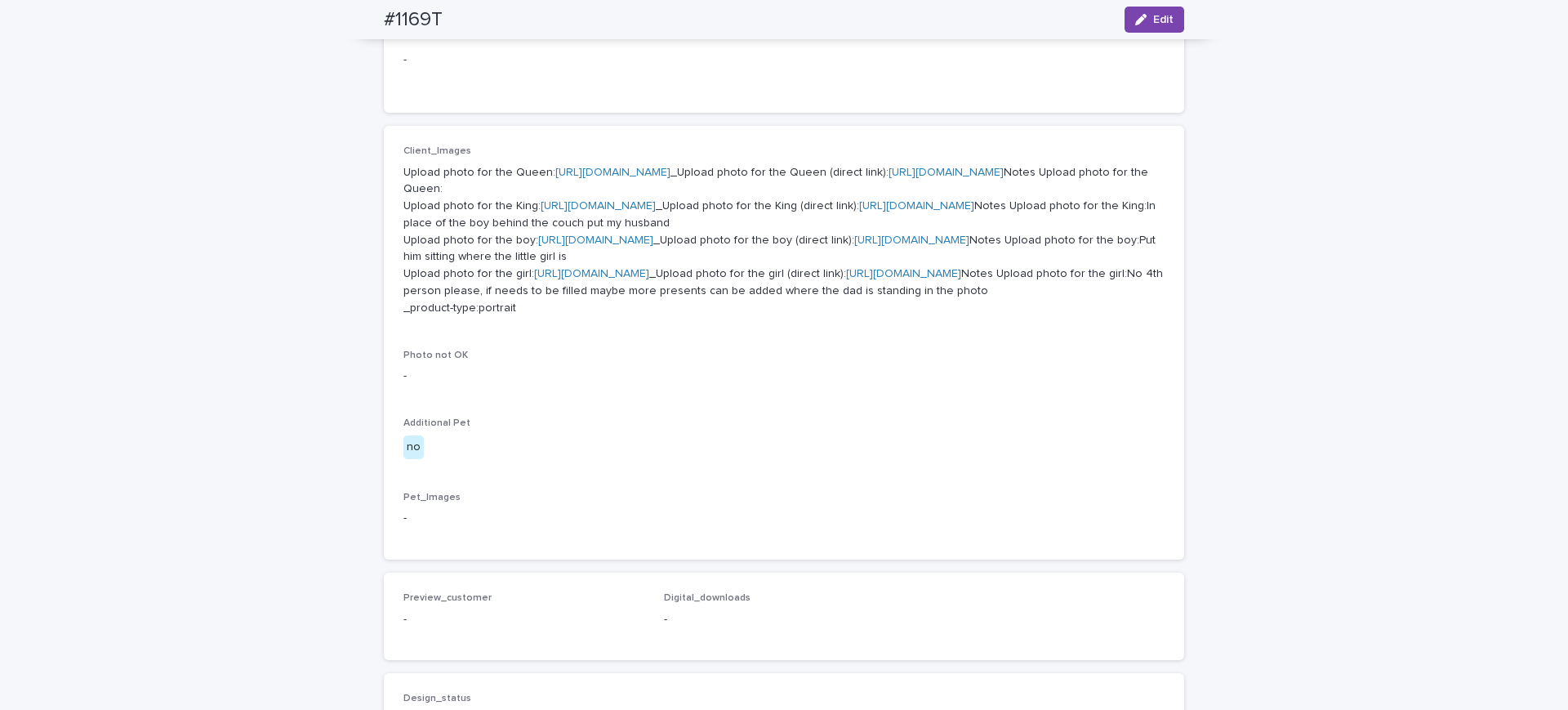
scroll to position [919, 0]
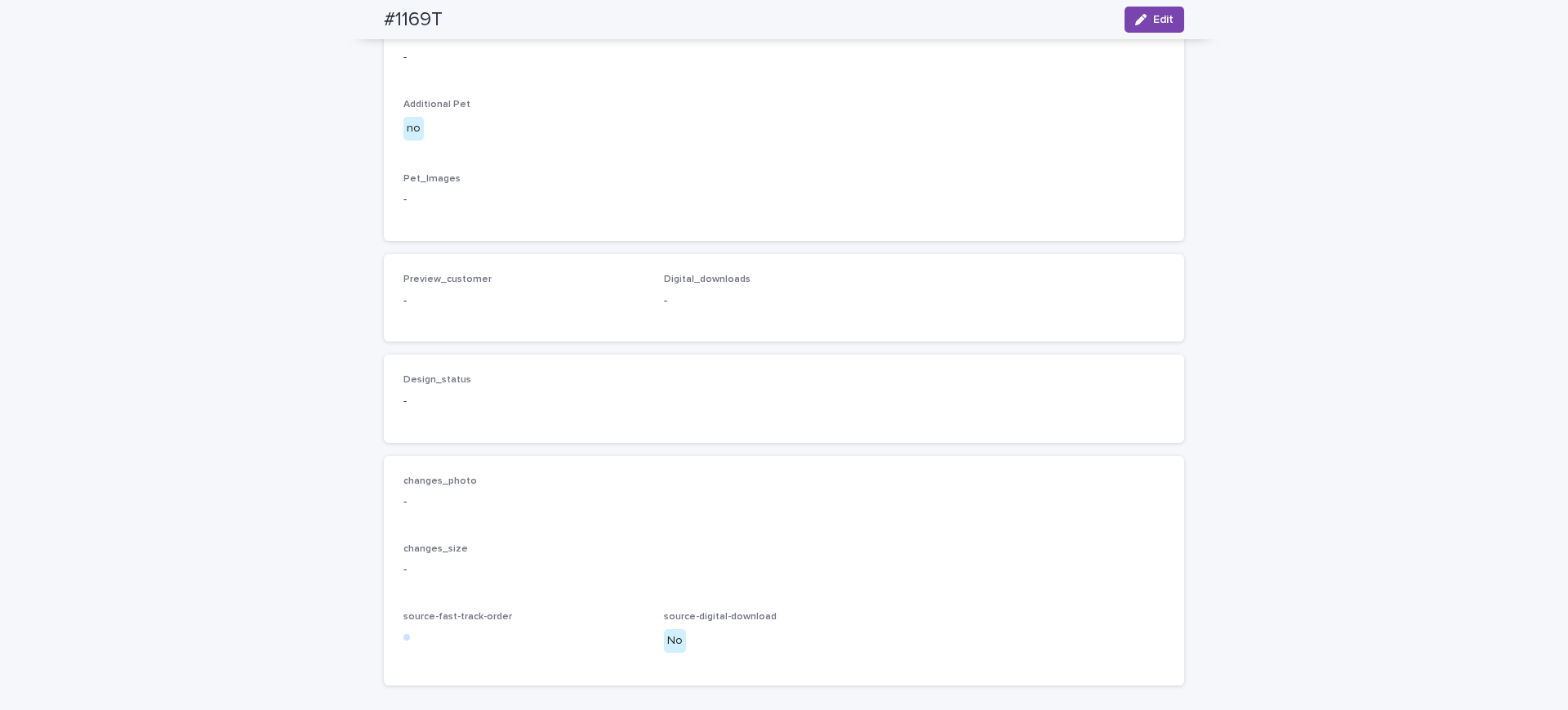
drag, startPoint x: 1370, startPoint y: 411, endPoint x: 1344, endPoint y: 98, distance: 314.1
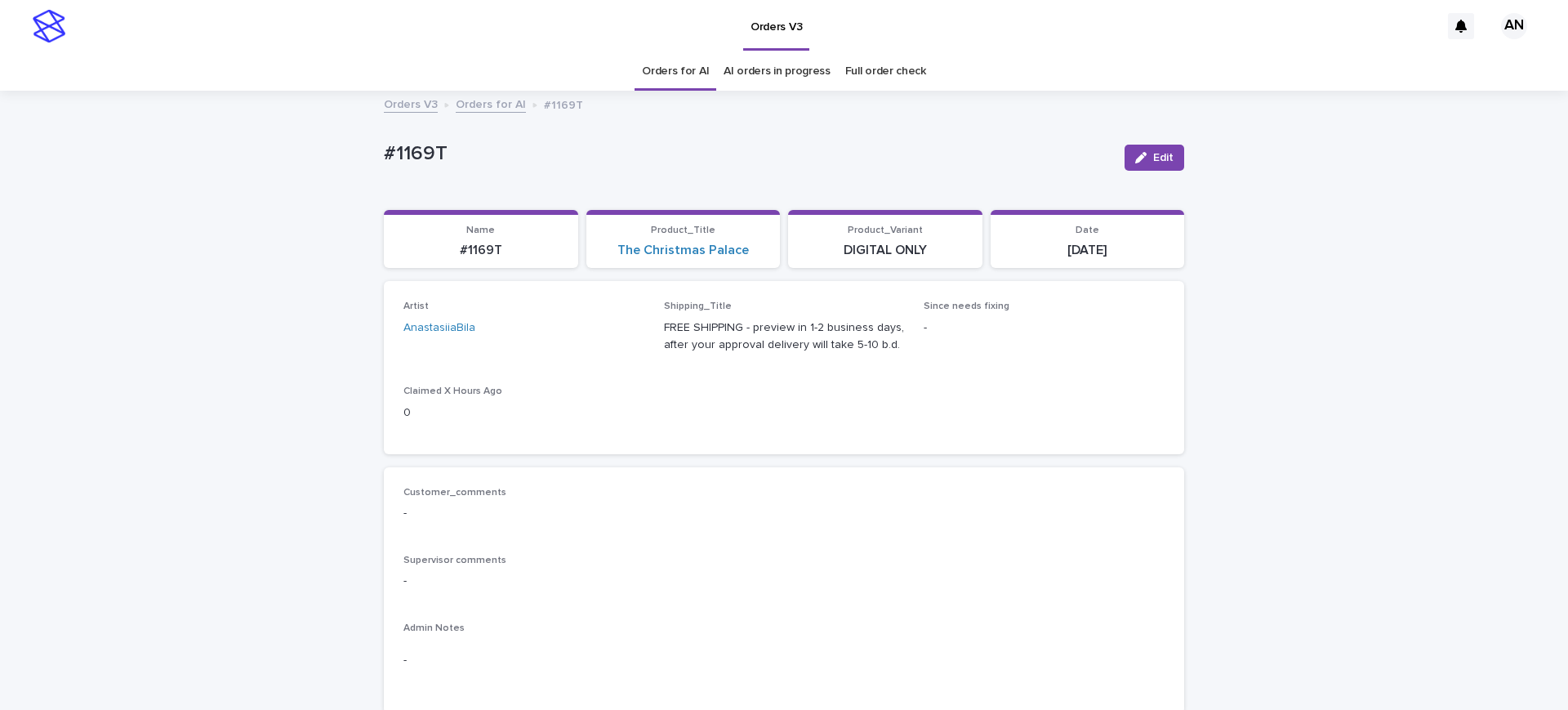
scroll to position [612, 0]
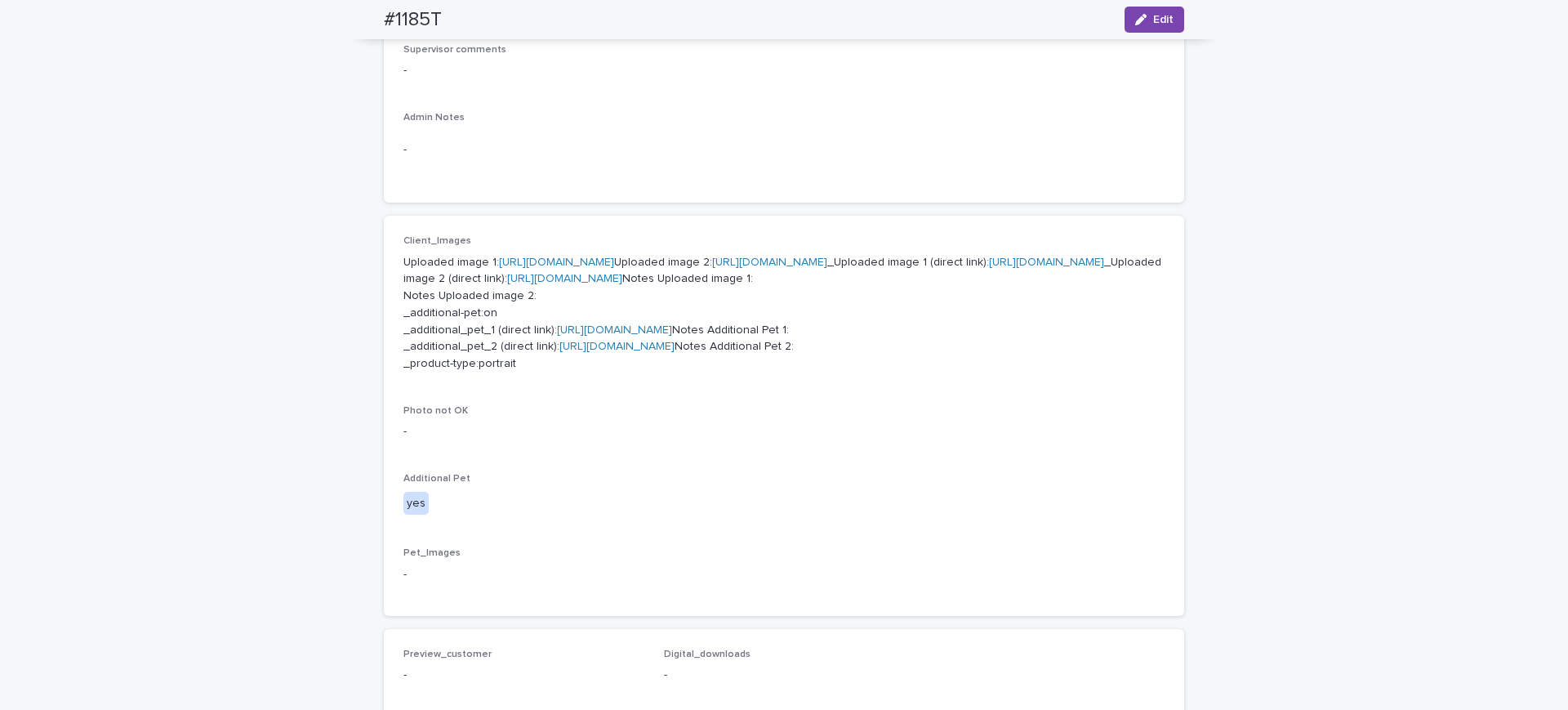
click at [614, 258] on link "[URL][DOMAIN_NAME]" at bounding box center [556, 262] width 115 height 11
click at [672, 336] on link "[URL][DOMAIN_NAME]" at bounding box center [614, 330] width 115 height 11
click at [670, 352] on link "[URL][DOMAIN_NAME]" at bounding box center [616, 346] width 115 height 11
click at [617, 579] on div "Client_Images Uploaded image 1: [URL][DOMAIN_NAME] Uploaded image 2: [URL][DOMA…" at bounding box center [784, 415] width 761 height 360
click at [989, 268] on link "[URL][DOMAIN_NAME]" at bounding box center [1046, 262] width 115 height 11
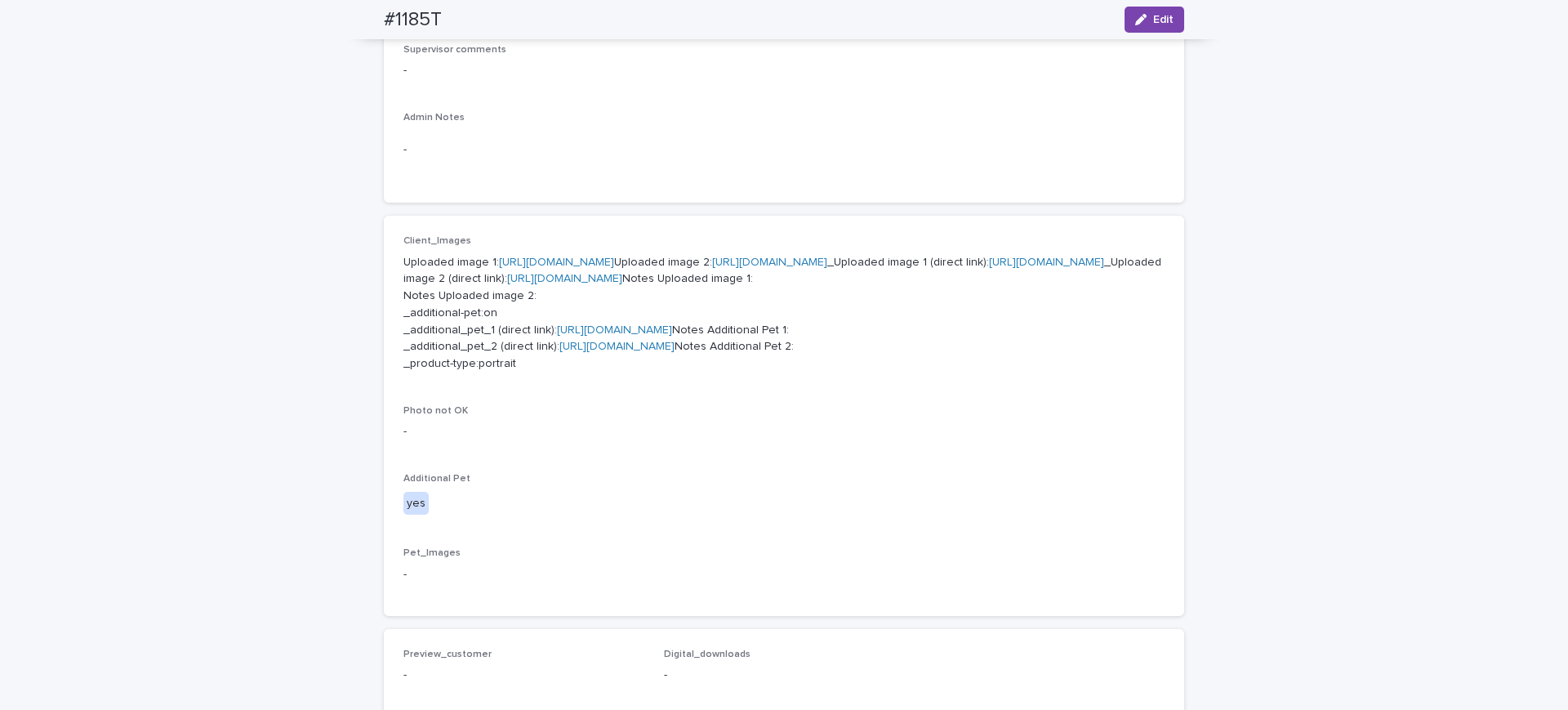
click at [576, 373] on p "Uploaded image 1: [URL][DOMAIN_NAME] Uploaded image 2: [URL][DOMAIN_NAME] _Uplo…" at bounding box center [784, 313] width 761 height 119
click at [596, 285] on link "[URL][DOMAIN_NAME]" at bounding box center [564, 278] width 115 height 11
click at [712, 268] on link "https://cdn.shopify.com-uploadkit.app/s/files/1/0033/4807/0511/files/download.h…" at bounding box center [769, 262] width 115 height 11
click at [556, 260] on link "https://cdn.shopify.com-uploadkit.app/s/files/1/0033/4807/0511/files/download.h…" at bounding box center [556, 262] width 115 height 11
click at [1176, 488] on div "Client_Images Uploaded image 1: https://cdn.shopify.com-uploadkit.app/s/files/1…" at bounding box center [783, 415] width 800 height 400
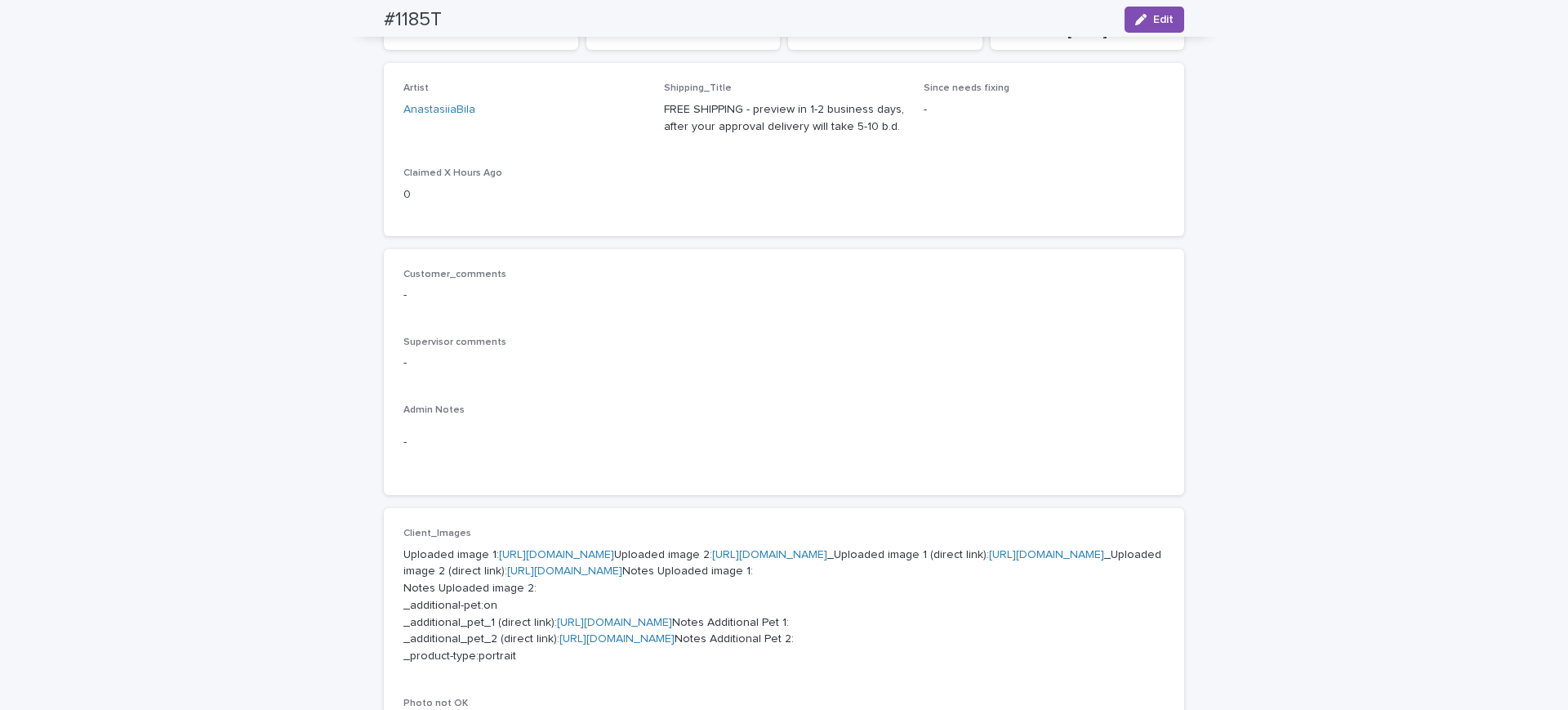
scroll to position [0, 0]
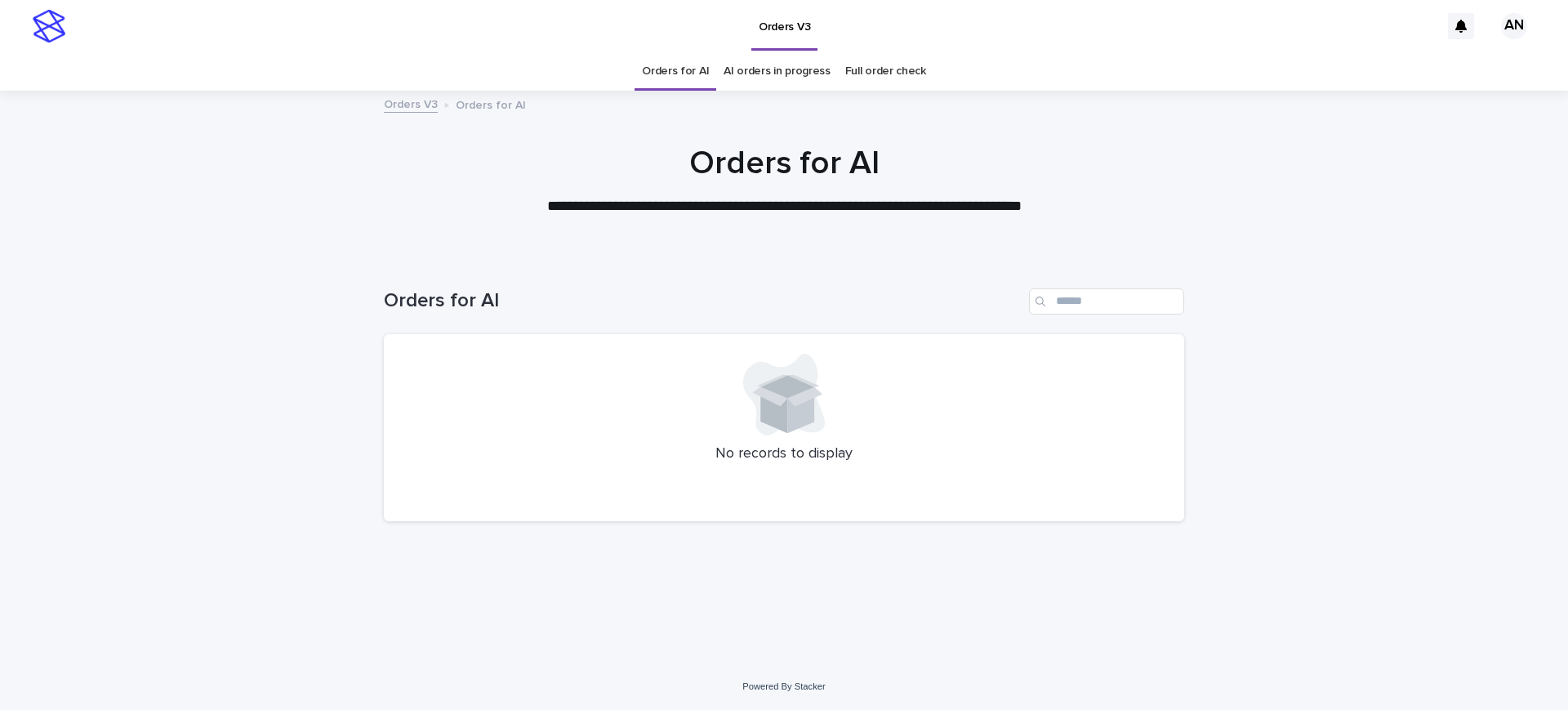
click at [1366, 305] on div "Loading... Saving… Loading... Saving… Orders for AI No records to display" at bounding box center [784, 459] width 1568 height 407
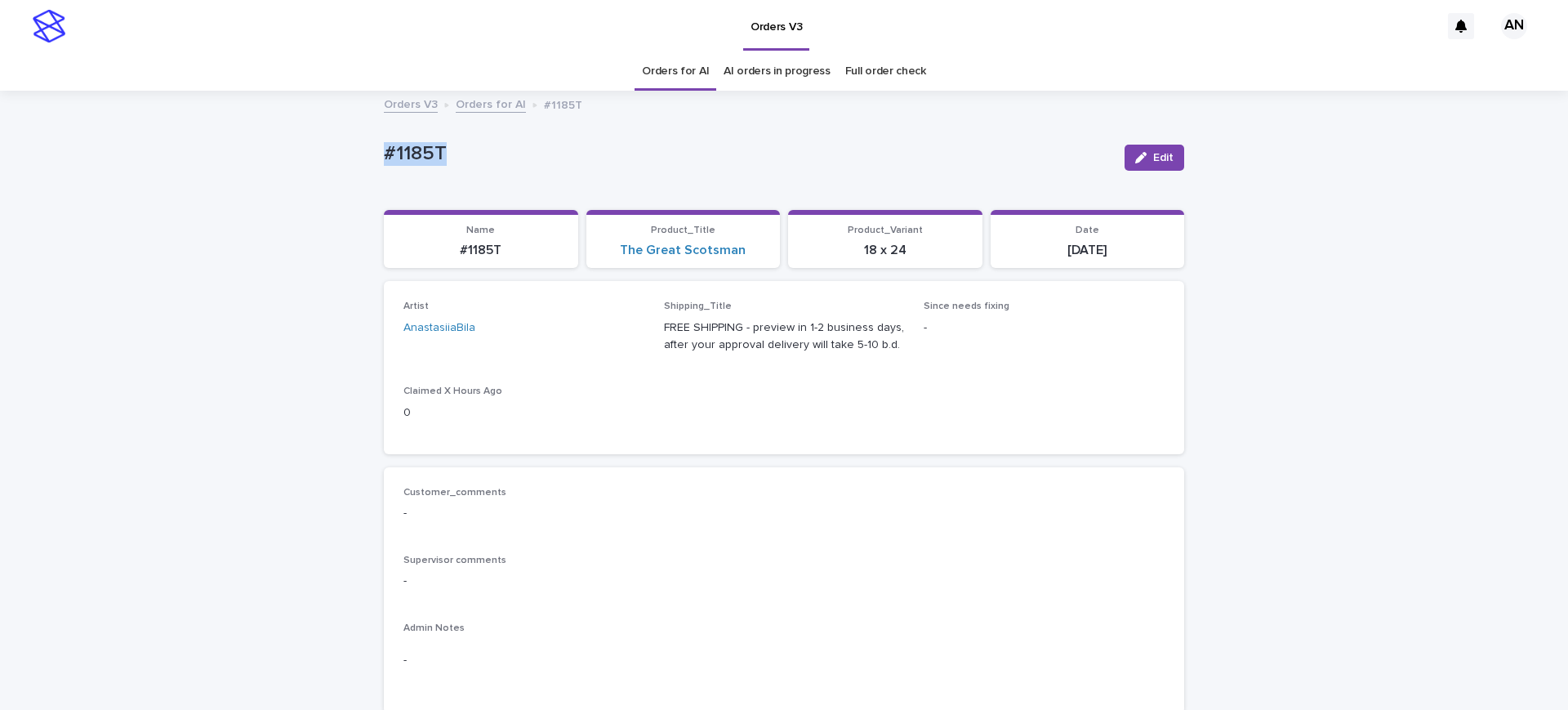
drag, startPoint x: 463, startPoint y: 160, endPoint x: 272, endPoint y: 165, distance: 191.1
copy p "#1185T"
click at [481, 149] on p "#1185T" at bounding box center [747, 154] width 728 height 24
drag, startPoint x: 459, startPoint y: 161, endPoint x: 347, endPoint y: 153, distance: 112.3
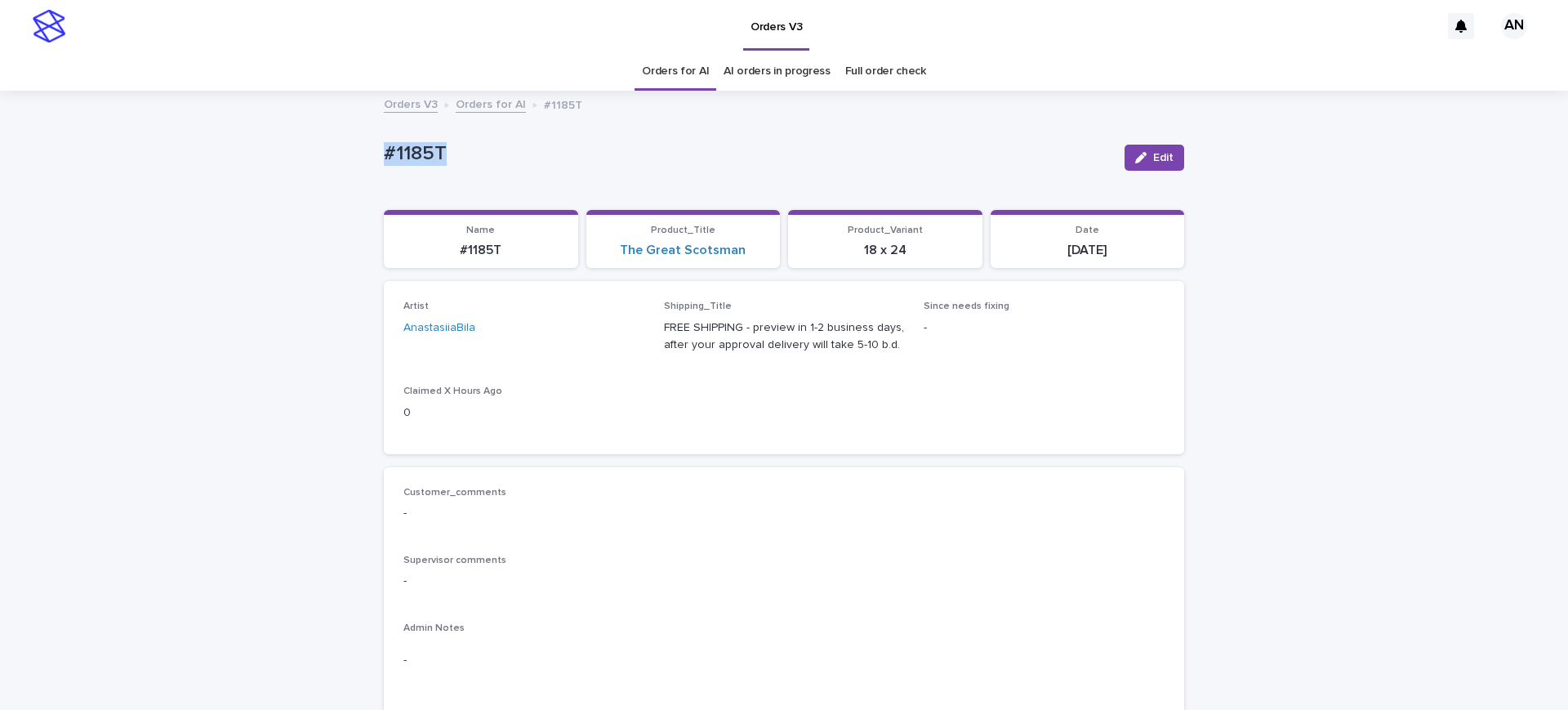
copy p "#1185T"
drag, startPoint x: 833, startPoint y: 127, endPoint x: 810, endPoint y: 90, distance: 43.6
click at [833, 126] on div "#1185T Edit" at bounding box center [783, 157] width 800 height 65
